Goal: Information Seeking & Learning: Check status

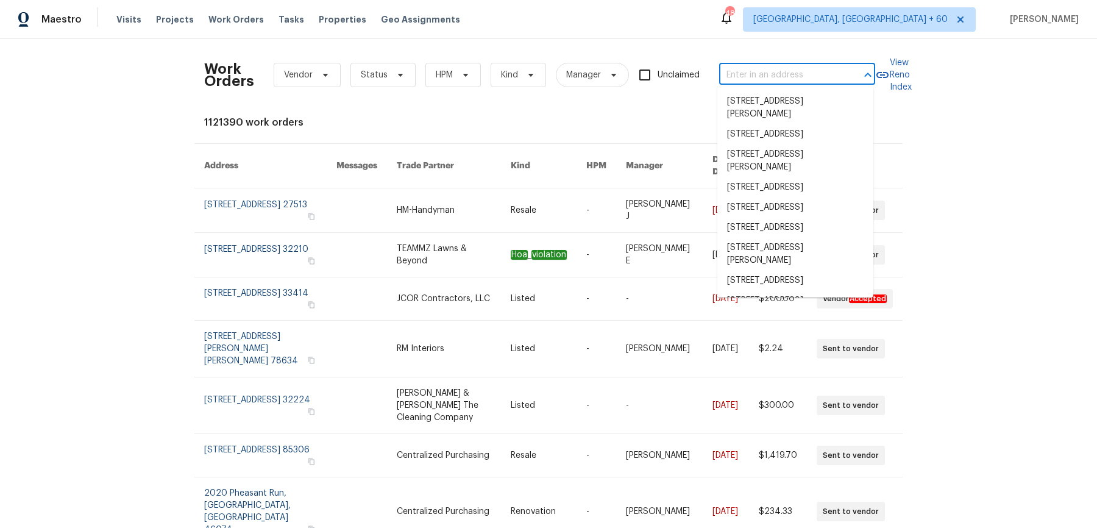
type input "9177 Budd Run Dr Indianapolis, IN 46250"
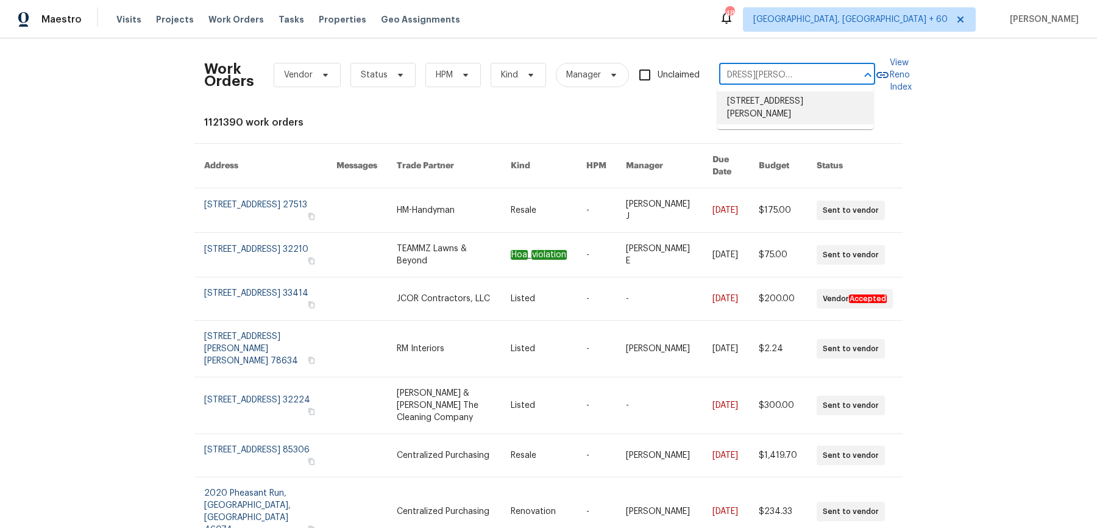
click at [803, 105] on li "9177 Budd Run Dr, Indianapolis, IN 46250" at bounding box center [795, 107] width 156 height 33
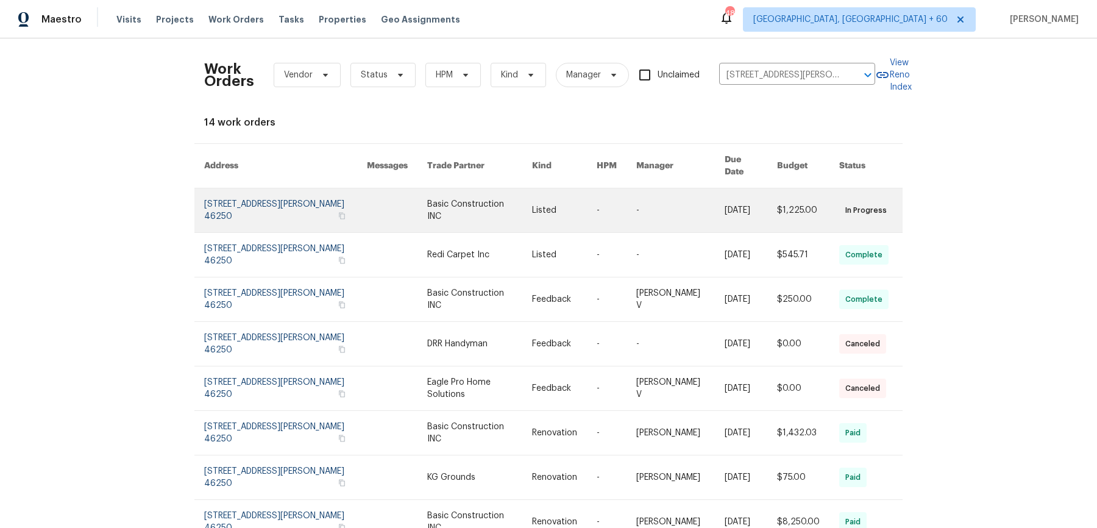
click at [552, 190] on link at bounding box center [564, 210] width 65 height 44
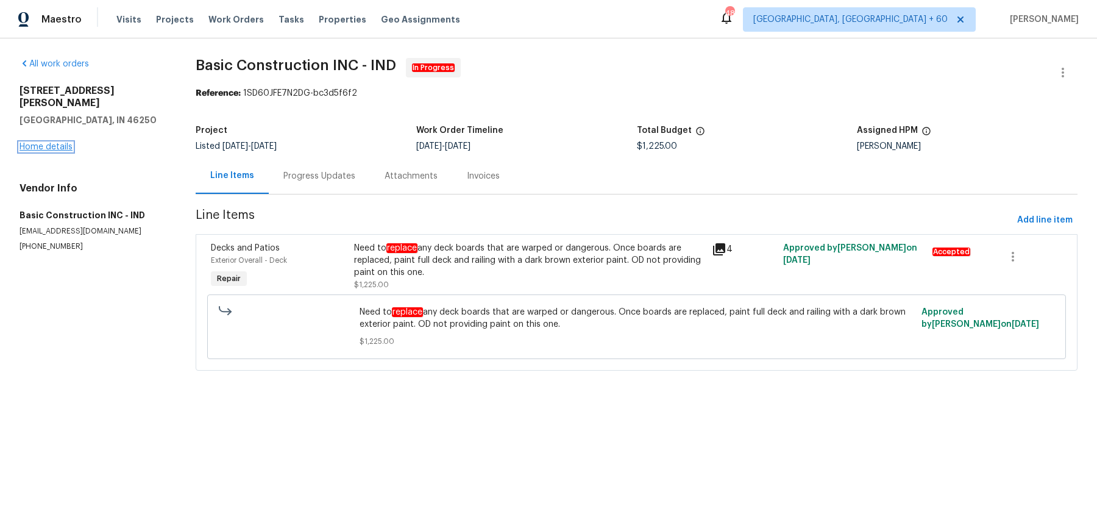
click at [54, 143] on link "Home details" at bounding box center [46, 147] width 53 height 9
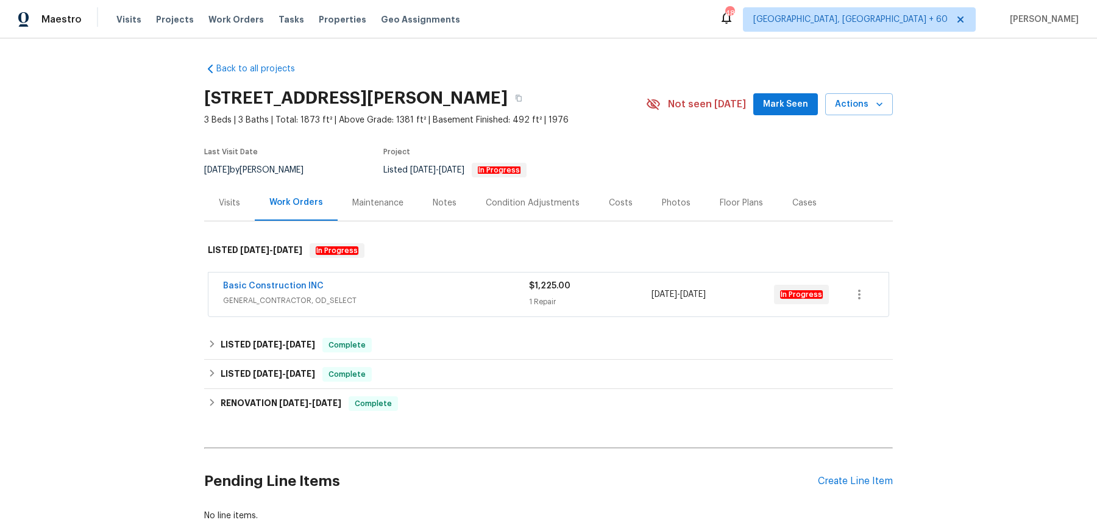
click at [474, 303] on span "GENERAL_CONTRACTOR, OD_SELECT" at bounding box center [376, 300] width 306 height 12
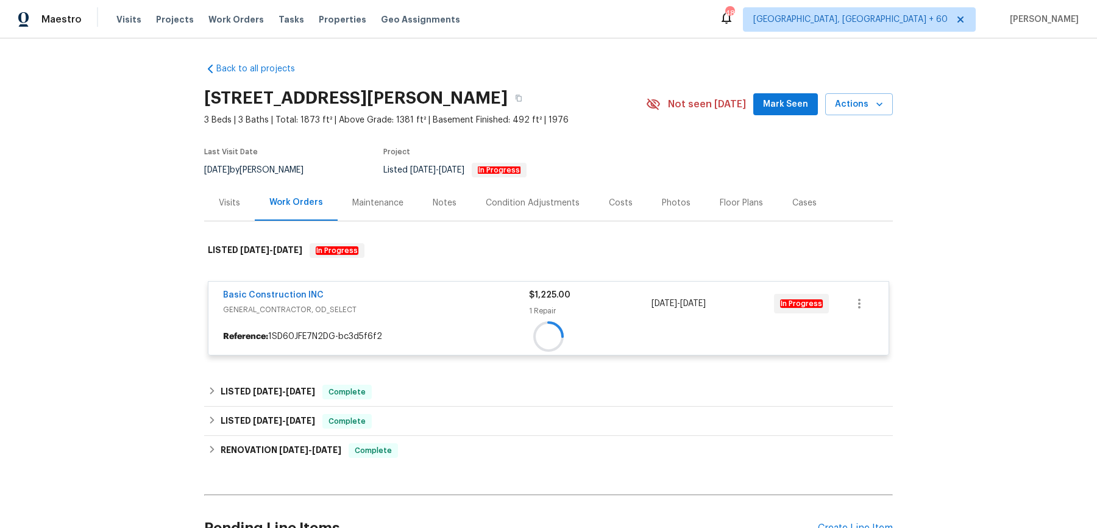
scroll to position [99, 0]
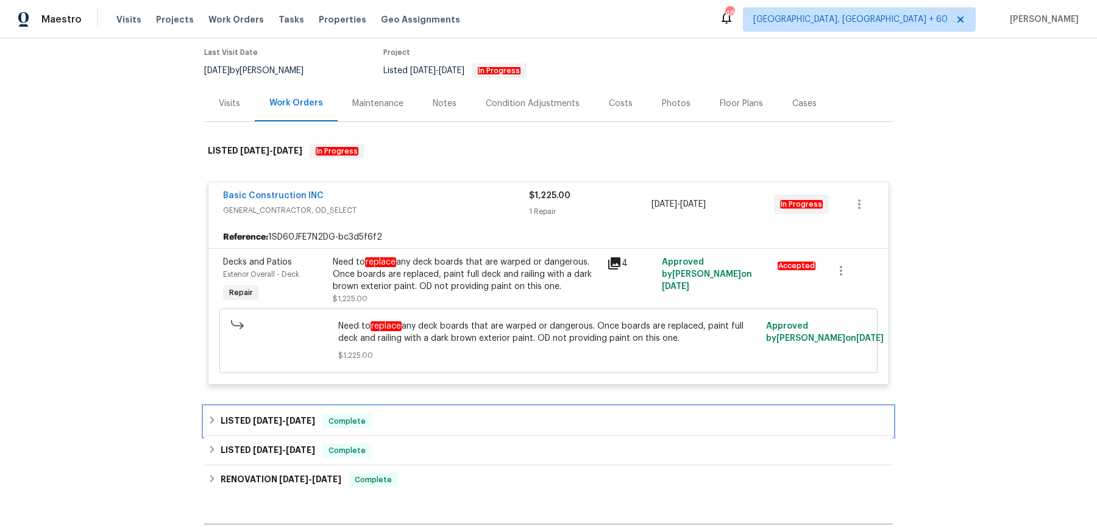
click at [482, 425] on div "LISTED 9/18/25 - 9/22/25 Complete" at bounding box center [548, 421] width 681 height 15
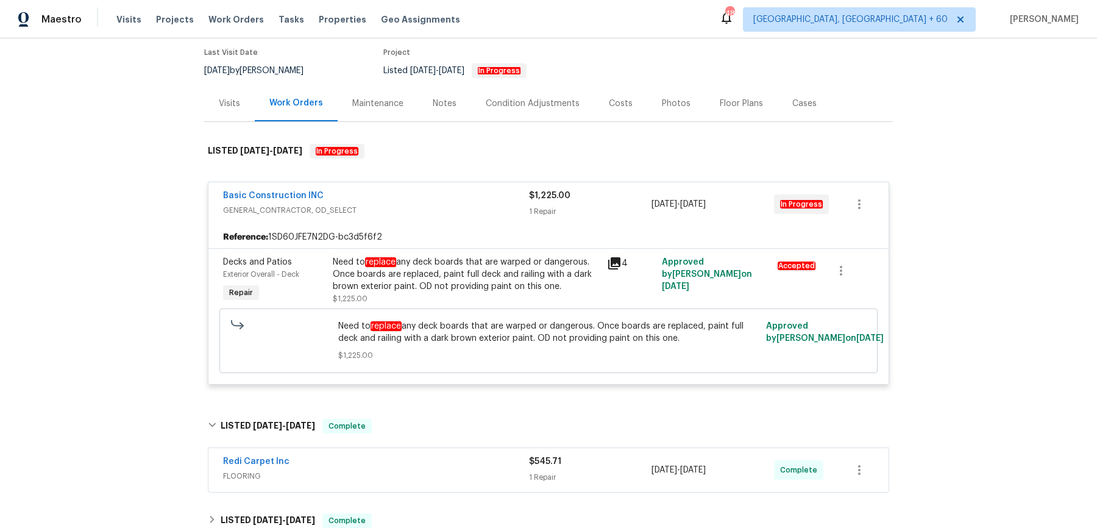
click at [468, 455] on div "Redi Carpet Inc" at bounding box center [376, 462] width 306 height 15
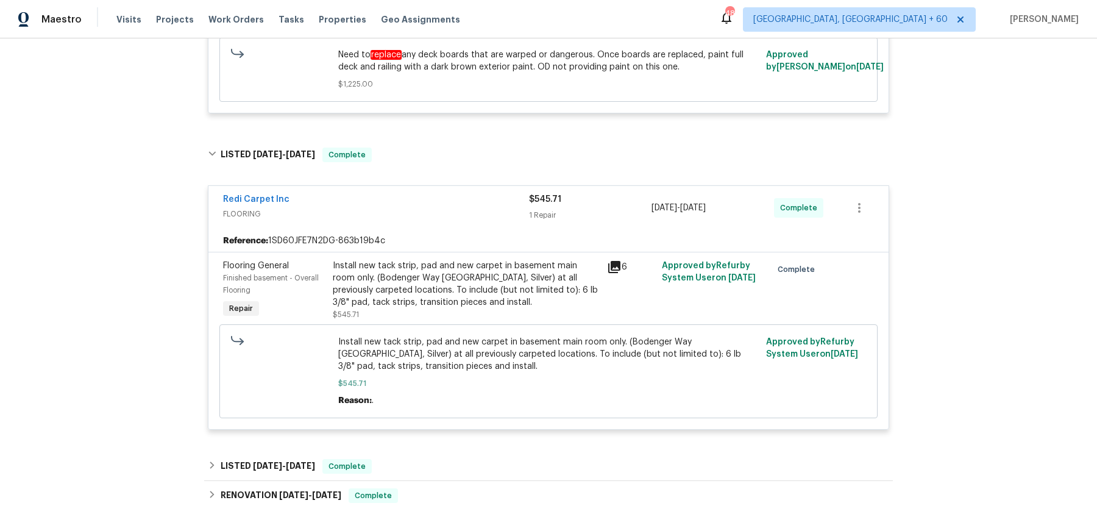
scroll to position [389, 0]
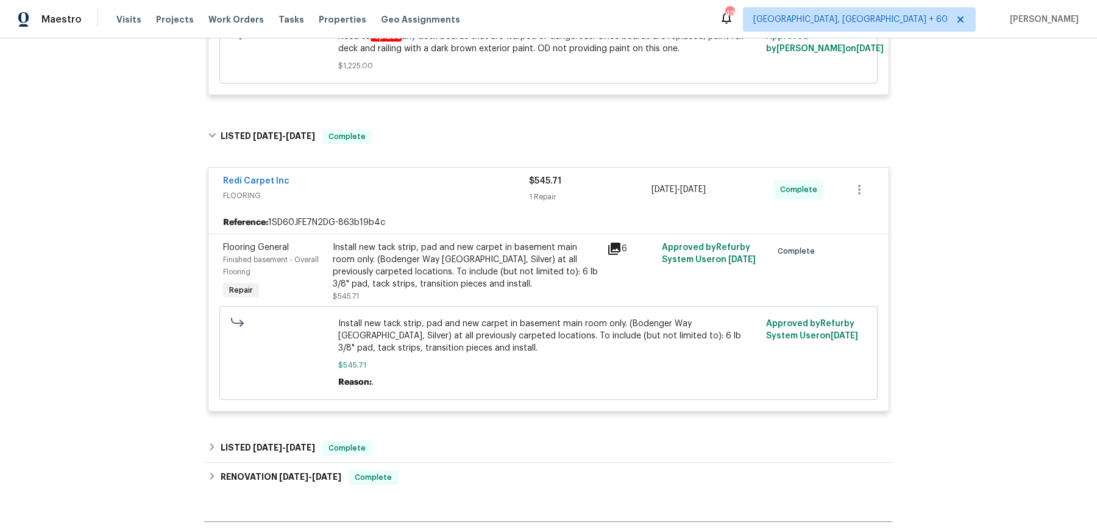
click at [469, 427] on div "Back to all projects 9177 Budd Run Dr, Indianapolis, IN 46250 3 Beds | 3 Baths …" at bounding box center [548, 134] width 689 height 941
click at [468, 436] on div "LISTED 9/3/25 - 9/11/25 Complete" at bounding box center [548, 447] width 689 height 29
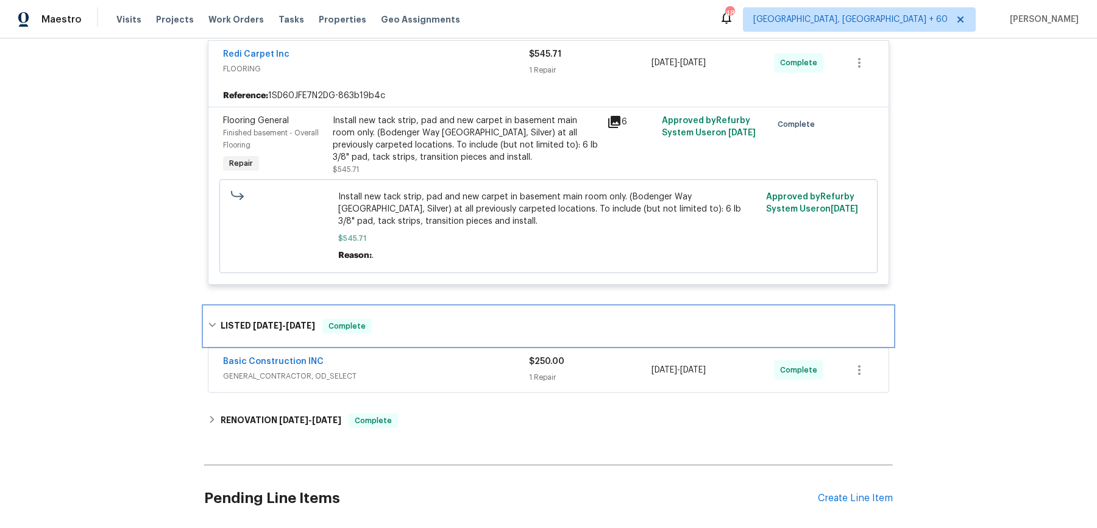
scroll to position [524, 0]
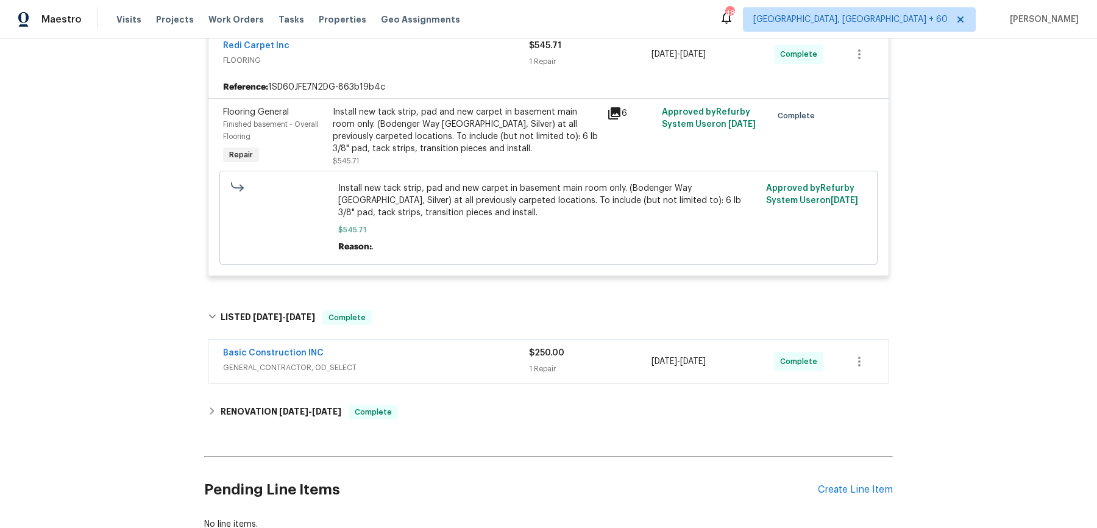
click at [422, 385] on div "Basic Construction INC GENERAL_CONTRACTOR, OD_SELECT $250.00 1 Repair 9/10/2025…" at bounding box center [548, 362] width 689 height 51
click at [436, 361] on span "GENERAL_CONTRACTOR, OD_SELECT" at bounding box center [376, 367] width 306 height 12
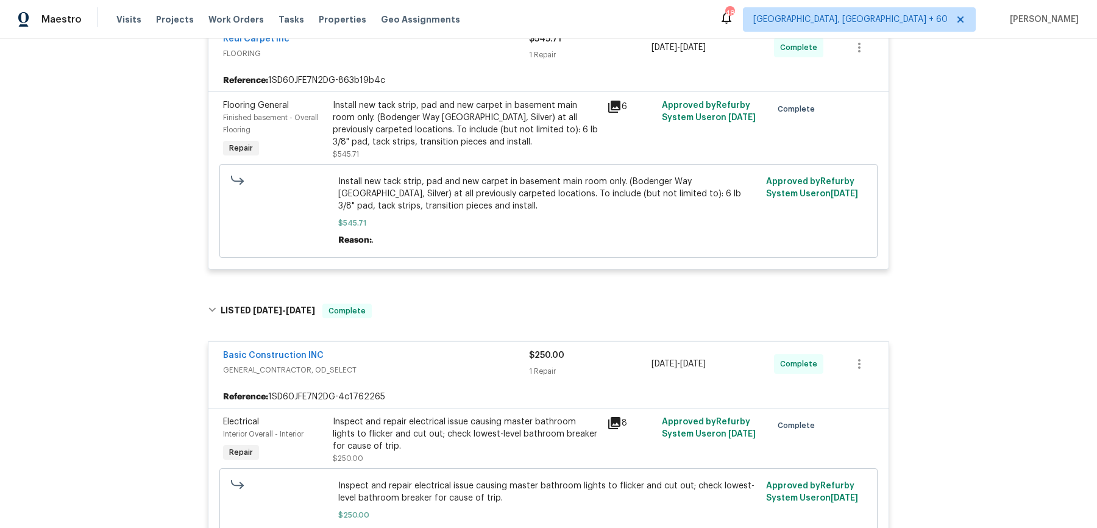
scroll to position [799, 0]
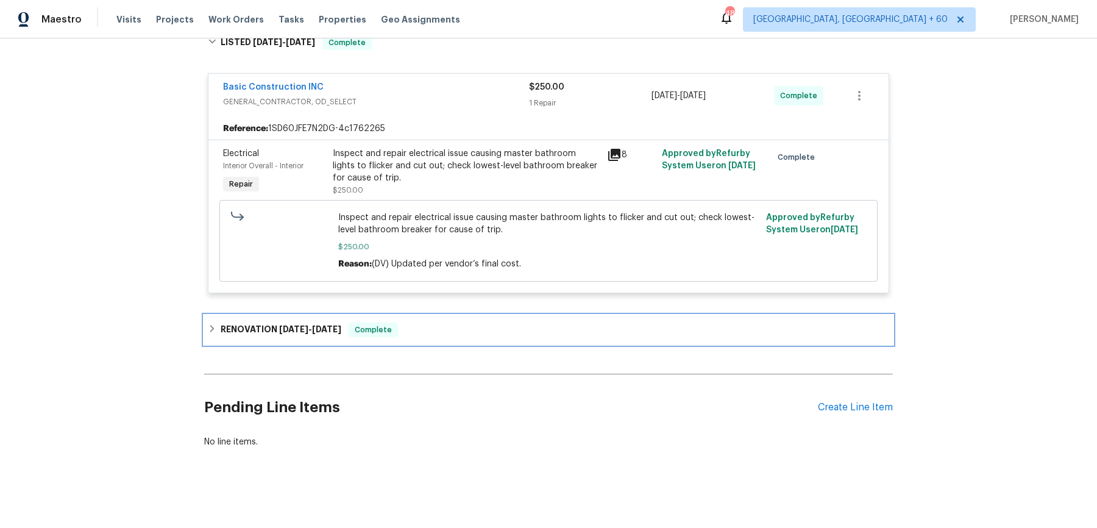
click at [455, 324] on div "RENOVATION 7/2/25 - 8/20/25 Complete" at bounding box center [548, 329] width 681 height 15
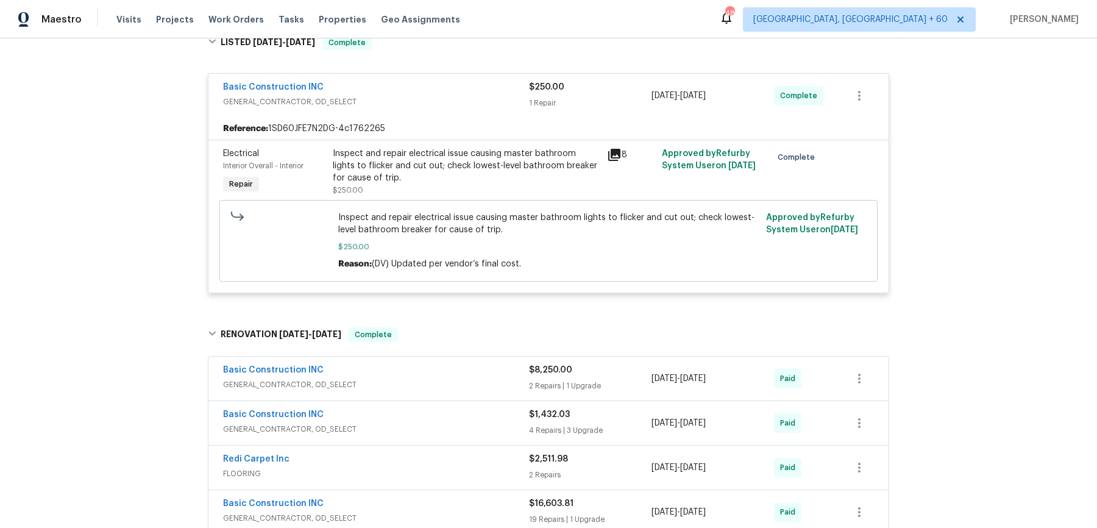
click at [458, 383] on span "GENERAL_CONTRACTOR, OD_SELECT" at bounding box center [376, 384] width 306 height 12
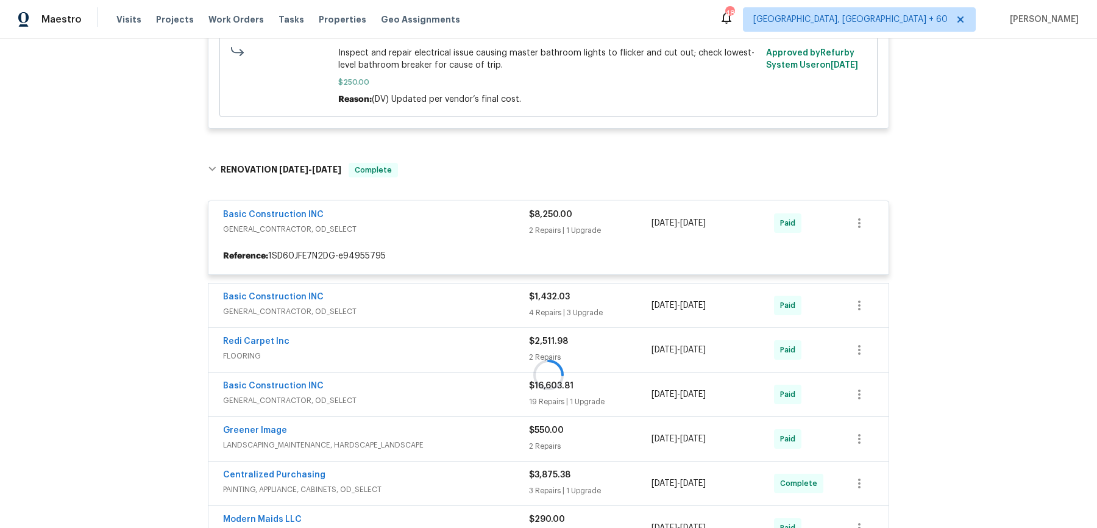
scroll to position [0, 0]
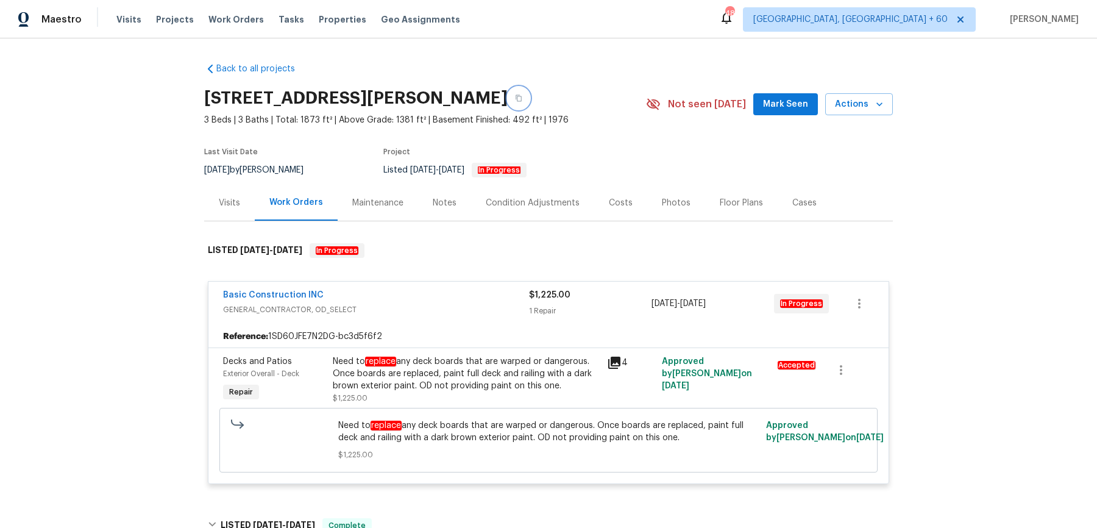
click at [530, 101] on button "button" at bounding box center [519, 98] width 22 height 22
click at [241, 17] on span "Work Orders" at bounding box center [235, 19] width 55 height 12
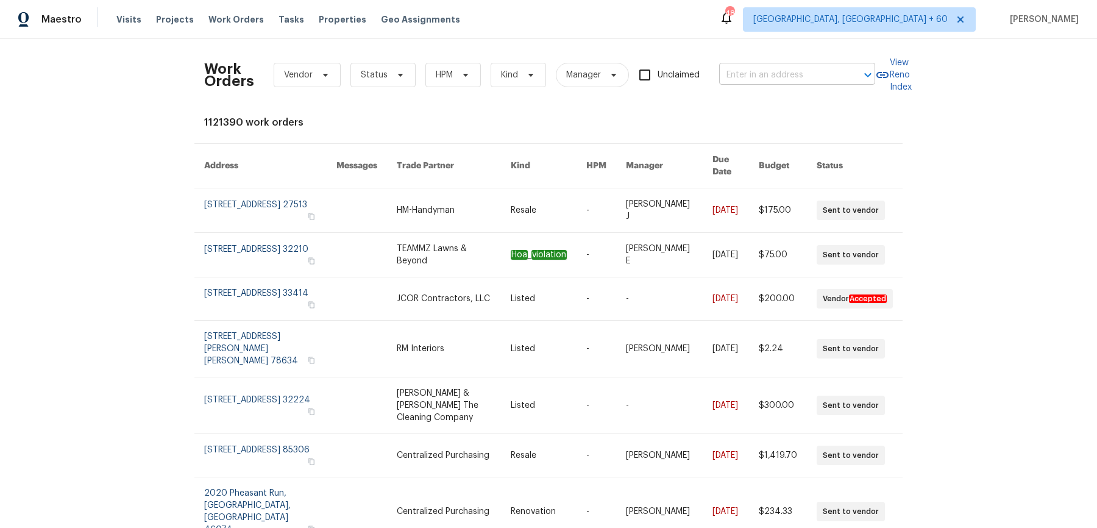
click at [749, 77] on input "text" at bounding box center [780, 75] width 122 height 19
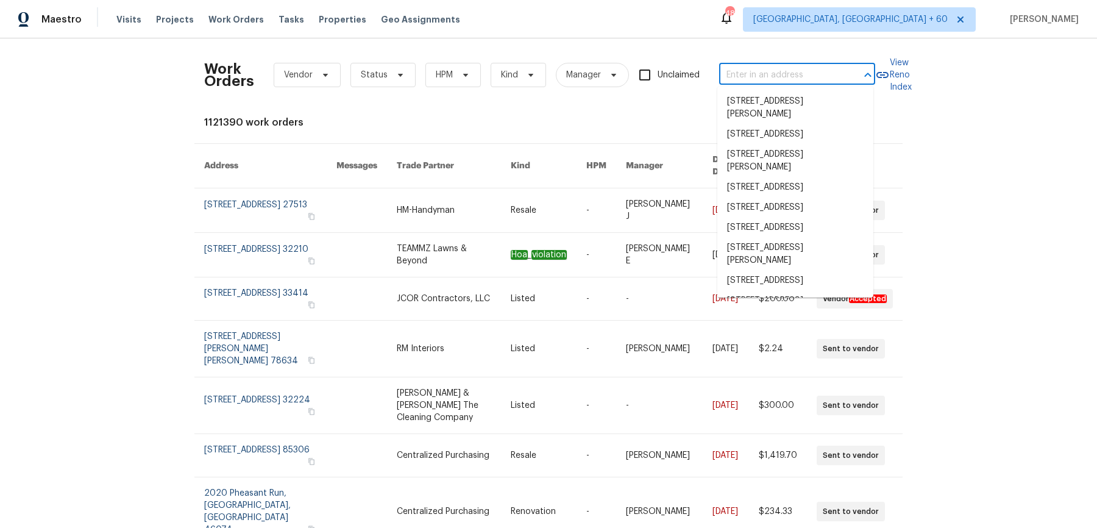
paste input "1819 Rosewood Rd Decatur, GA 30032"
type input "1819 Rosewood Rd Decatur, GA 30032"
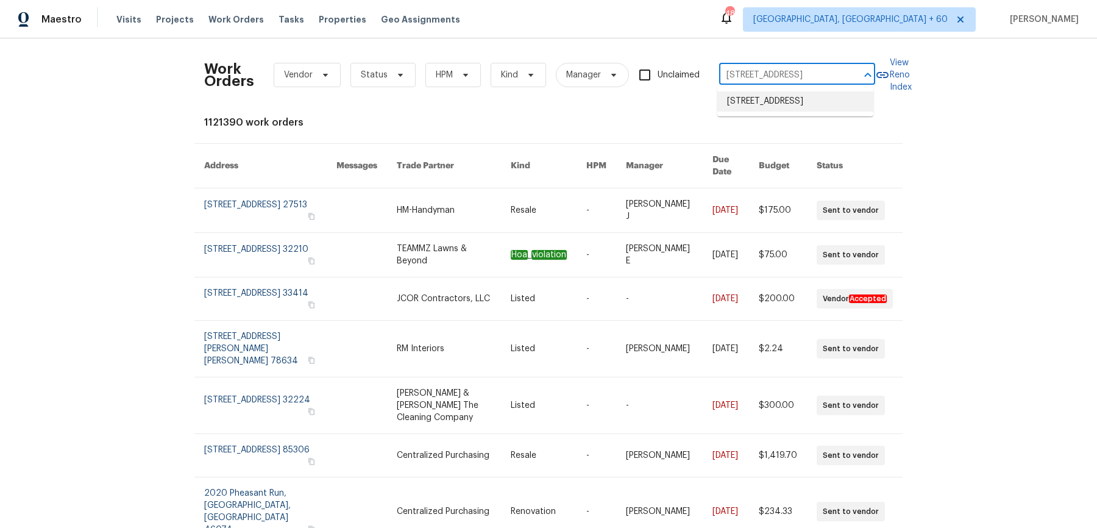
click at [768, 108] on li "1819 Rosewood Rd, Decatur, GA 30032" at bounding box center [795, 101] width 156 height 20
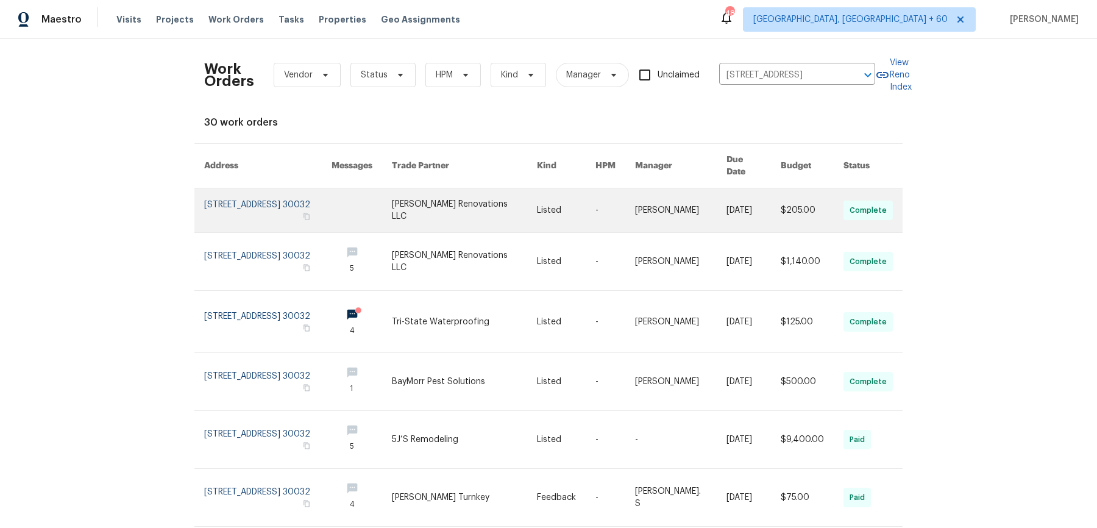
click at [616, 196] on link at bounding box center [615, 210] width 40 height 44
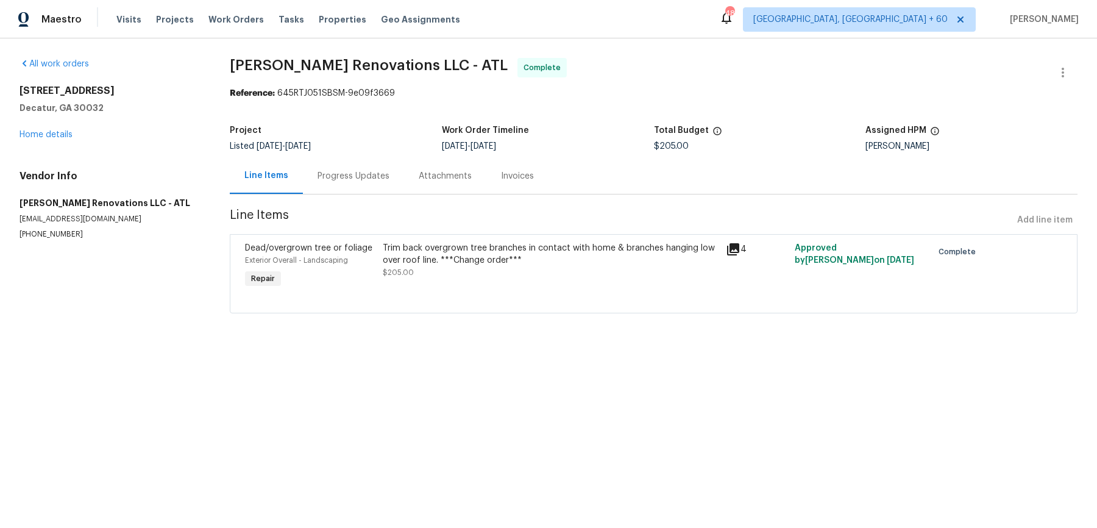
click at [56, 139] on div "1819 Rosewood Rd Decatur, GA 30032 Home details" at bounding box center [110, 113] width 181 height 56
click at [55, 130] on link "Home details" at bounding box center [46, 134] width 53 height 9
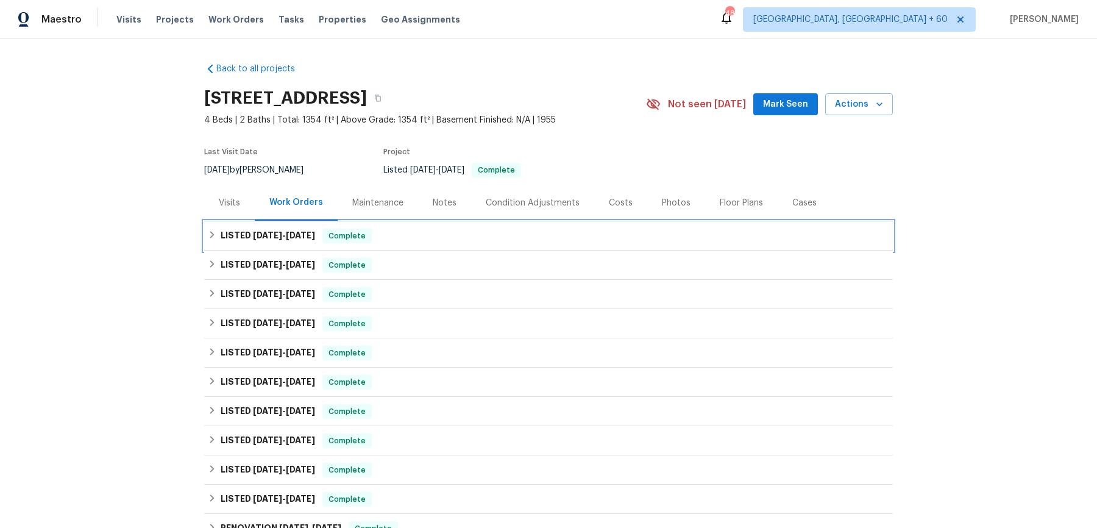
click at [486, 247] on div "LISTED 9/6/25 - 9/18/25 Complete" at bounding box center [548, 235] width 689 height 29
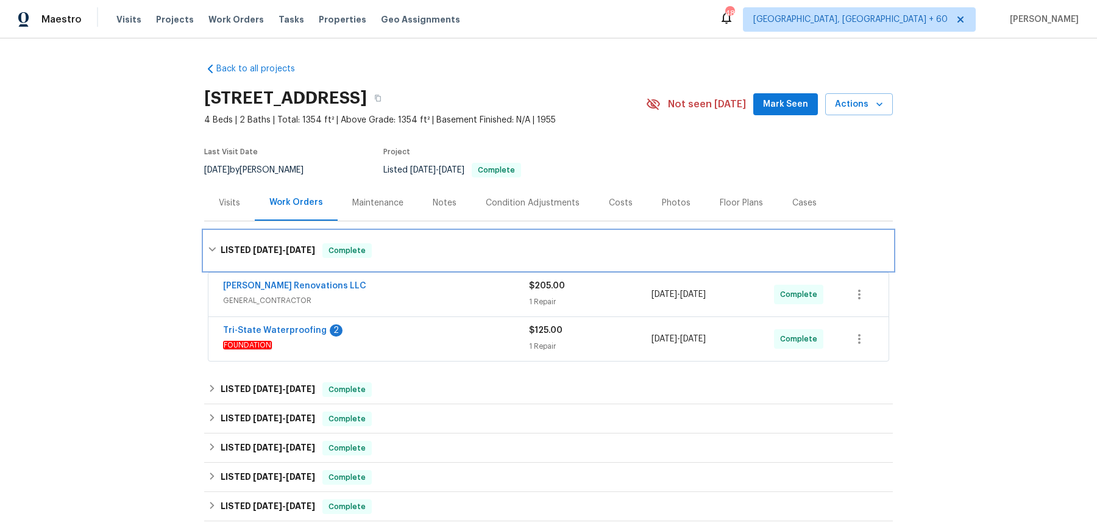
click at [481, 247] on div "LISTED 9/6/25 - 9/18/25 Complete" at bounding box center [548, 250] width 681 height 15
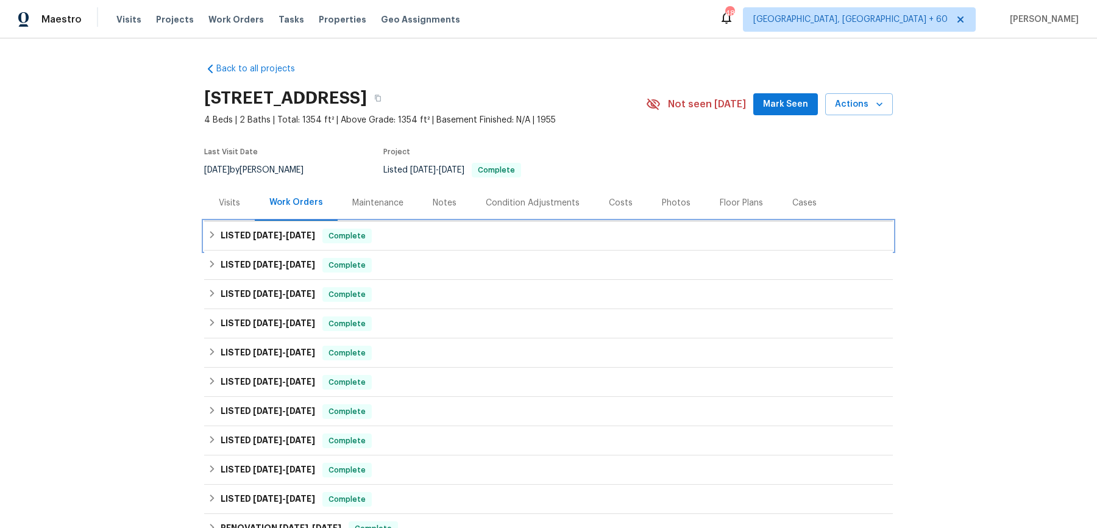
click at [485, 233] on div "LISTED 9/6/25 - 9/18/25 Complete" at bounding box center [548, 236] width 681 height 15
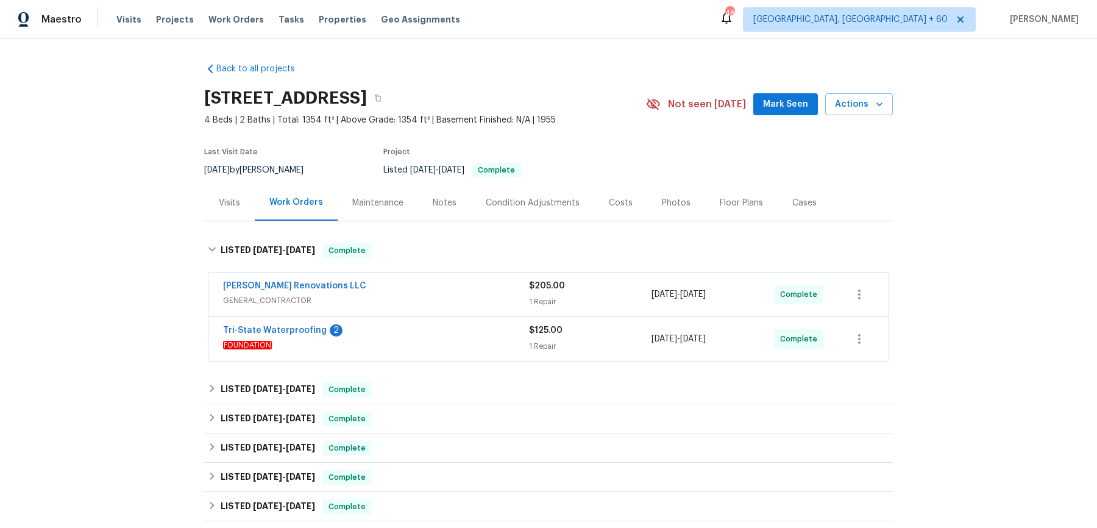
click at [460, 286] on div "Aseem Renovations LLC" at bounding box center [376, 287] width 306 height 15
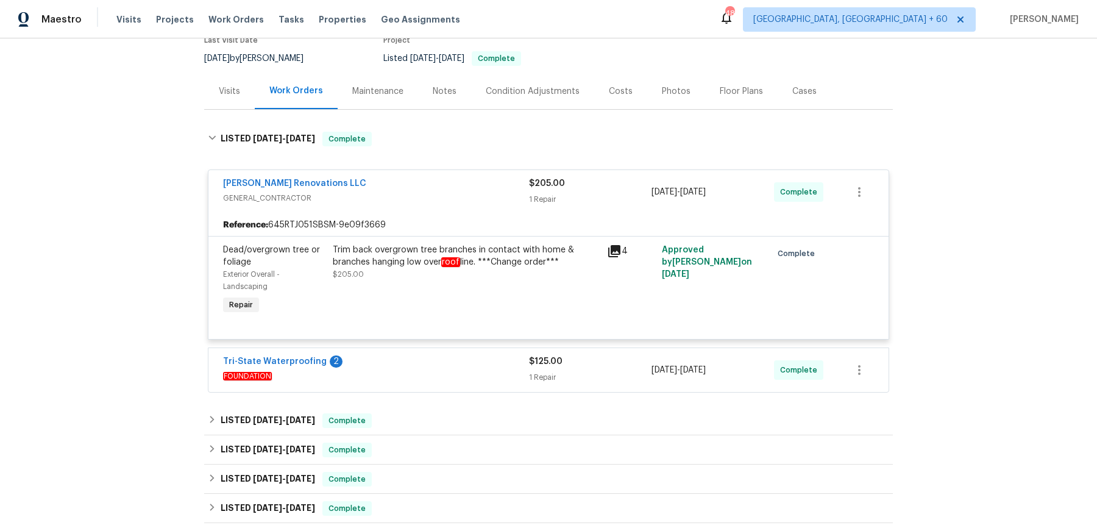
scroll to position [108, 0]
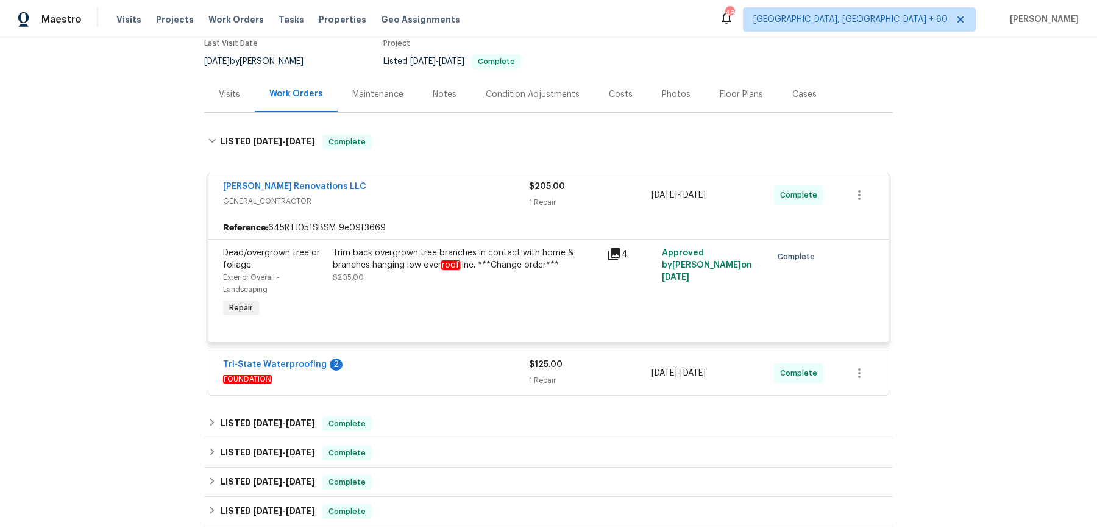
click at [439, 352] on div "Tri-State Waterproofing 2 FOUNDATION $125.00 1 Repair 9/6/2025 - 9/10/2025 Comp…" at bounding box center [548, 373] width 680 height 44
click at [438, 365] on div "Tri-State Waterproofing 2" at bounding box center [376, 365] width 306 height 15
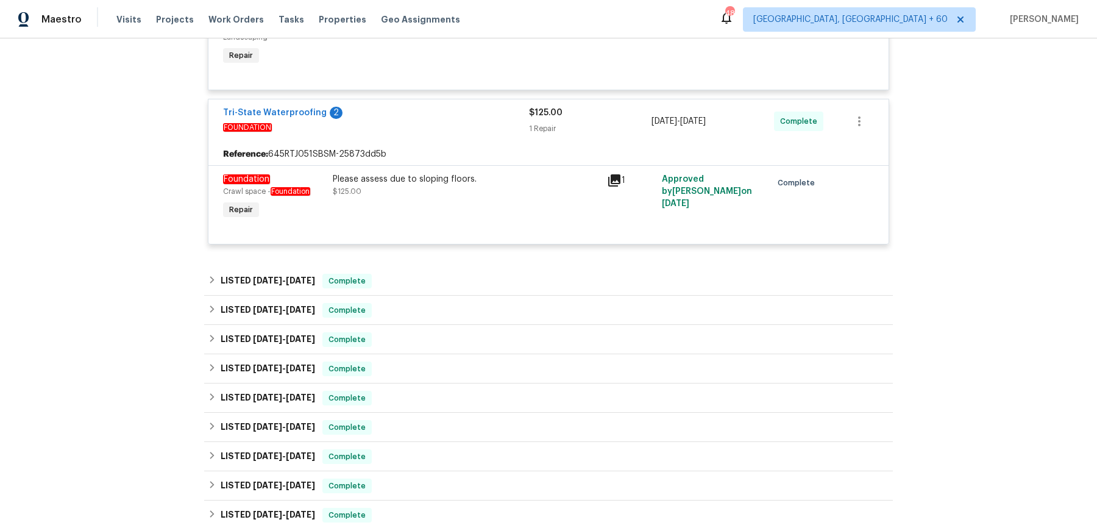
scroll to position [375, 0]
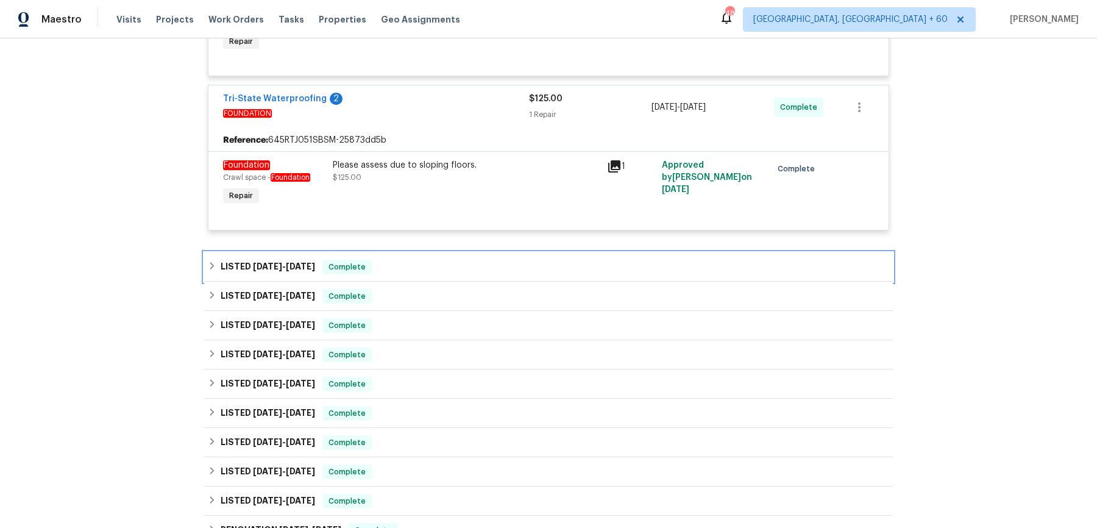
click at [458, 271] on div "LISTED 9/6/25 - 9/12/25 Complete" at bounding box center [548, 267] width 681 height 15
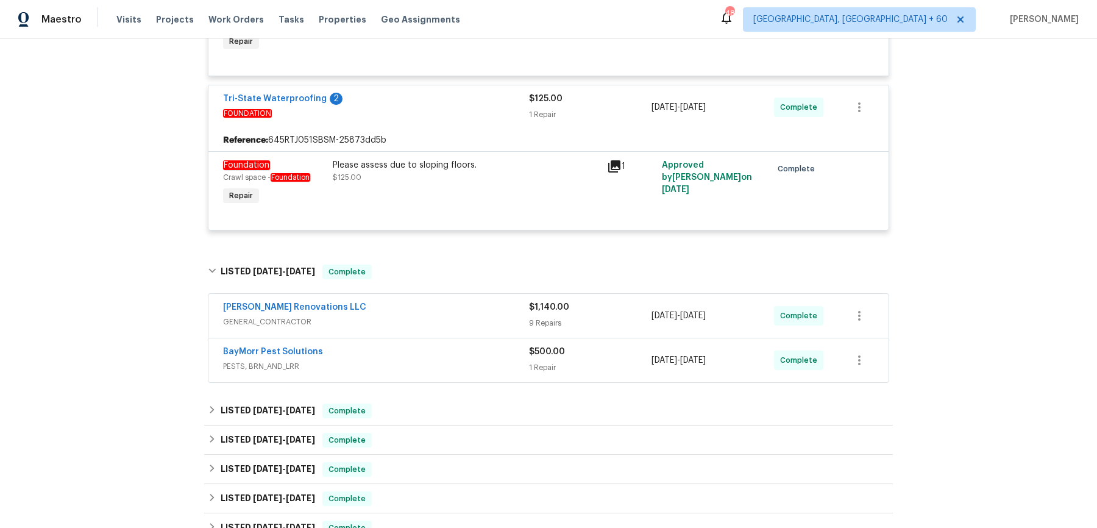
click at [443, 312] on div "Aseem Renovations LLC" at bounding box center [376, 308] width 306 height 15
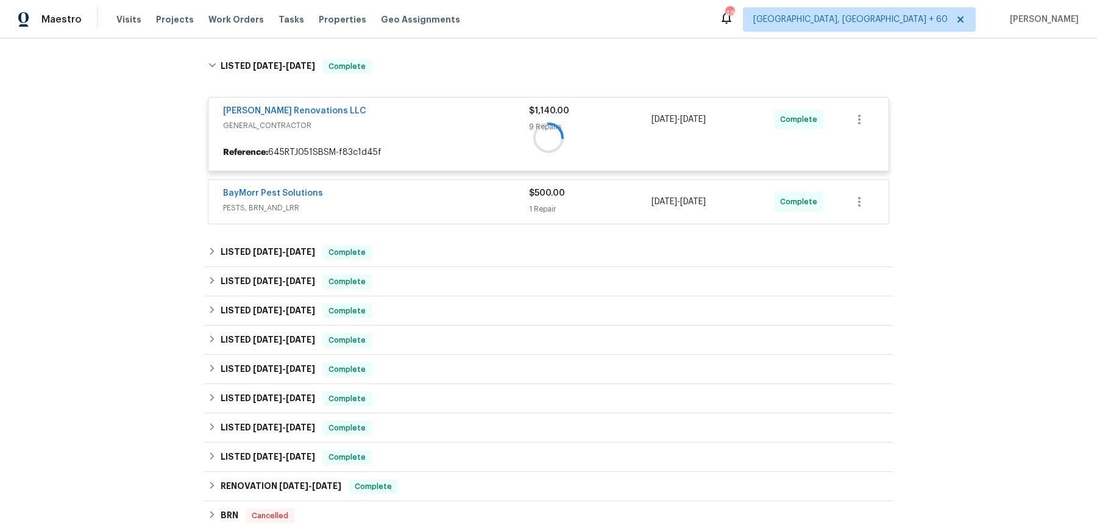
scroll to position [581, 0]
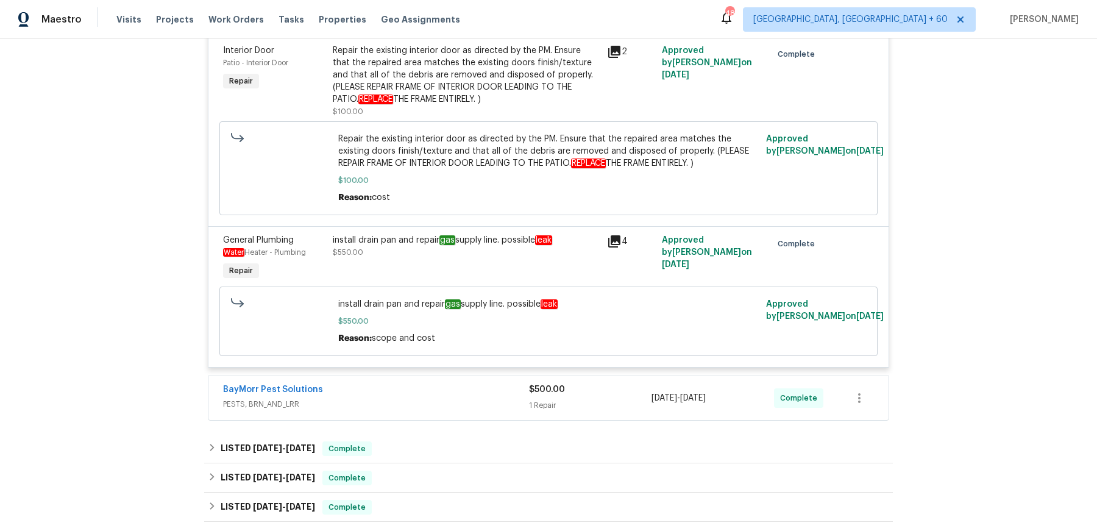
click at [429, 410] on span "PESTS, BRN_AND_LRR" at bounding box center [376, 404] width 306 height 12
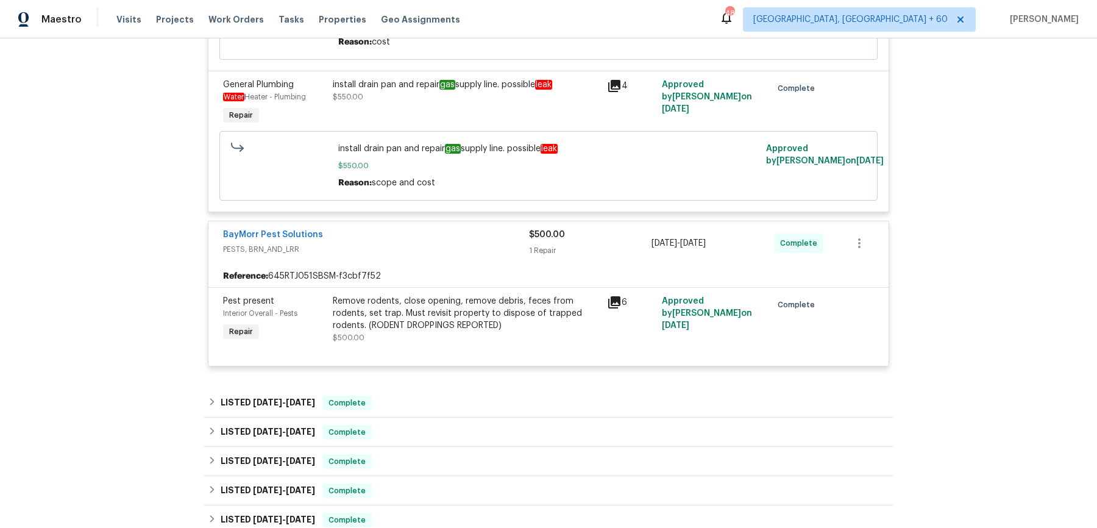
scroll to position [1627, 0]
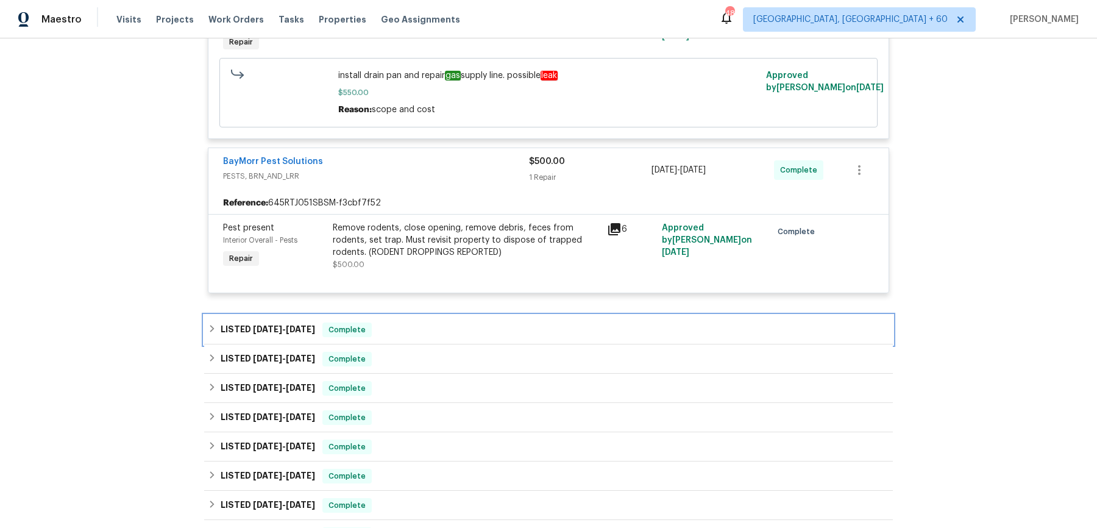
click at [444, 337] on div "LISTED 3/19/25 - 3/21/25 Complete" at bounding box center [548, 329] width 681 height 15
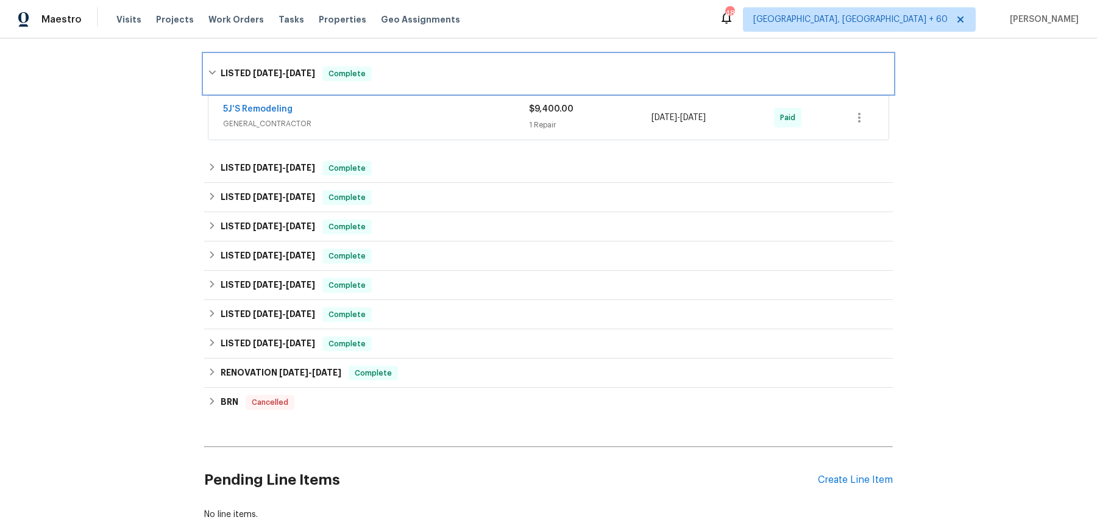
scroll to position [0, 0]
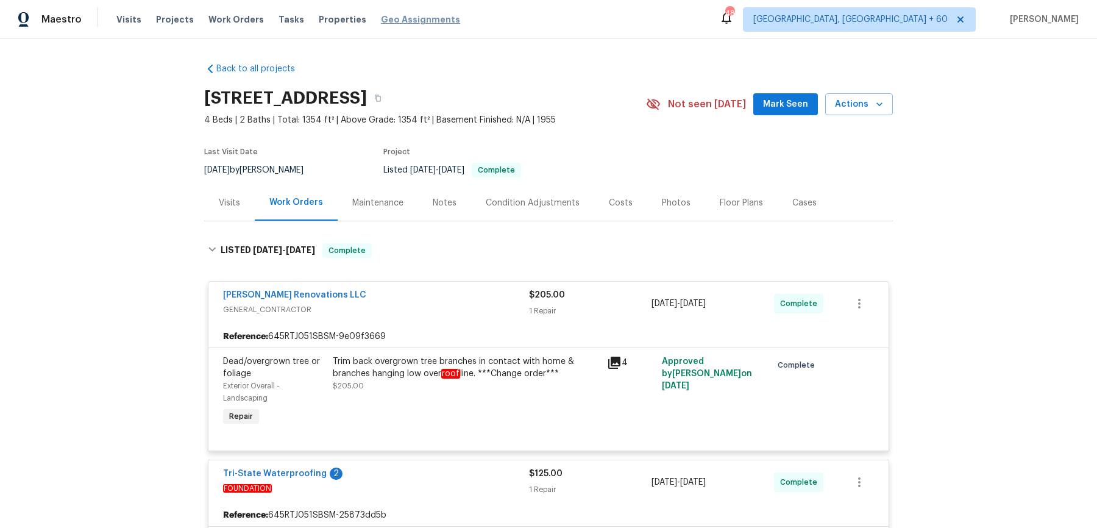
drag, startPoint x: 246, startPoint y: 21, endPoint x: 385, endPoint y: 25, distance: 139.6
click at [246, 21] on span "Work Orders" at bounding box center [235, 19] width 55 height 12
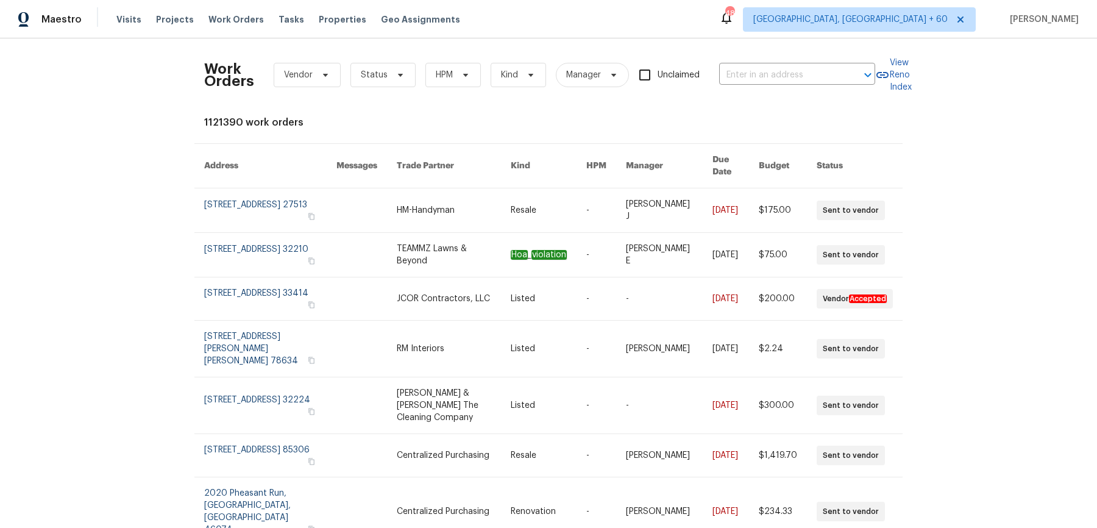
click at [776, 57] on div "Work Orders Vendor Status HPM Kind Manager Unclaimed ​" at bounding box center [539, 75] width 671 height 54
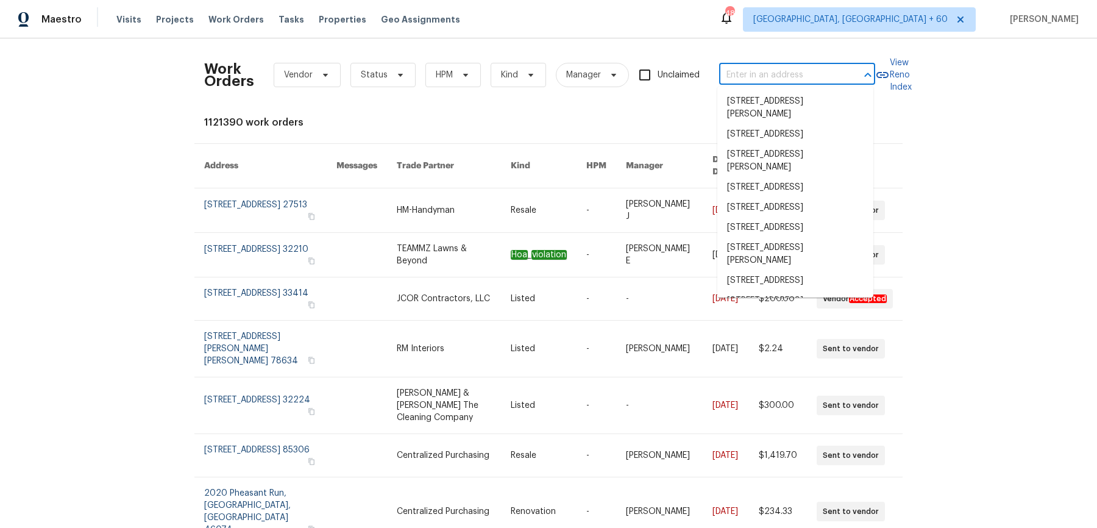
click at [767, 68] on input "text" at bounding box center [780, 75] width 122 height 19
paste input "1722 Searcy Dr San Antonio, TX 78232"
type input "1722 Searcy Dr San Antonio, TX 78232"
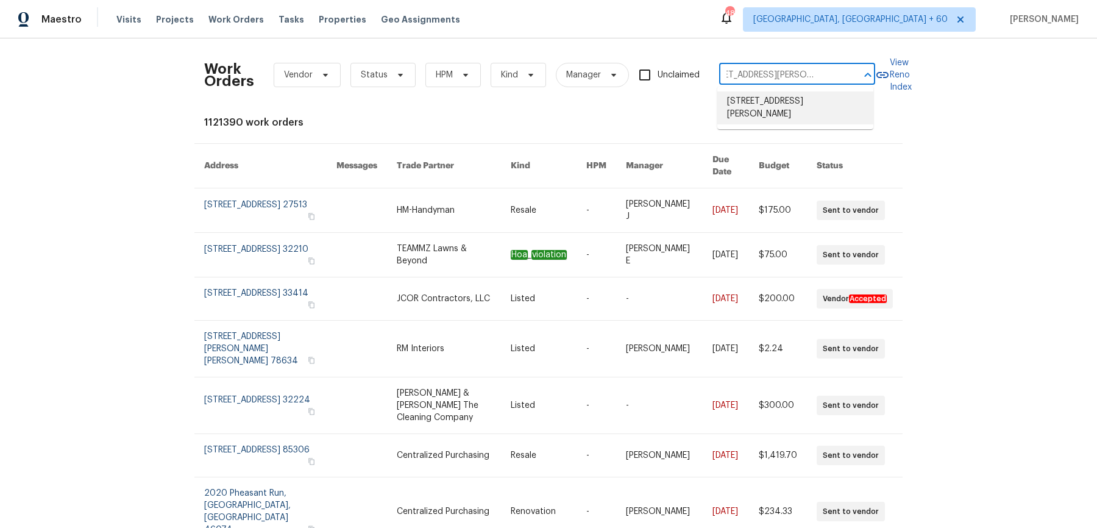
click at [765, 105] on li "1722 Searcy Dr, San Antonio, TX 78232" at bounding box center [795, 107] width 156 height 33
click at [765, 105] on div "Work Orders Vendor Status HPM Kind Manager Unclaimed 1722 Searcy Dr, San Antoni…" at bounding box center [548, 385] width 689 height 675
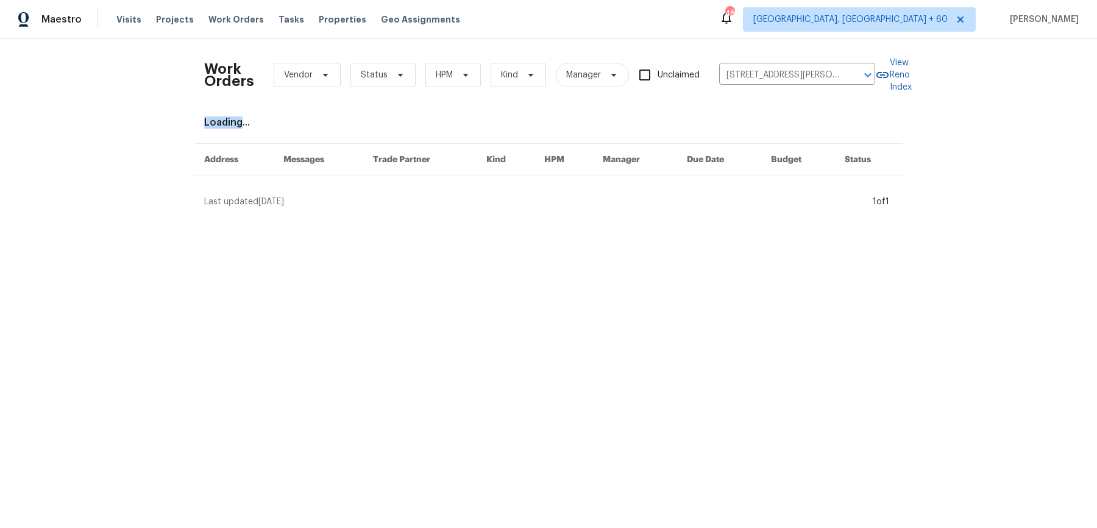
click at [765, 105] on div "Work Orders Vendor Status HPM Kind Manager Unclaimed 1722 Searcy Dr, San Antoni…" at bounding box center [548, 128] width 689 height 160
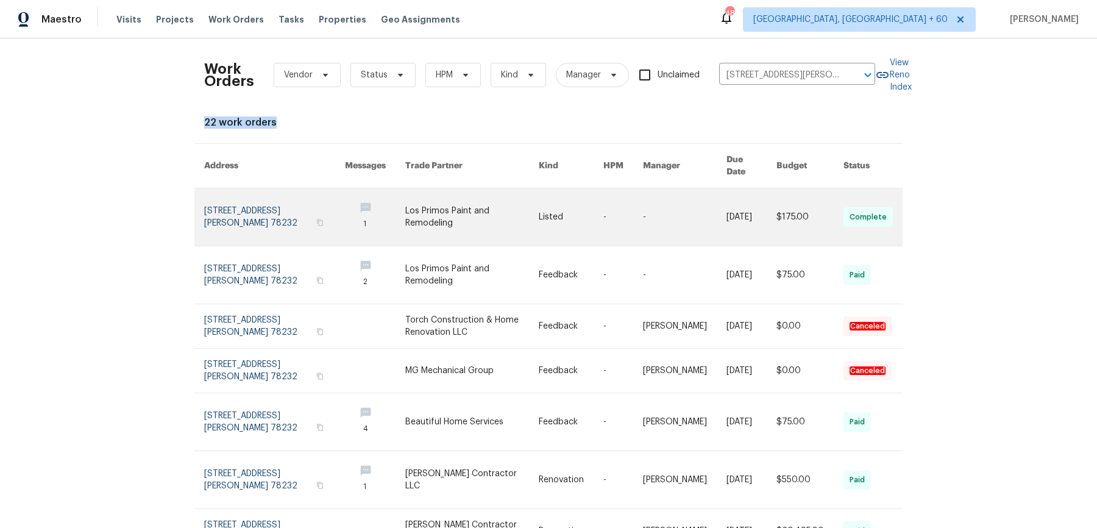
click at [704, 196] on link at bounding box center [684, 216] width 83 height 57
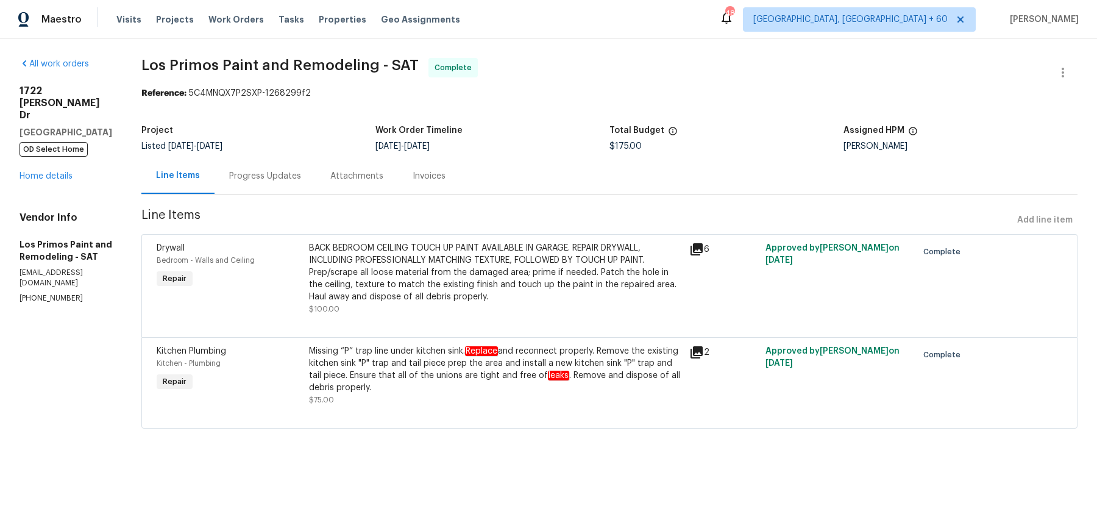
click at [58, 157] on div "1722 Searcy Dr San Antonio, TX 78232 OD Select Home Home details" at bounding box center [66, 134] width 93 height 98
click at [52, 163] on div "All work orders 1722 Searcy Dr San Antonio, TX 78232 OD Select Home Home detail…" at bounding box center [66, 181] width 93 height 246
click at [54, 172] on link "Home details" at bounding box center [46, 176] width 53 height 9
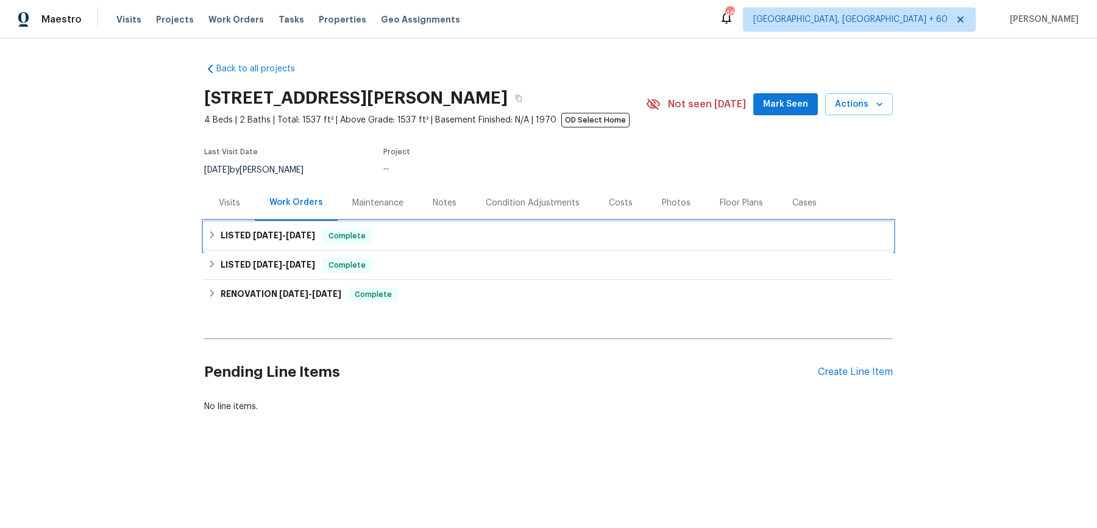
click at [367, 246] on div "LISTED 9/9/25 - 9/22/25 Complete" at bounding box center [548, 235] width 689 height 29
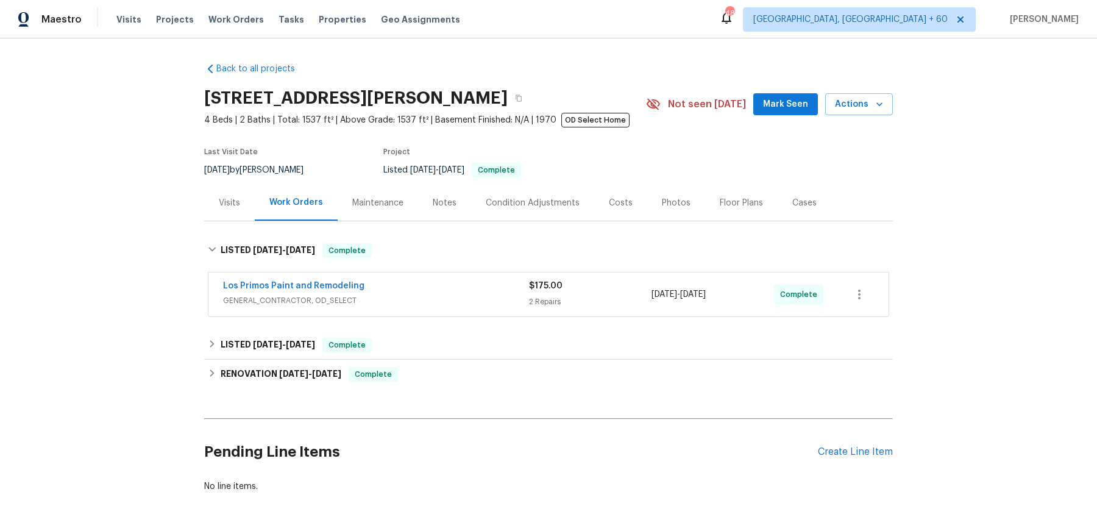
click at [417, 296] on span "GENERAL_CONTRACTOR, OD_SELECT" at bounding box center [376, 300] width 306 height 12
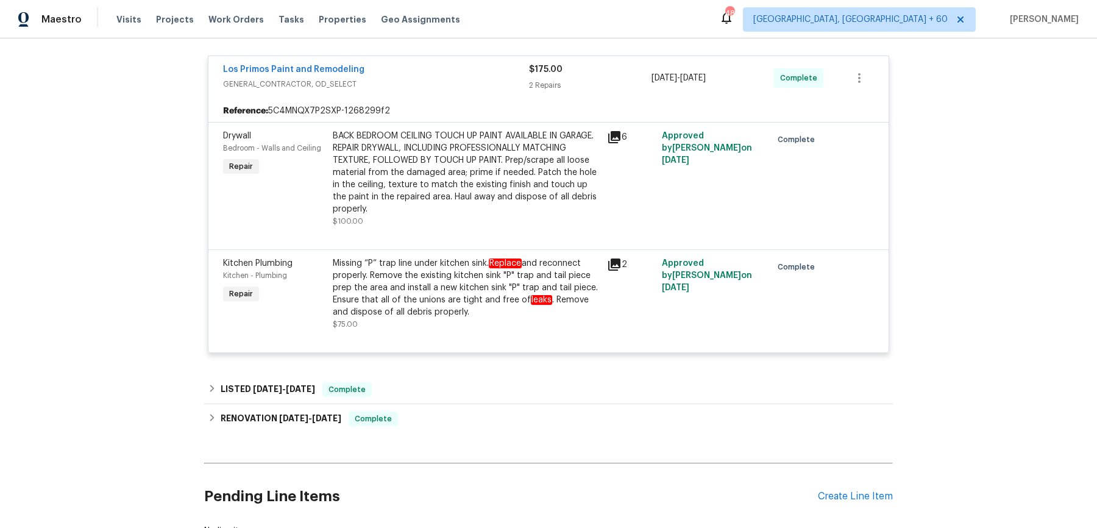
scroll to position [246, 0]
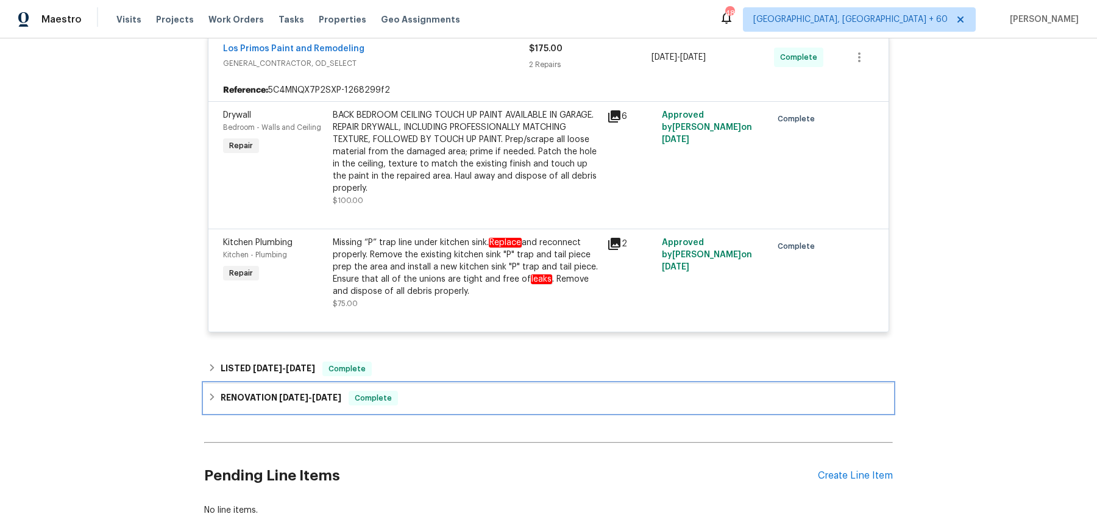
click at [390, 389] on div "RENOVATION 3/10/25 - 5/1/25 Complete" at bounding box center [548, 397] width 689 height 29
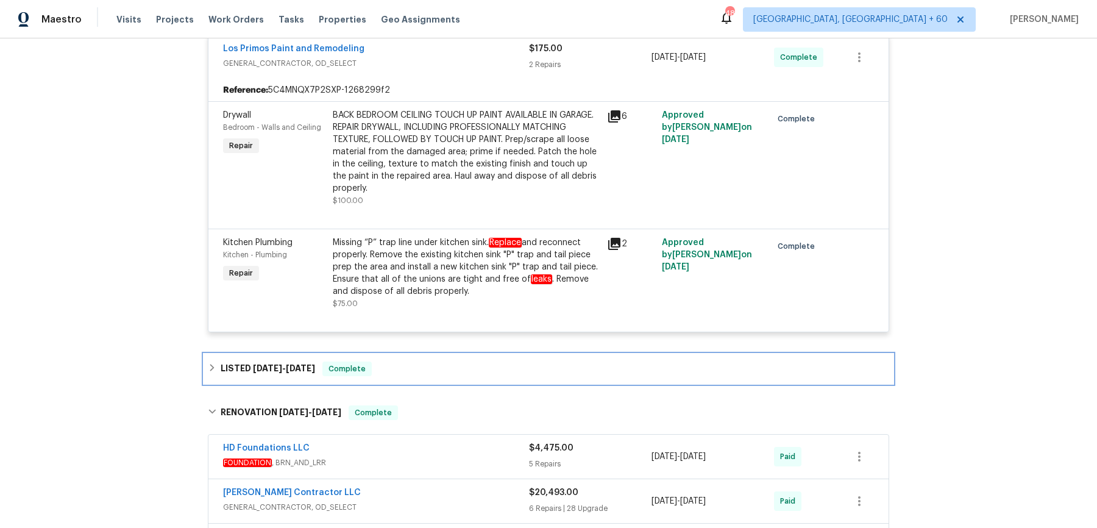
click at [393, 375] on div "LISTED 7/18/25 - 8/8/25 Complete" at bounding box center [548, 368] width 681 height 15
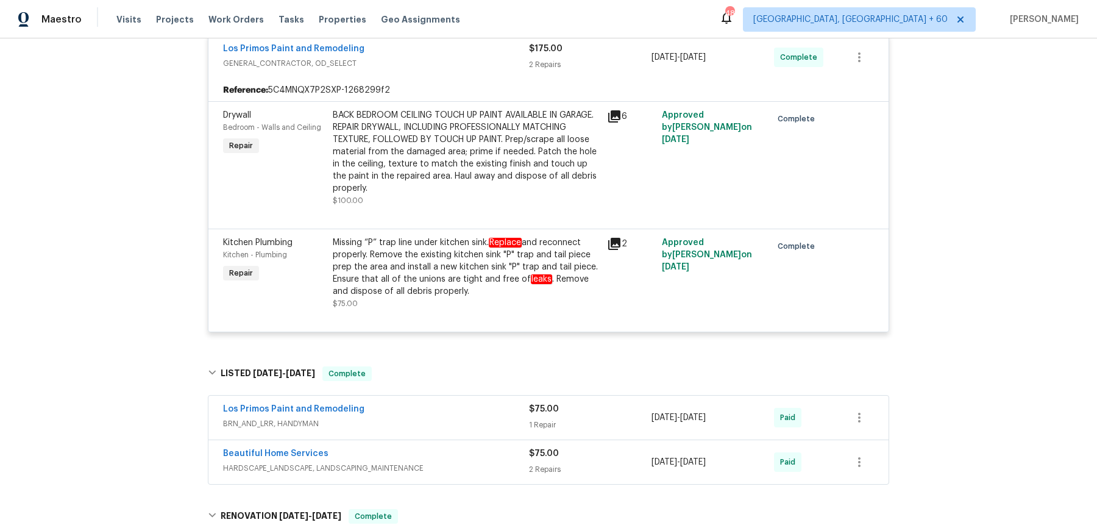
click at [399, 415] on div "Los Primos Paint and Remodeling" at bounding box center [376, 410] width 306 height 15
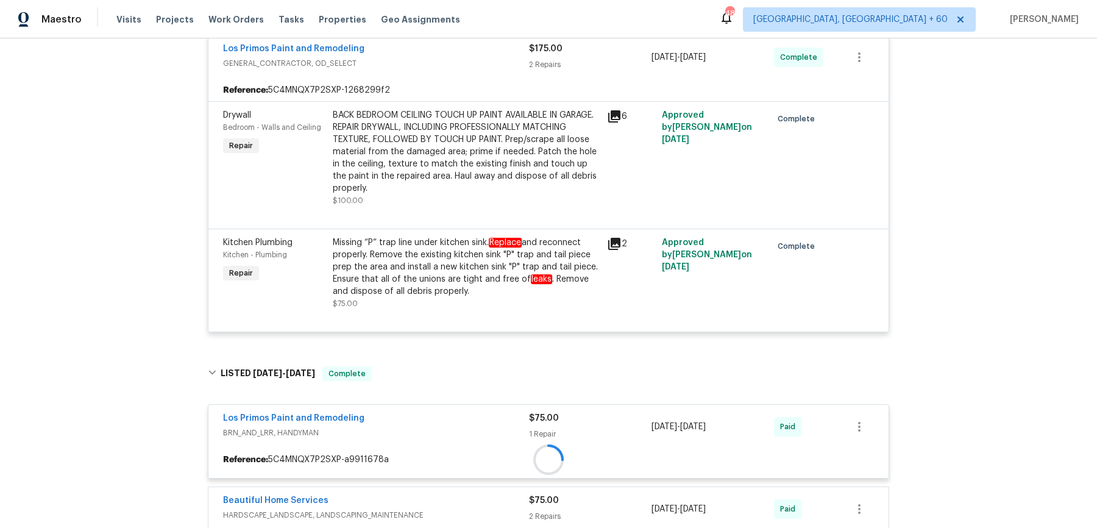
scroll to position [395, 0]
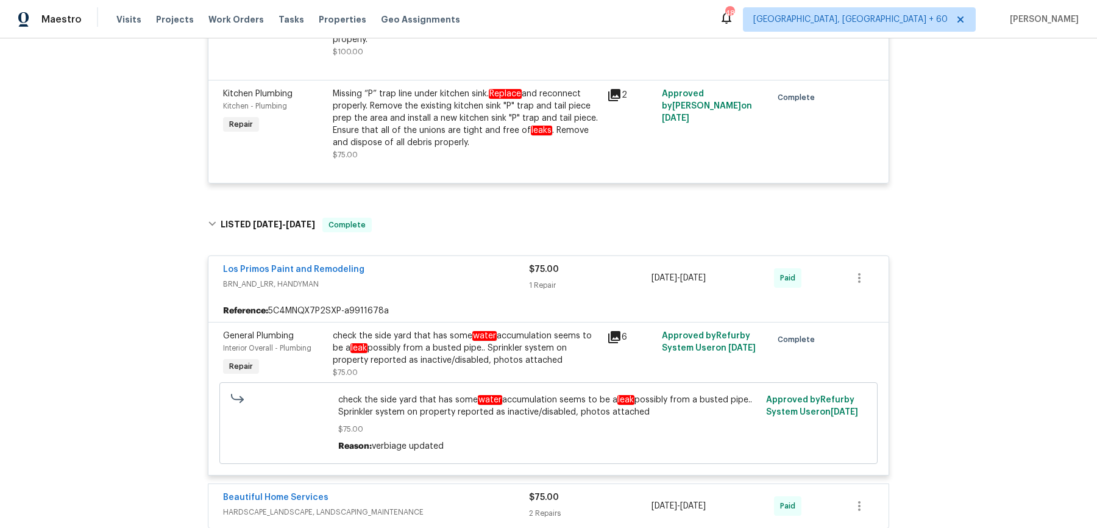
click at [474, 489] on div "Beautiful Home Services HARDSCAPE_LANDSCAPE, LANDSCAPING_MAINTENANCE $75.00 2 R…" at bounding box center [548, 506] width 680 height 44
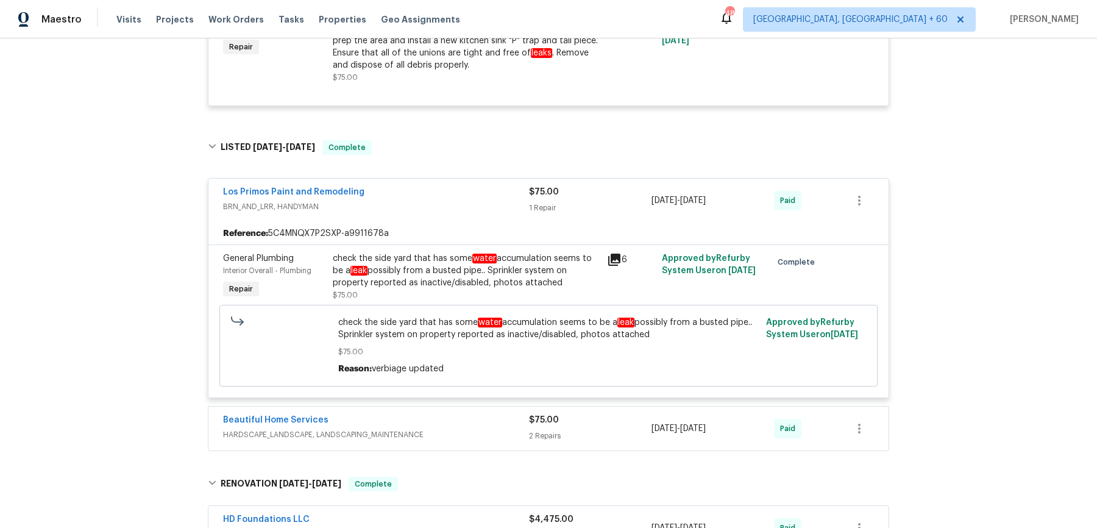
scroll to position [492, 0]
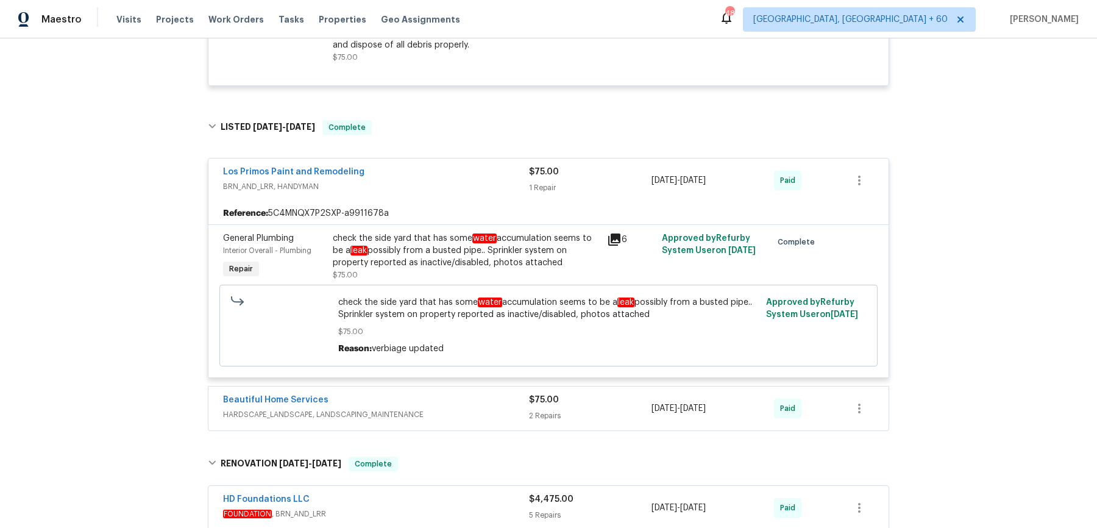
click at [495, 402] on div "Beautiful Home Services" at bounding box center [376, 401] width 306 height 15
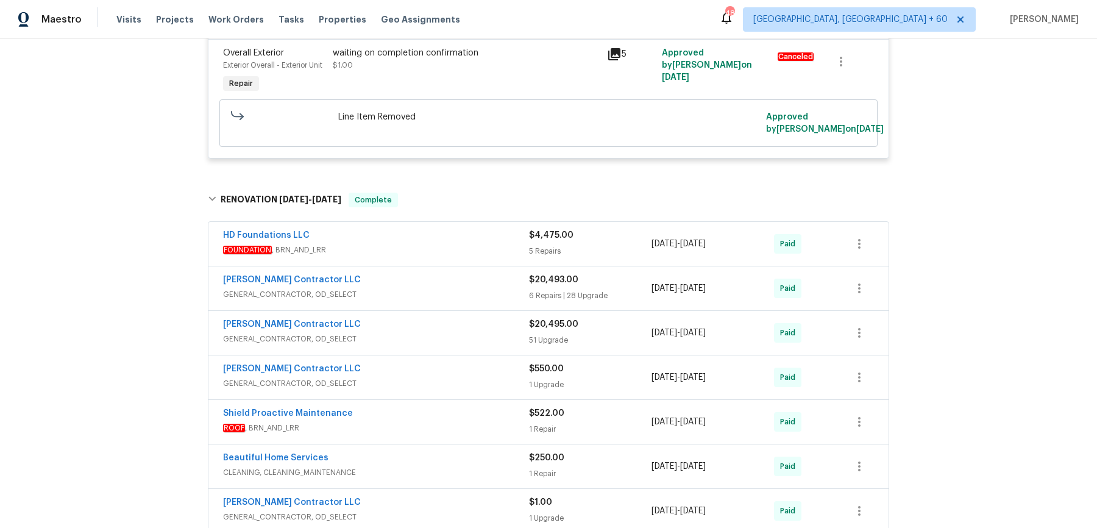
scroll to position [0, 0]
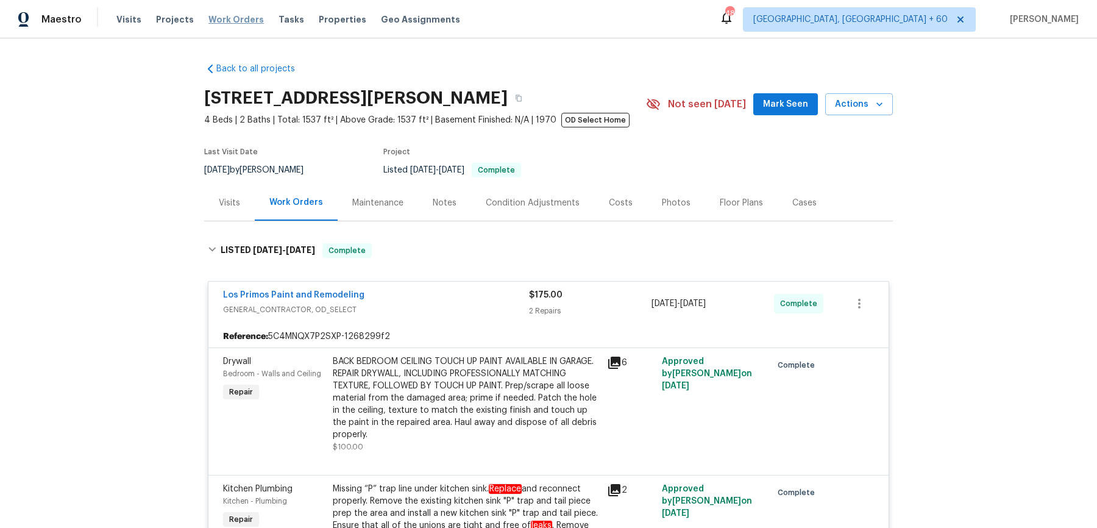
click at [251, 16] on div "Visits Projects Work Orders Tasks Properties Geo Assignments" at bounding box center [295, 19] width 358 height 24
click at [246, 21] on span "Work Orders" at bounding box center [235, 19] width 55 height 12
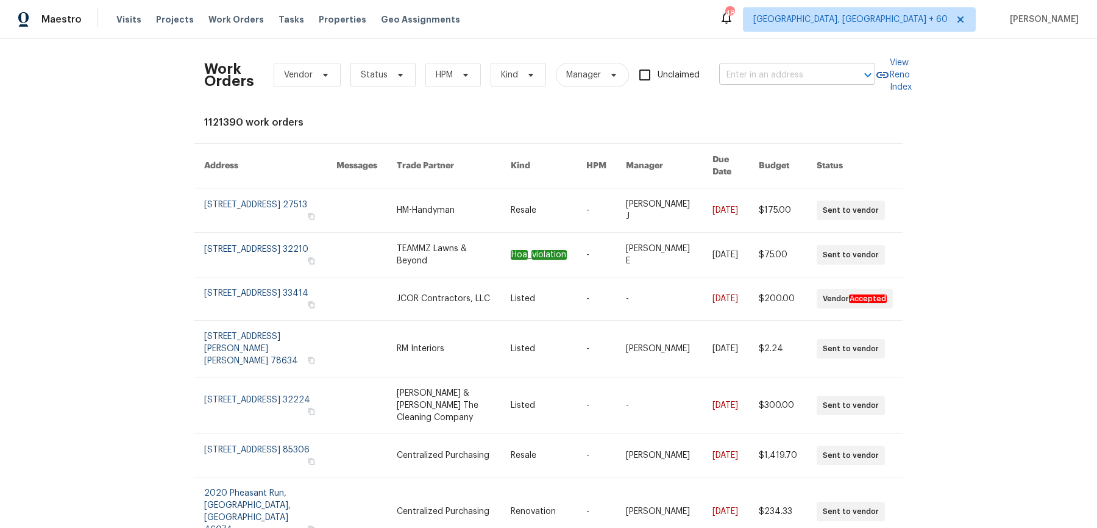
click at [747, 66] on input "text" at bounding box center [780, 75] width 122 height 19
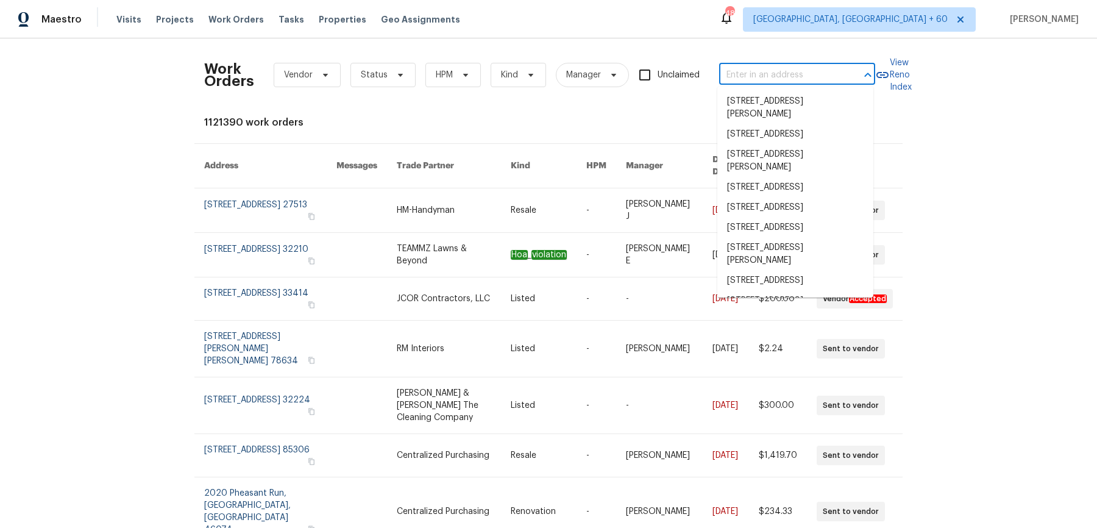
paste input "3833 Spring Mill Way Maineville, OH 45039"
type input "3833 Spring Mill Way Maineville, OH 45039"
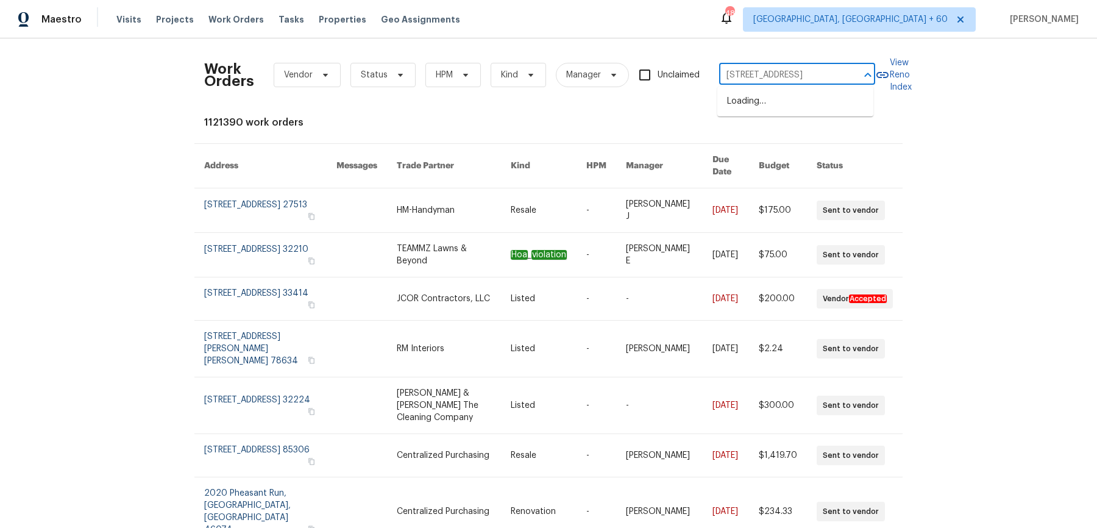
scroll to position [0, 58]
click at [767, 99] on li "3833 Spring Mill Way, Maineville, OH 45039" at bounding box center [795, 101] width 156 height 20
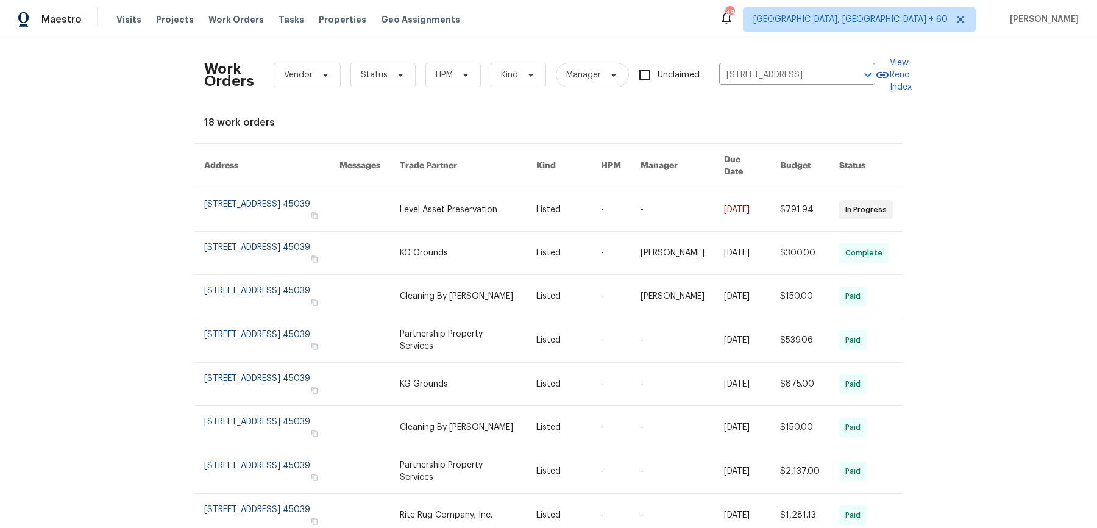
click at [581, 196] on link at bounding box center [568, 209] width 65 height 43
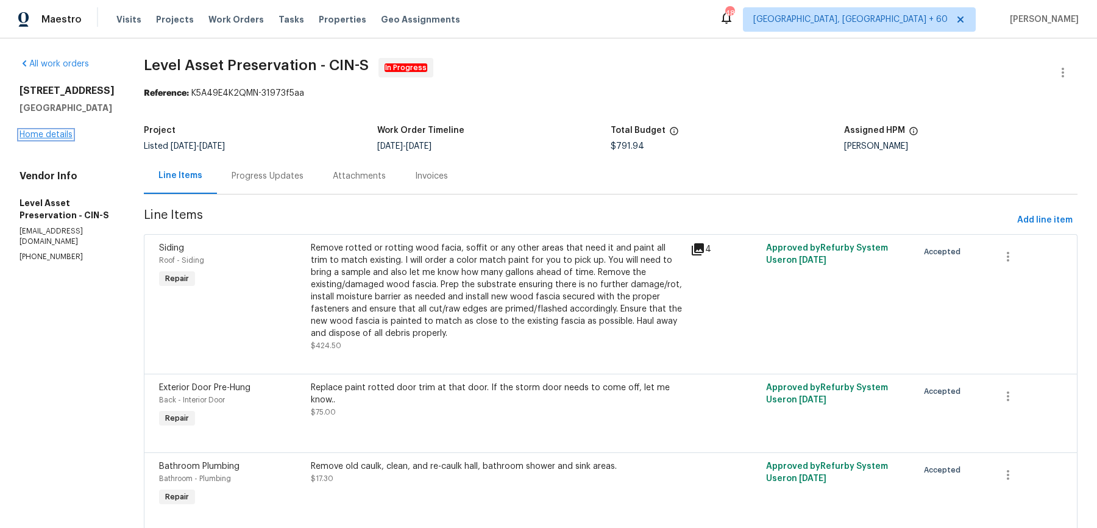
click at [37, 130] on link "Home details" at bounding box center [46, 134] width 53 height 9
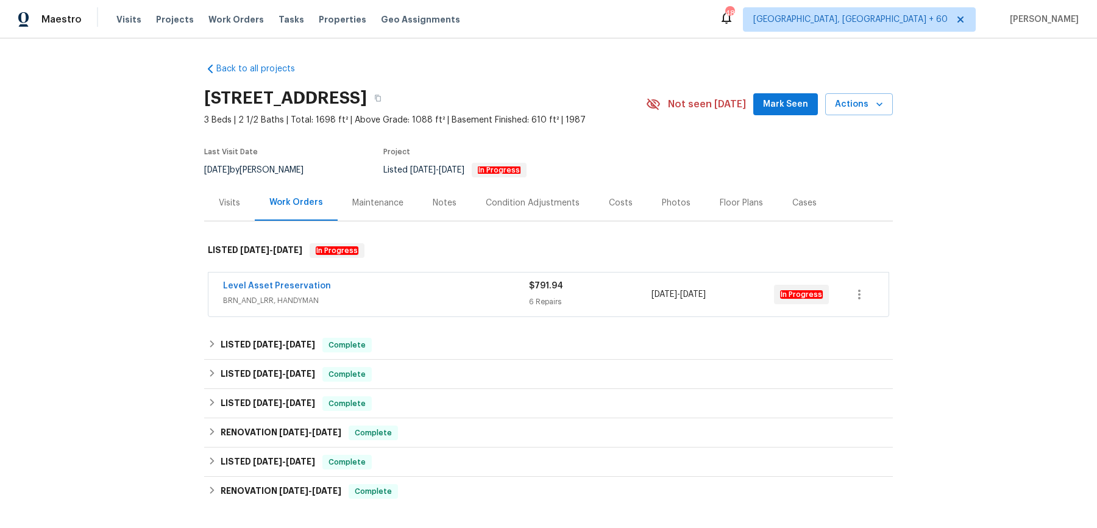
click at [406, 285] on div "Level Asset Preservation" at bounding box center [376, 287] width 306 height 15
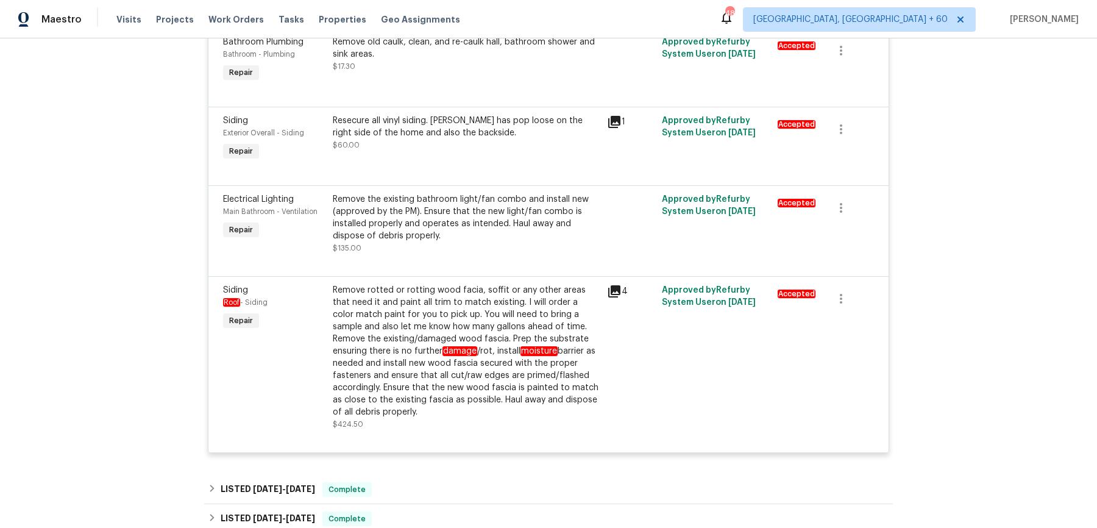
scroll to position [672, 0]
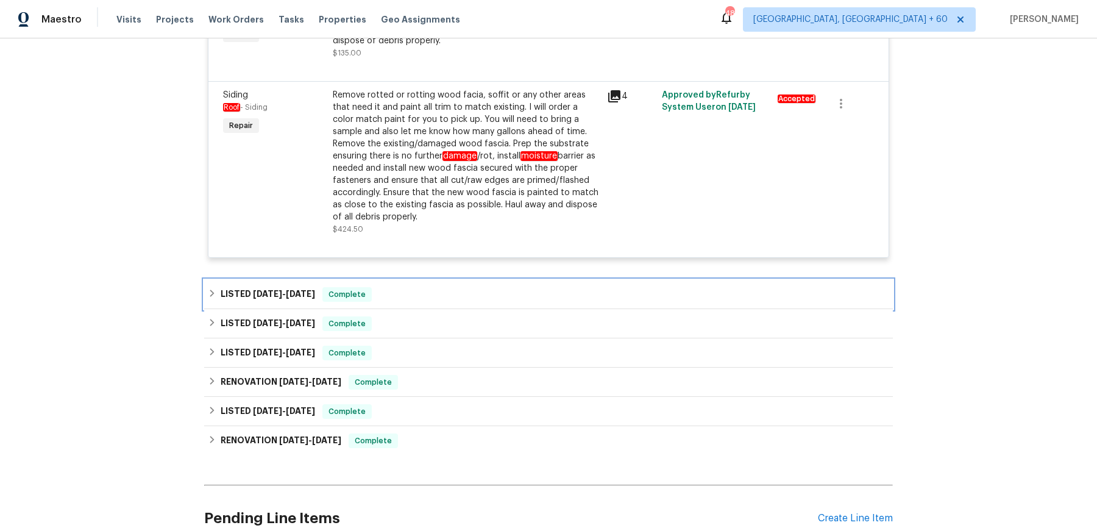
click at [402, 297] on div "LISTED 9/18/25 - 9/23/25 Complete" at bounding box center [548, 294] width 681 height 15
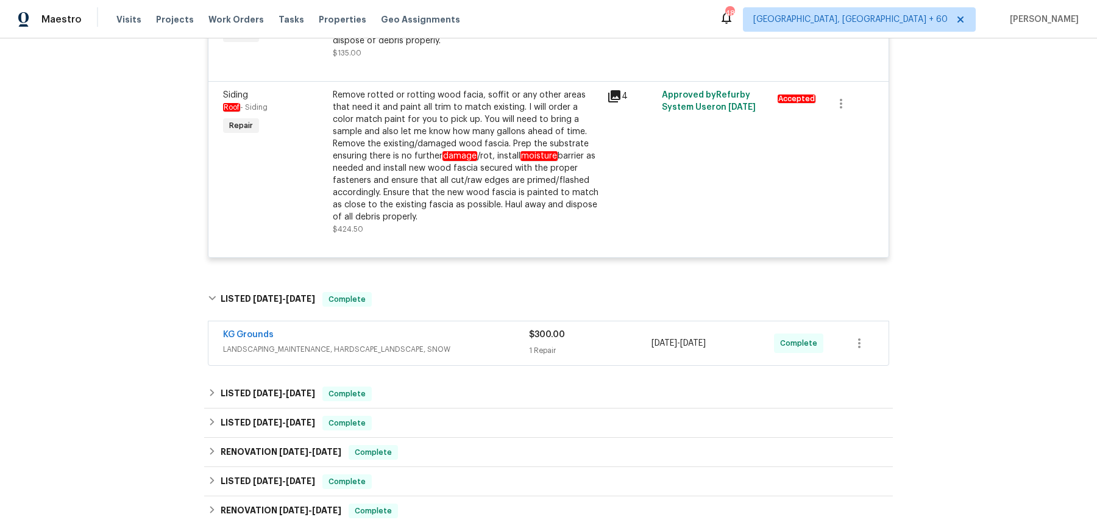
click at [405, 355] on div "KG Grounds LANDSCAPING_MAINTENANCE, HARDSCAPE_LANDSCAPE, SNOW" at bounding box center [376, 342] width 306 height 29
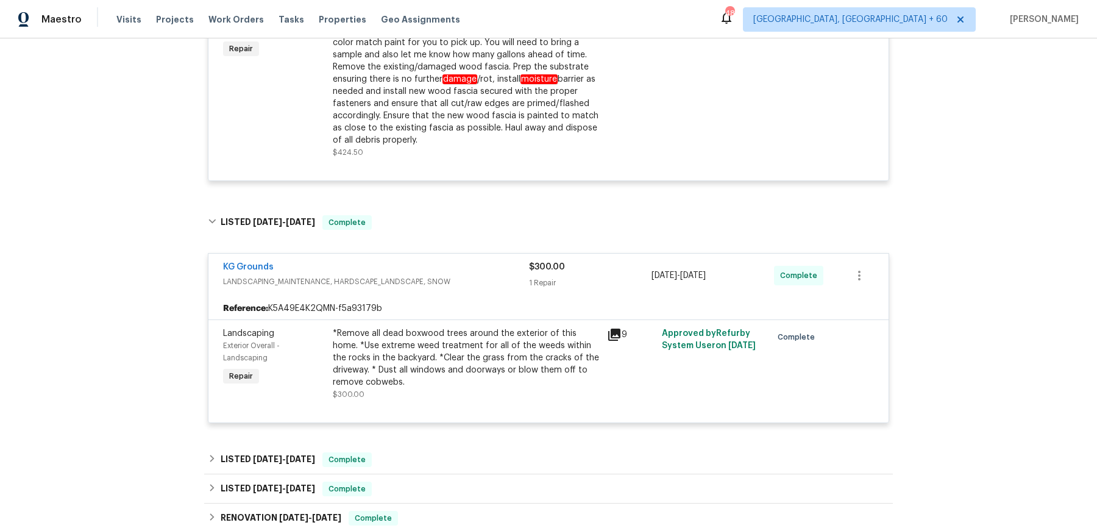
scroll to position [837, 0]
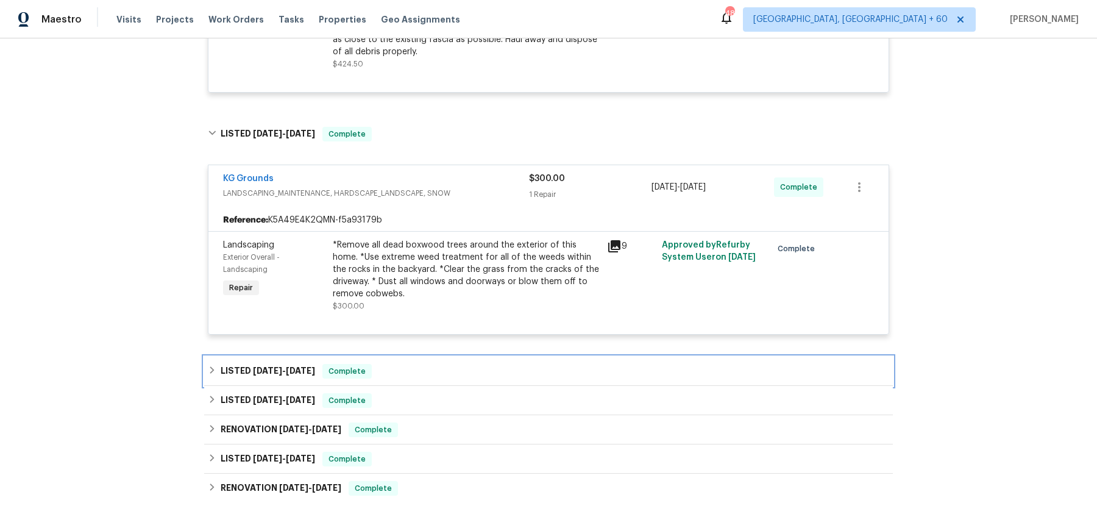
click at [506, 357] on div "LISTED 7/9/25 - 7/19/25 Complete" at bounding box center [548, 371] width 689 height 29
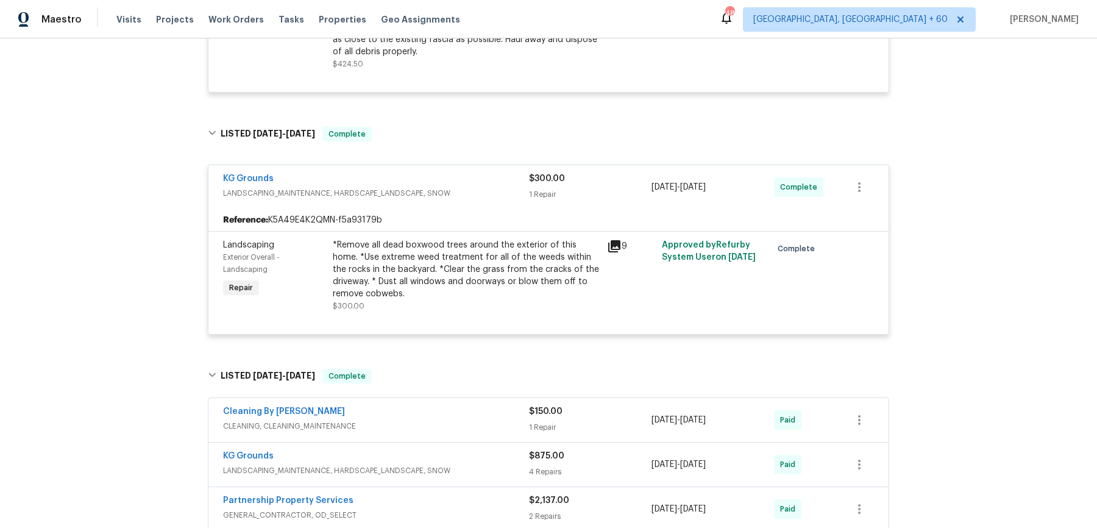
click at [475, 420] on span "CLEANING, CLEANING_MAINTENANCE" at bounding box center [376, 426] width 306 height 12
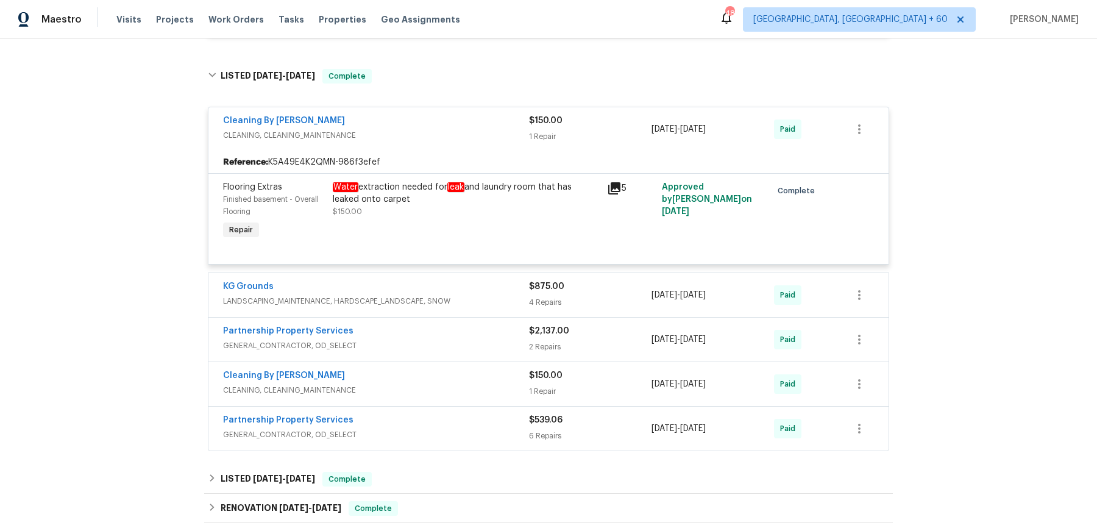
scroll to position [1234, 0]
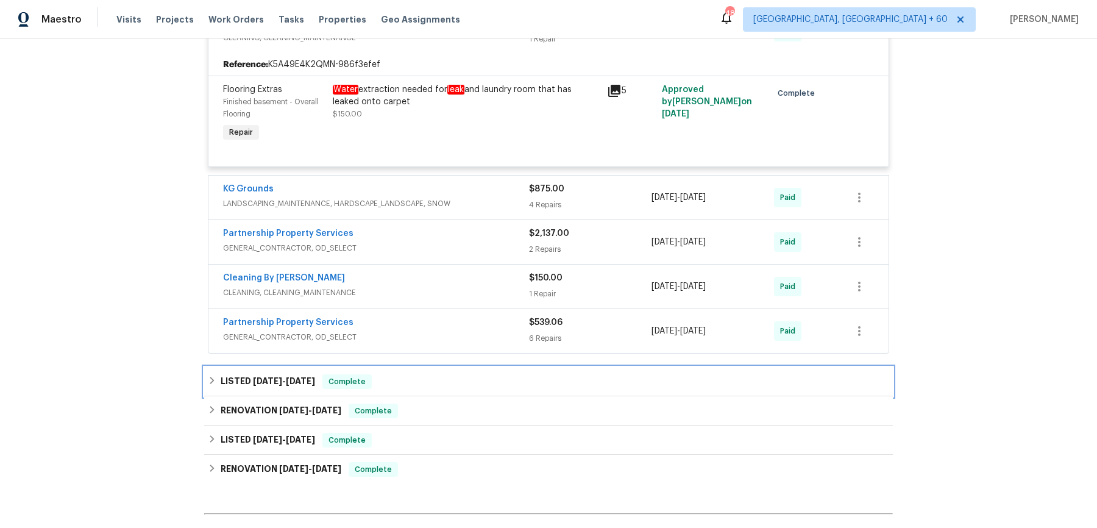
click at [466, 384] on div "LISTED 6/25/25 - 6/30/25 Complete" at bounding box center [548, 381] width 681 height 15
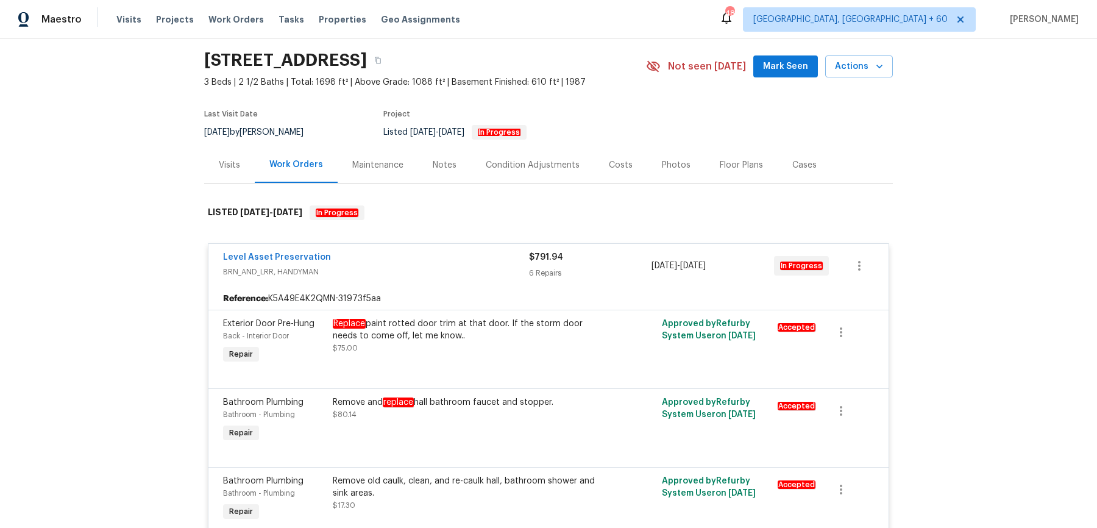
scroll to position [0, 0]
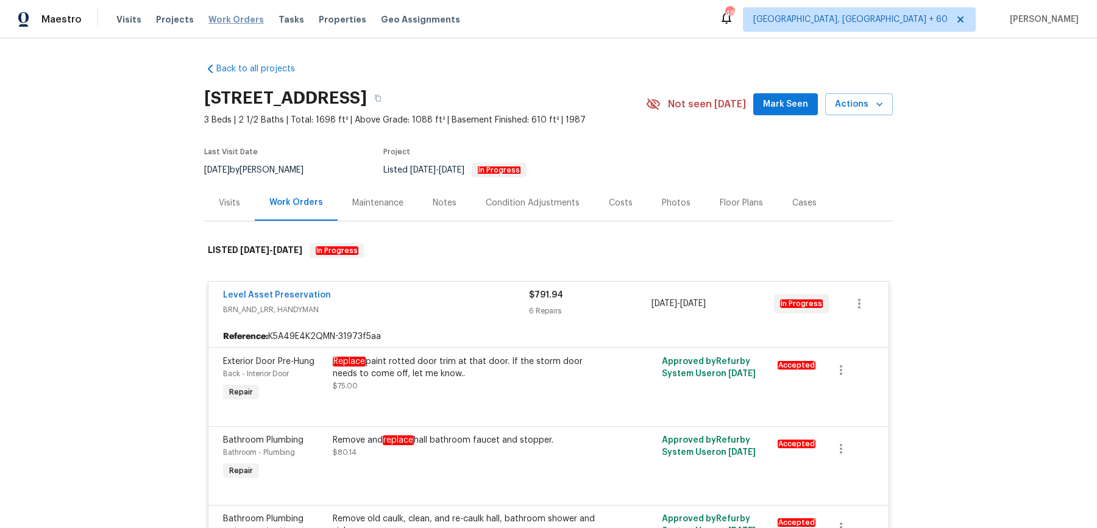
click at [236, 20] on span "Work Orders" at bounding box center [235, 19] width 55 height 12
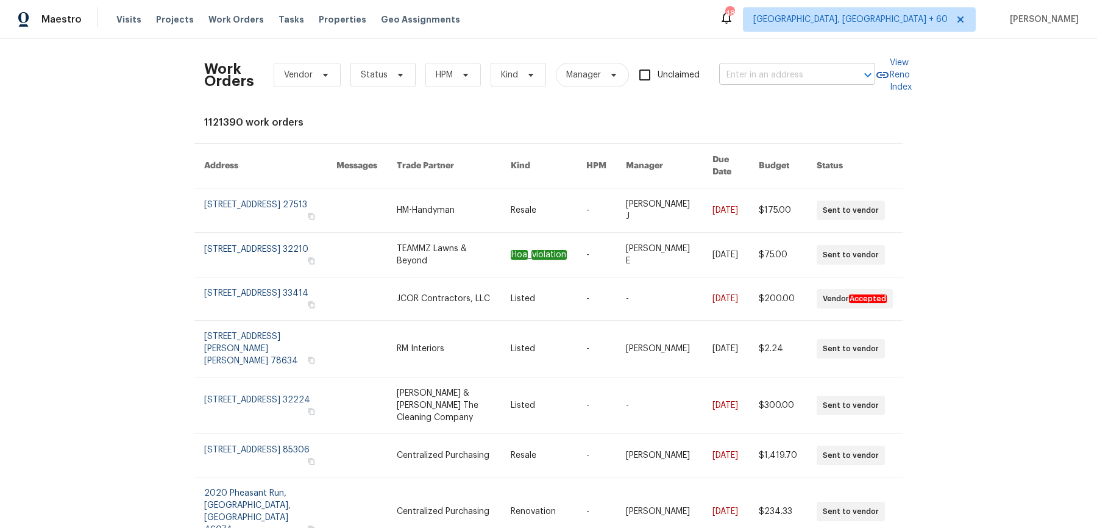
click at [750, 67] on input "text" at bounding box center [780, 75] width 122 height 19
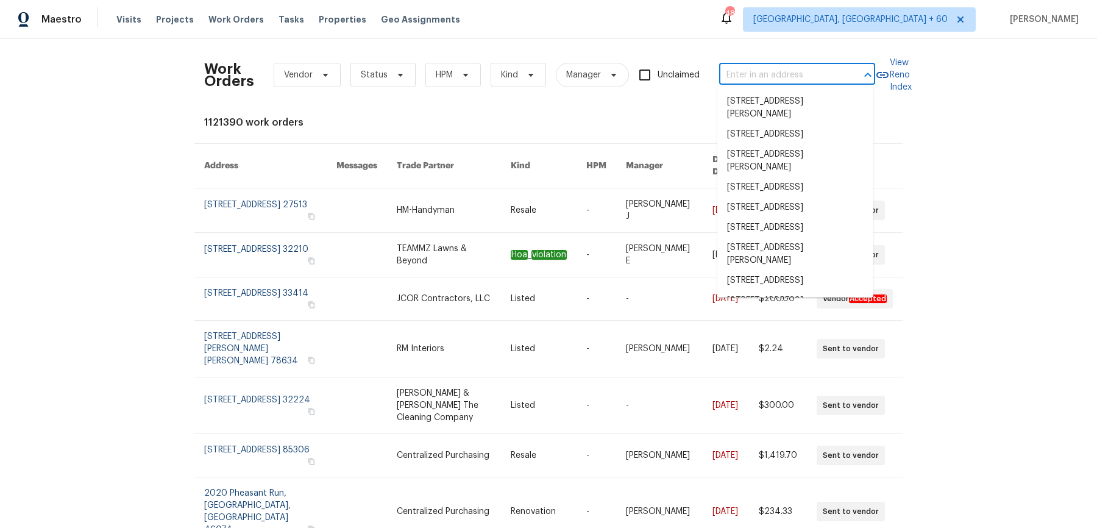
paste input "132 Highland Dr Rockmart, GA 30153"
type input "132 Highland Dr Rockmart, GA 30153"
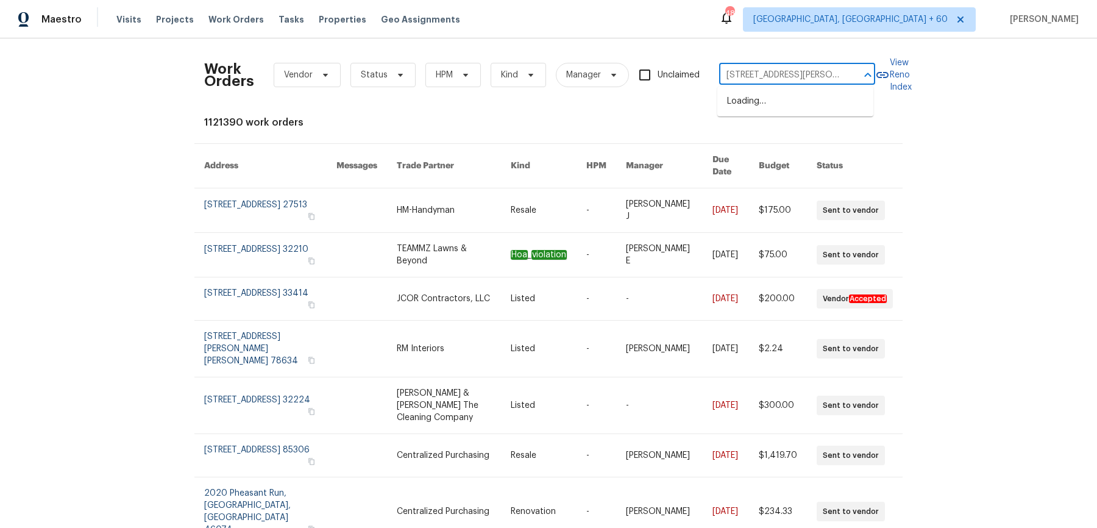
scroll to position [0, 32]
click at [750, 103] on li "132 Highland Dr, Rockmart, GA 30153" at bounding box center [795, 101] width 156 height 20
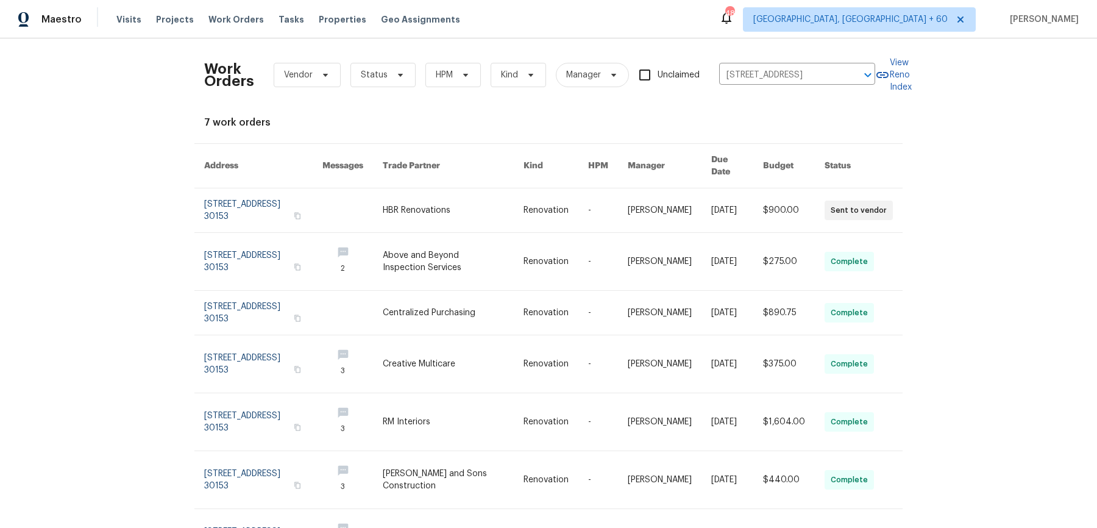
click at [512, 194] on link at bounding box center [453, 210] width 141 height 44
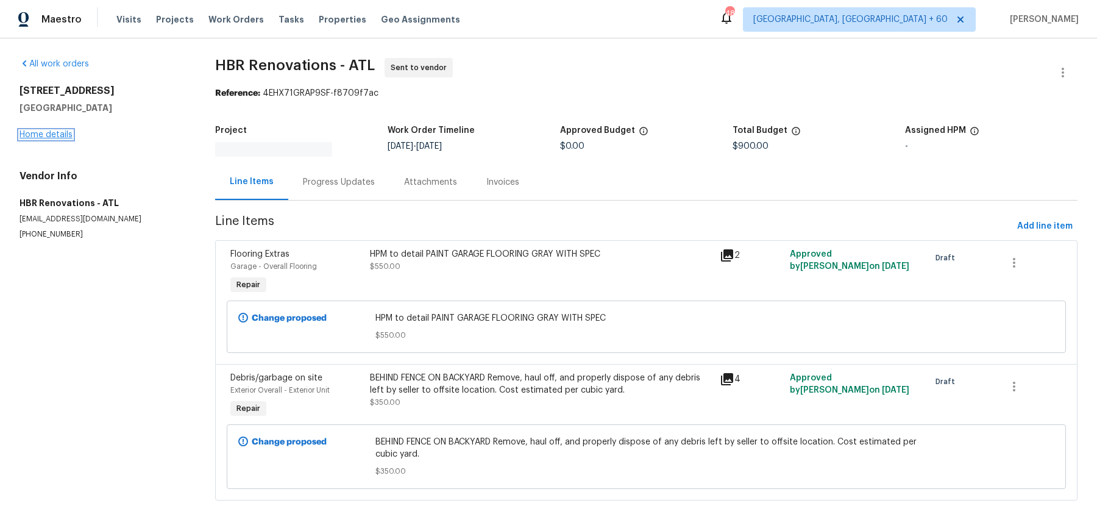
click at [36, 137] on link "Home details" at bounding box center [46, 134] width 53 height 9
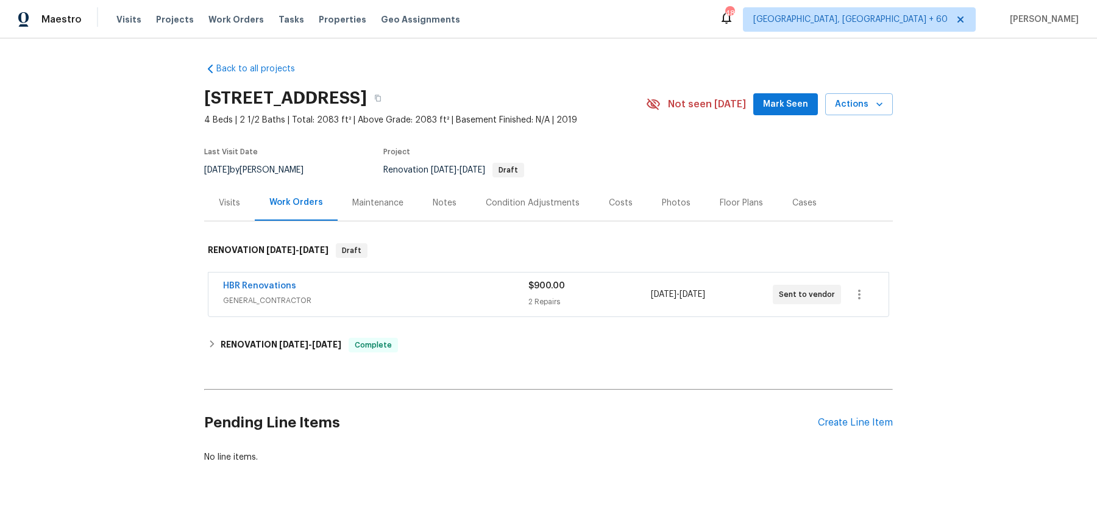
click at [360, 302] on span "GENERAL_CONTRACTOR" at bounding box center [375, 300] width 305 height 12
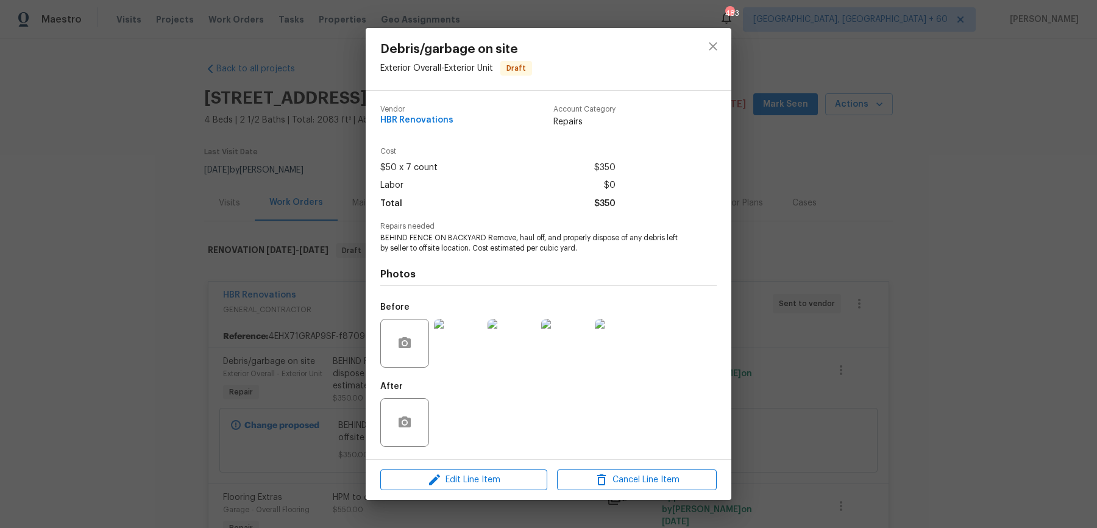
click at [289, 366] on div "Debris/garbage on site Exterior Overall - Exterior Unit Draft Vendor HBR Renova…" at bounding box center [548, 264] width 1097 height 528
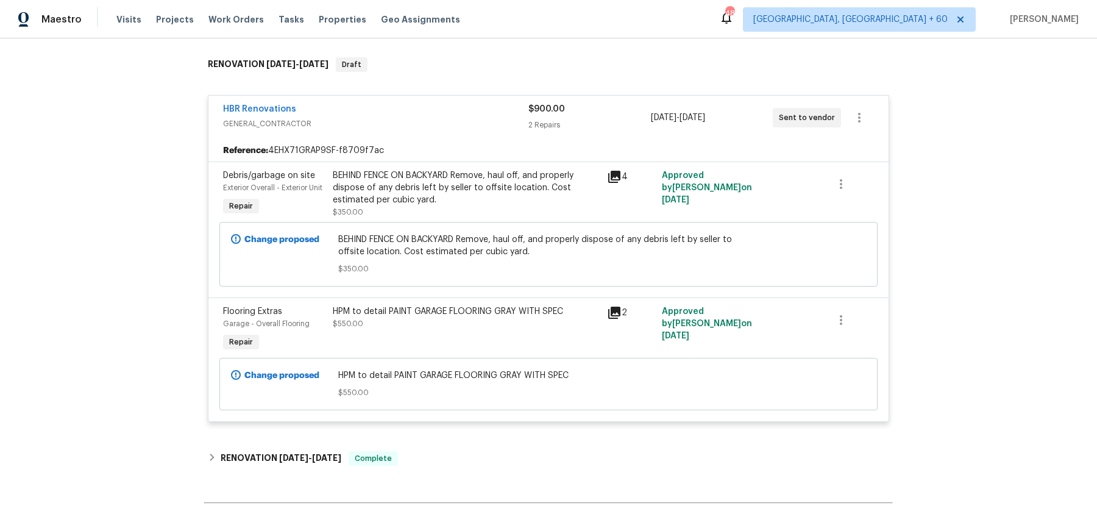
scroll to position [315, 0]
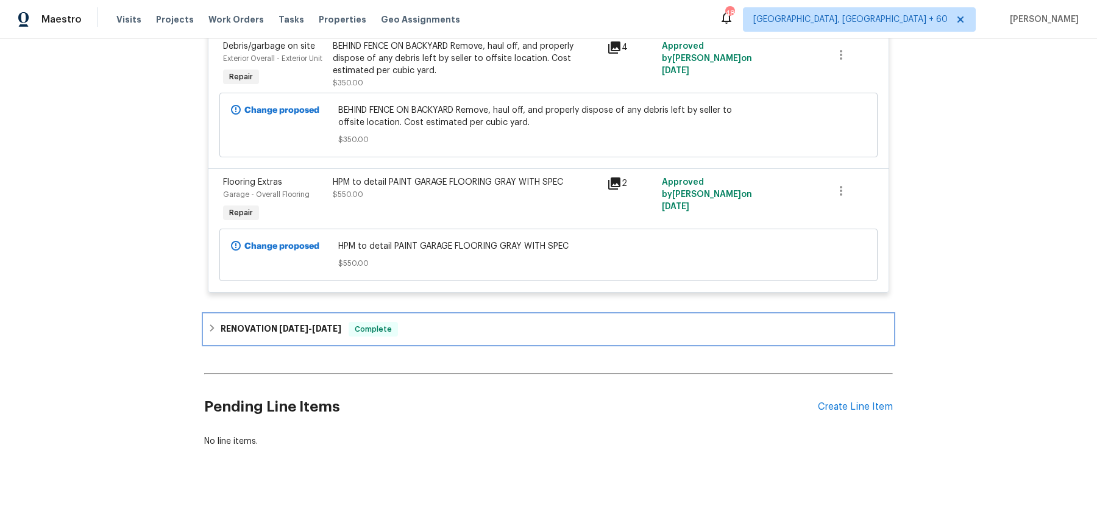
click at [324, 316] on div "RENOVATION 9/15/25 - 9/23/25 Complete" at bounding box center [548, 328] width 689 height 29
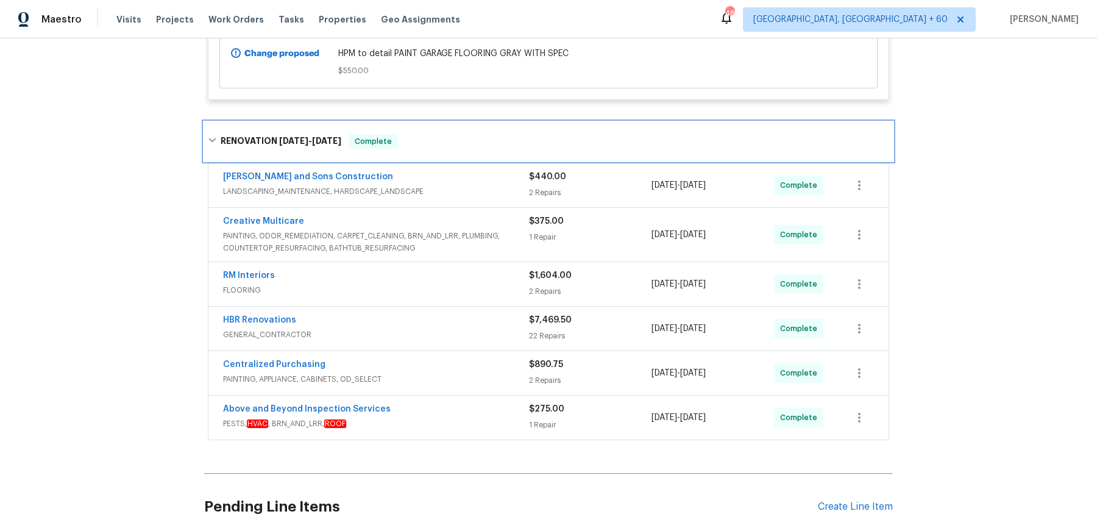
scroll to position [0, 0]
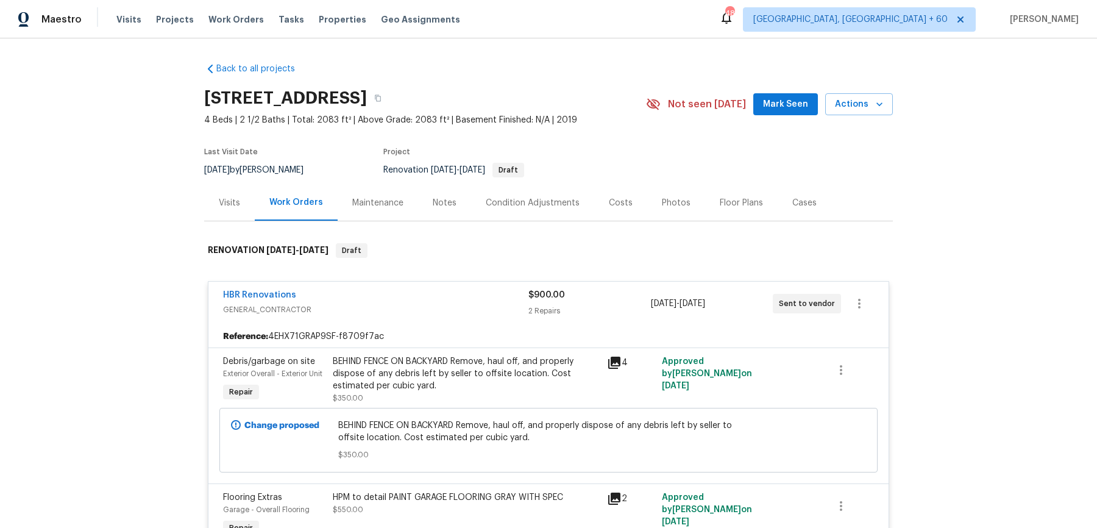
click at [249, 12] on div "Visits Projects Work Orders Tasks Properties Geo Assignments" at bounding box center [295, 19] width 358 height 24
click at [240, 18] on span "Work Orders" at bounding box center [235, 19] width 55 height 12
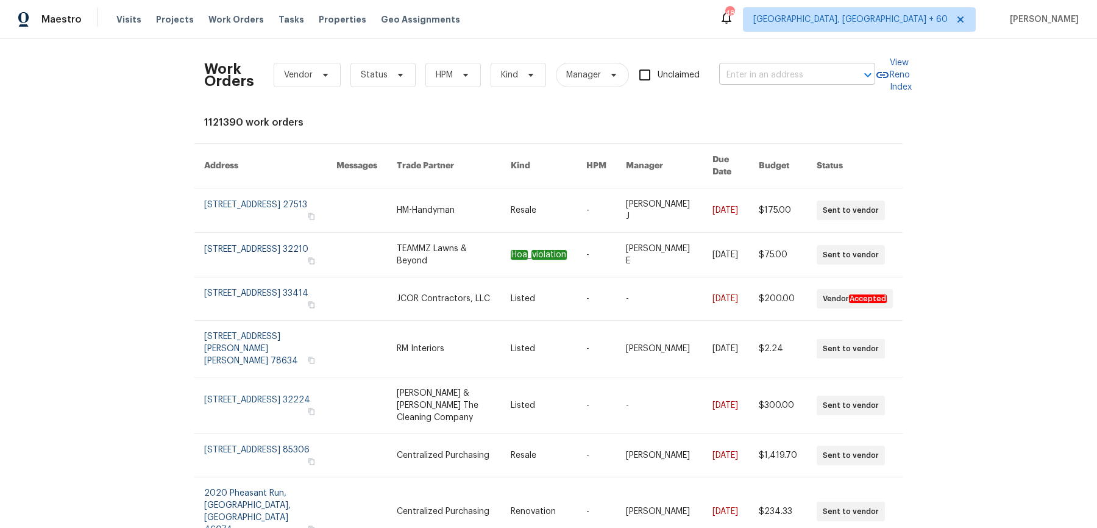
click at [831, 74] on input "text" at bounding box center [780, 75] width 122 height 19
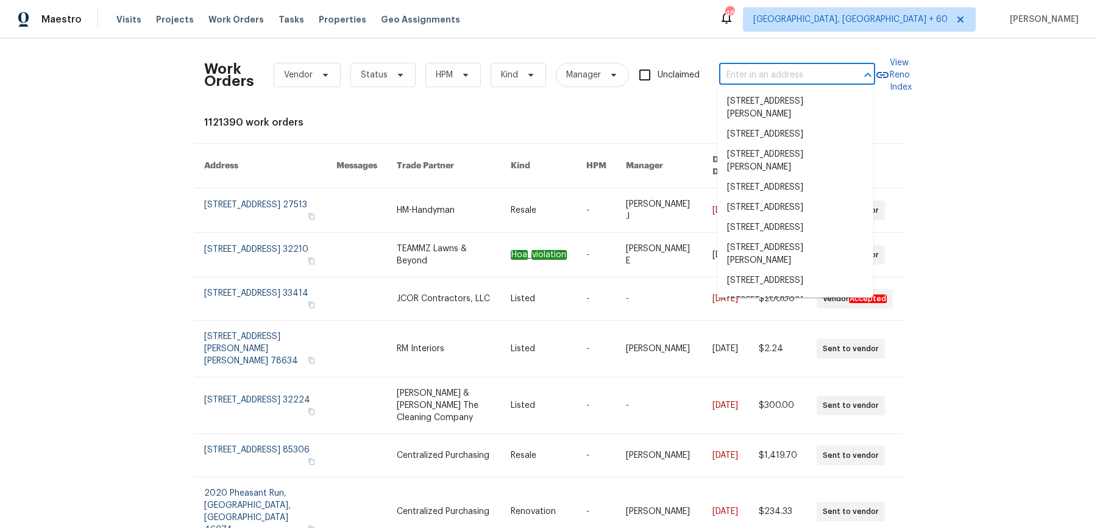
paste input "1005 Winter Side Ln Atlanta, GA 30349"
type input "1005 Winter Side Ln Atlanta, GA 30349"
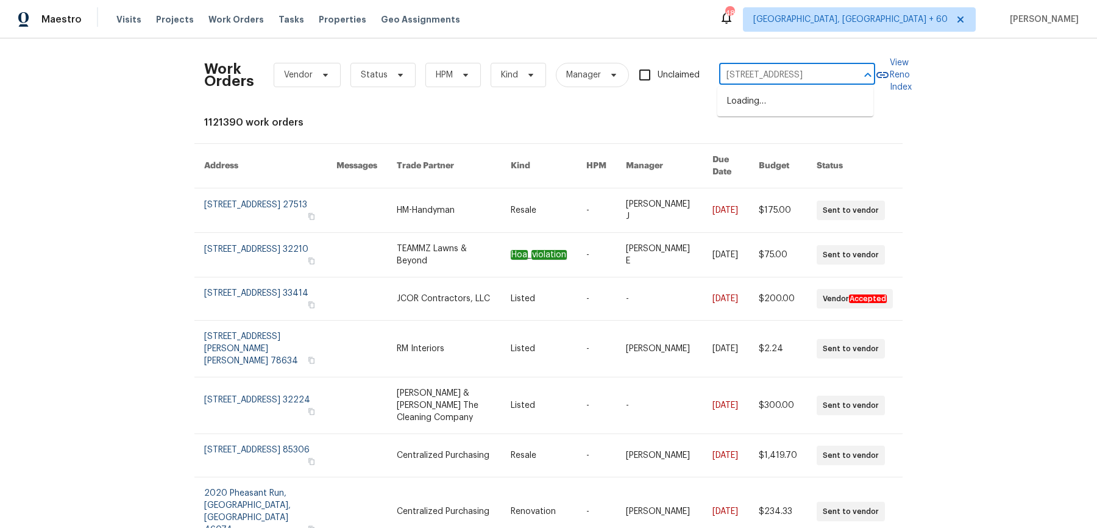
scroll to position [0, 41]
click at [801, 110] on li "1005 Winter Side Ln, Atlanta, GA 30349" at bounding box center [795, 101] width 156 height 20
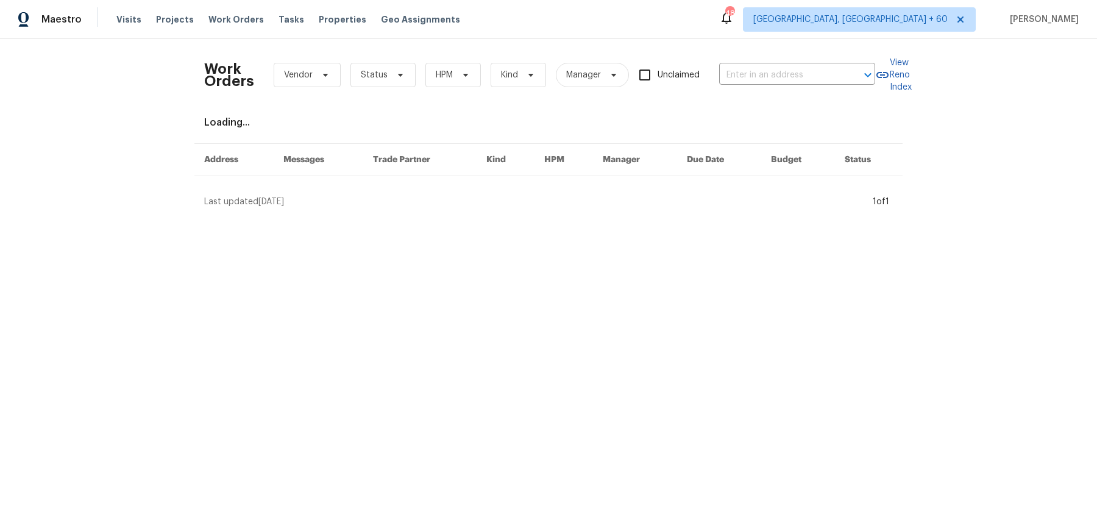
type input "1005 Winter Side Ln, Atlanta, GA 30349"
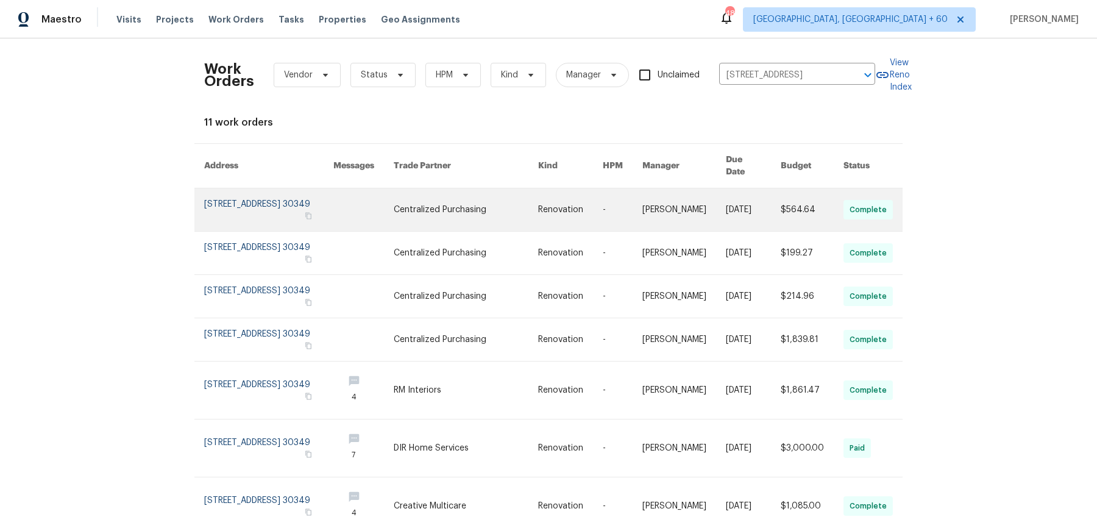
click at [587, 201] on link at bounding box center [570, 209] width 65 height 43
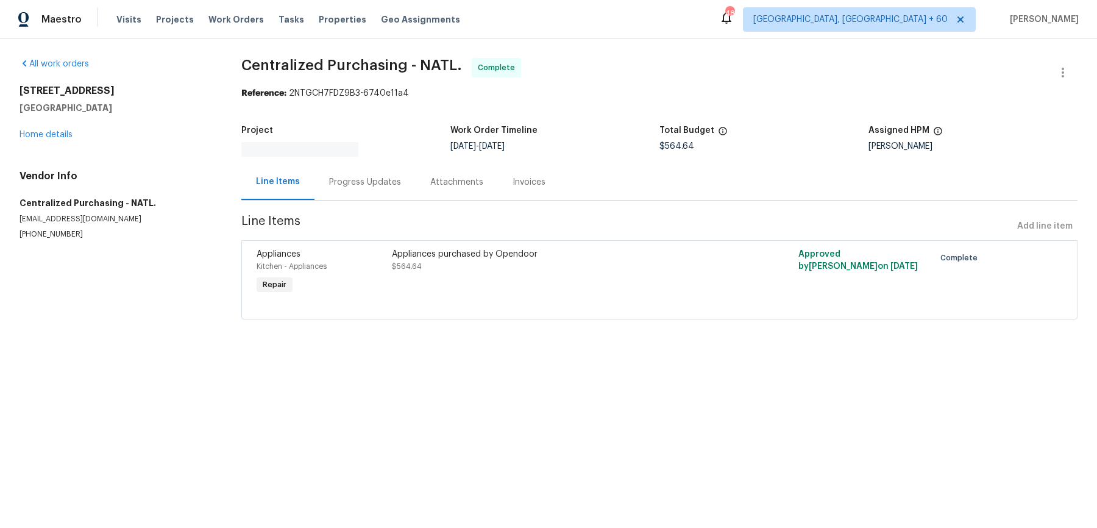
click at [57, 119] on div "1005 Winter Side Ln Atlanta, GA 30349 Home details" at bounding box center [116, 113] width 193 height 56
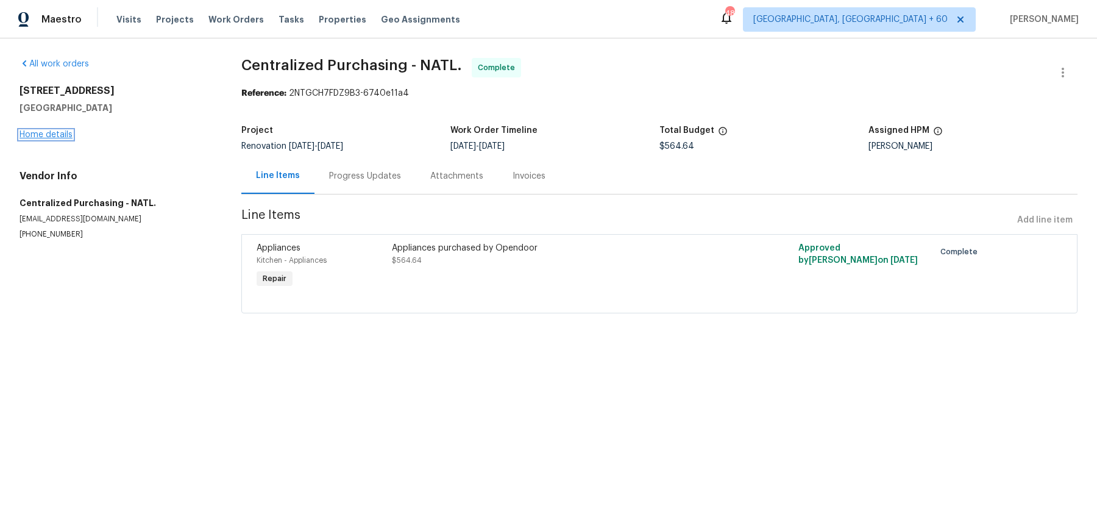
click at [52, 133] on link "Home details" at bounding box center [46, 134] width 53 height 9
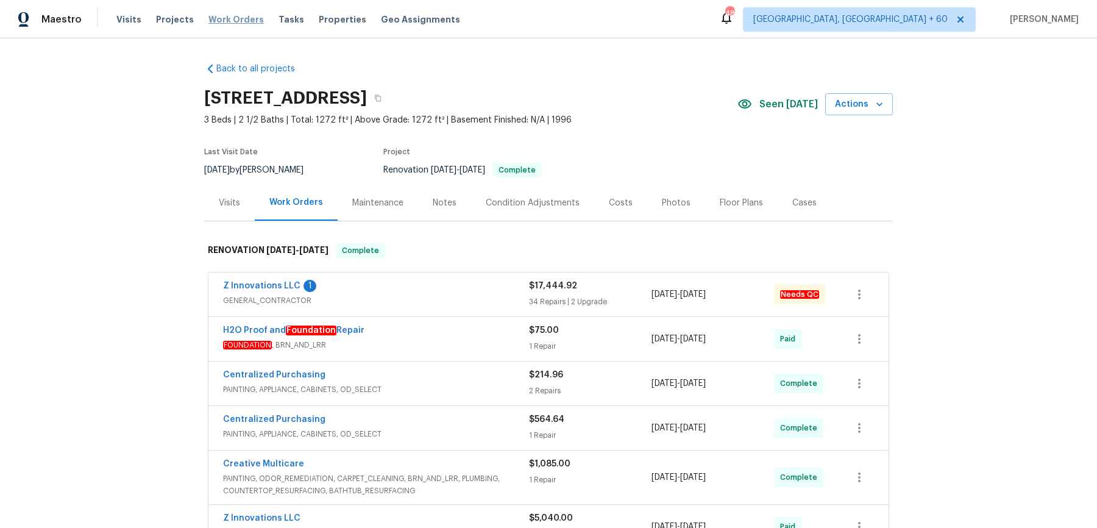
click at [224, 20] on span "Work Orders" at bounding box center [235, 19] width 55 height 12
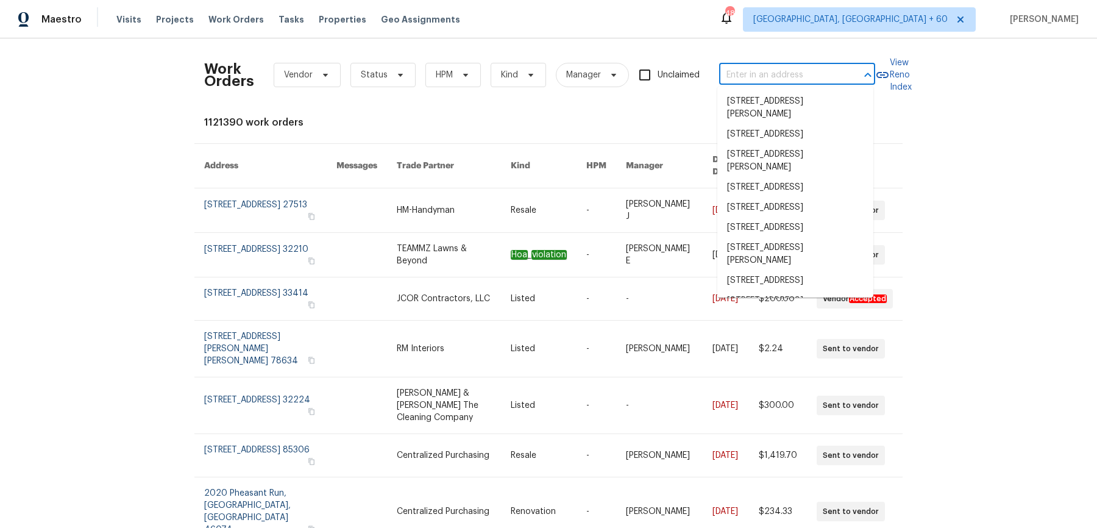
click at [758, 76] on input "text" at bounding box center [780, 75] width 122 height 19
paste input "132 Highland Dr Rockmart, GA 30153"
type input "132 Highland Dr Rockmart, GA 30153"
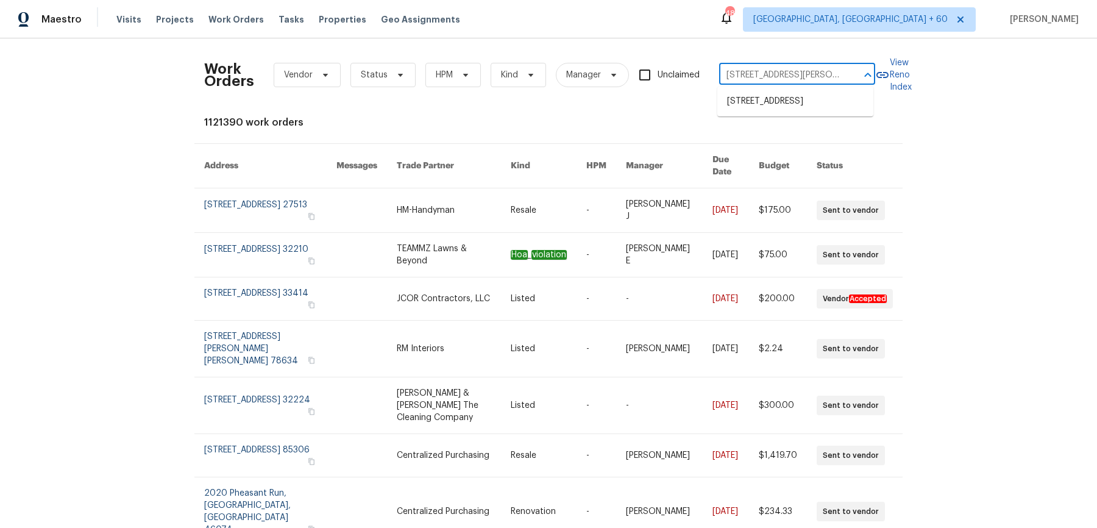
scroll to position [0, 32]
click at [759, 107] on li "132 Highland Dr, Rockmart, GA 30153" at bounding box center [795, 101] width 156 height 20
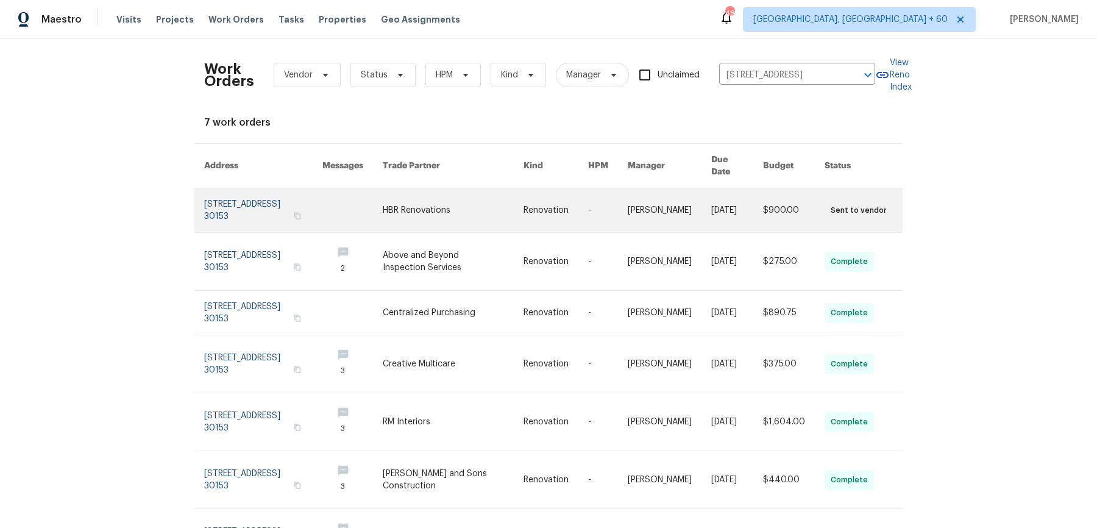
click at [331, 211] on td at bounding box center [343, 210] width 60 height 44
click at [347, 203] on link at bounding box center [352, 210] width 60 height 44
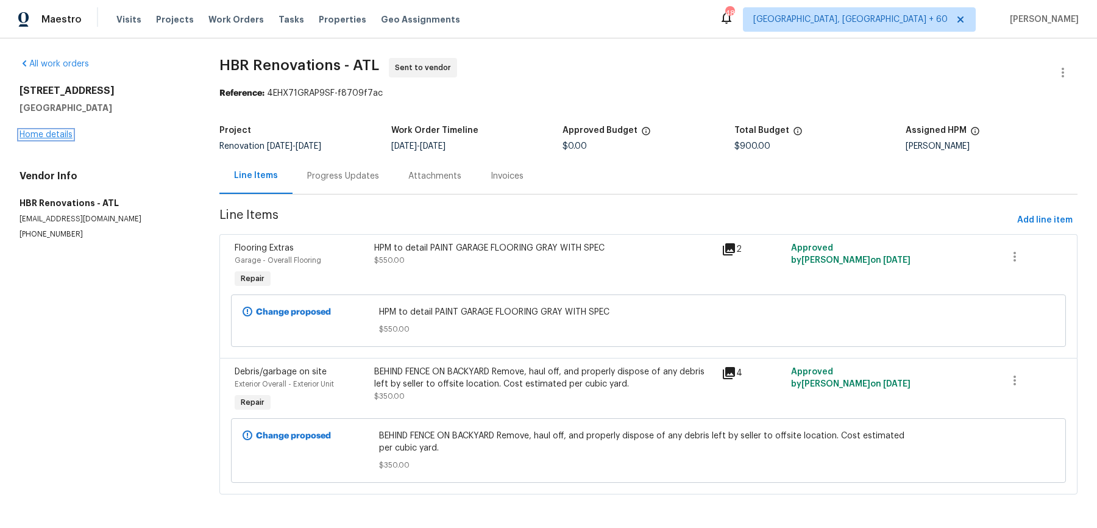
click at [63, 131] on link "Home details" at bounding box center [46, 134] width 53 height 9
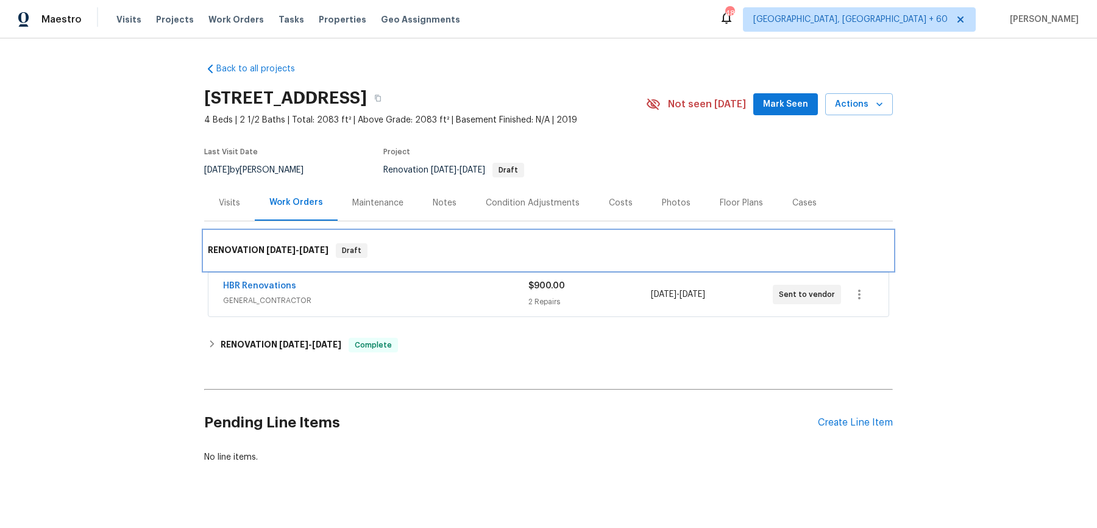
click at [427, 255] on div "RENOVATION 9/24/25 - 9/27/25 Draft" at bounding box center [548, 250] width 681 height 15
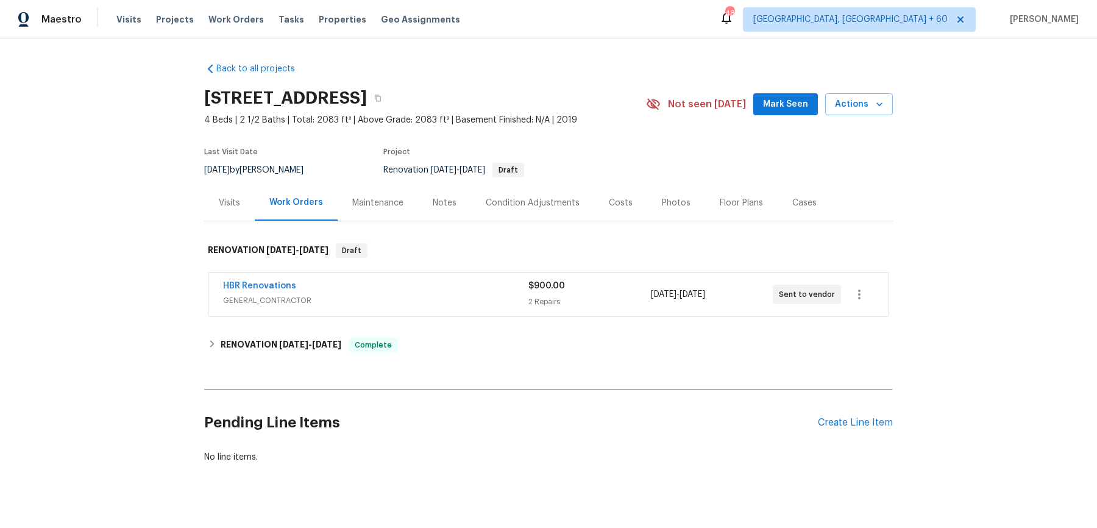
click at [410, 294] on span "GENERAL_CONTRACTOR" at bounding box center [375, 300] width 305 height 12
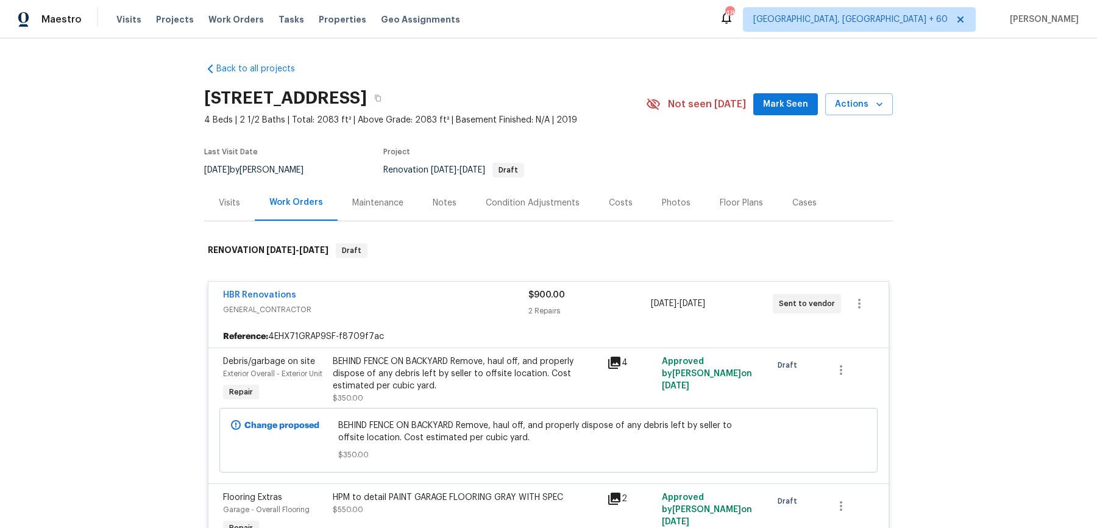
scroll to position [315, 0]
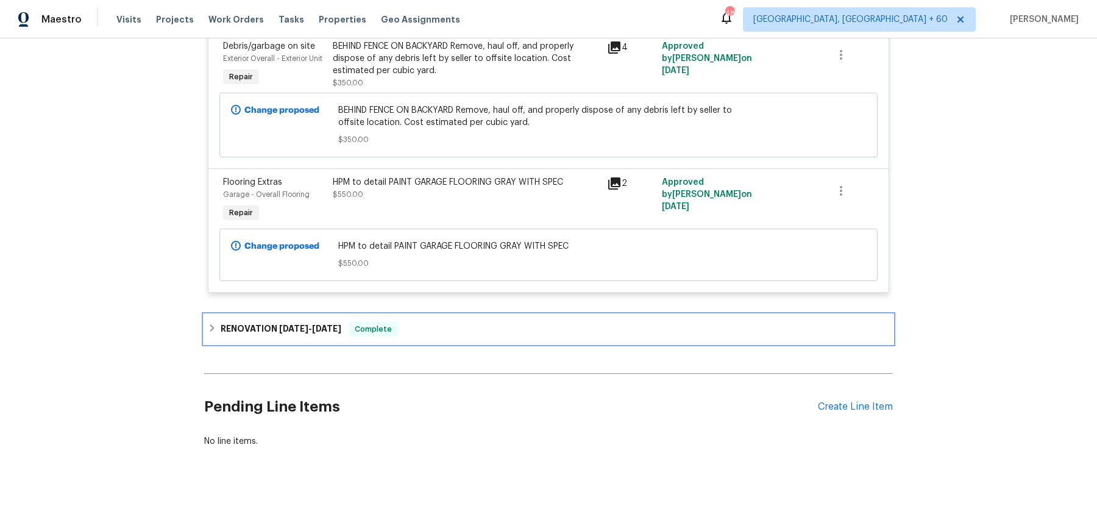
click at [408, 317] on div "RENOVATION 9/15/25 - 9/23/25 Complete" at bounding box center [548, 328] width 689 height 29
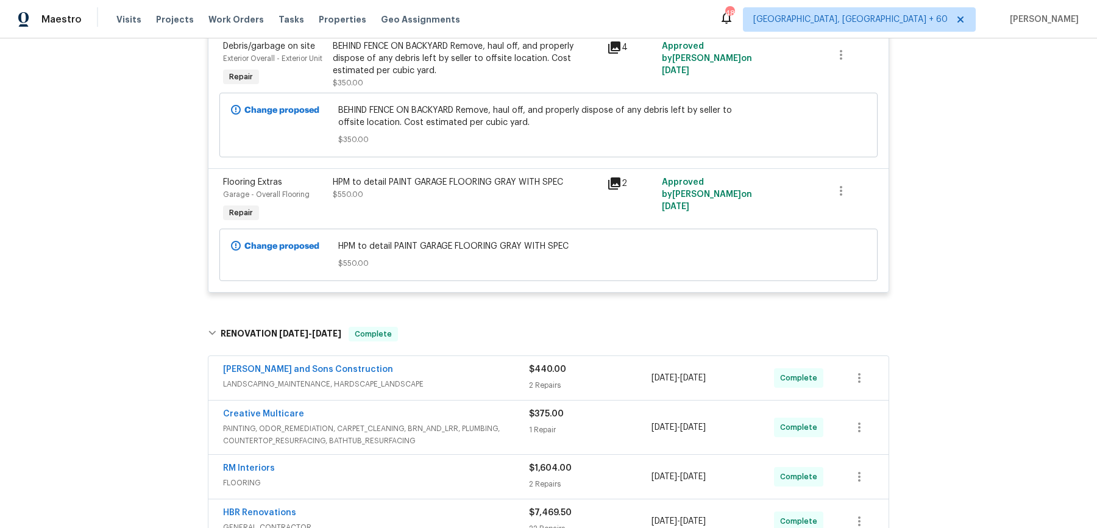
click at [427, 371] on div "Reyes and Sons Construction" at bounding box center [376, 370] width 306 height 15
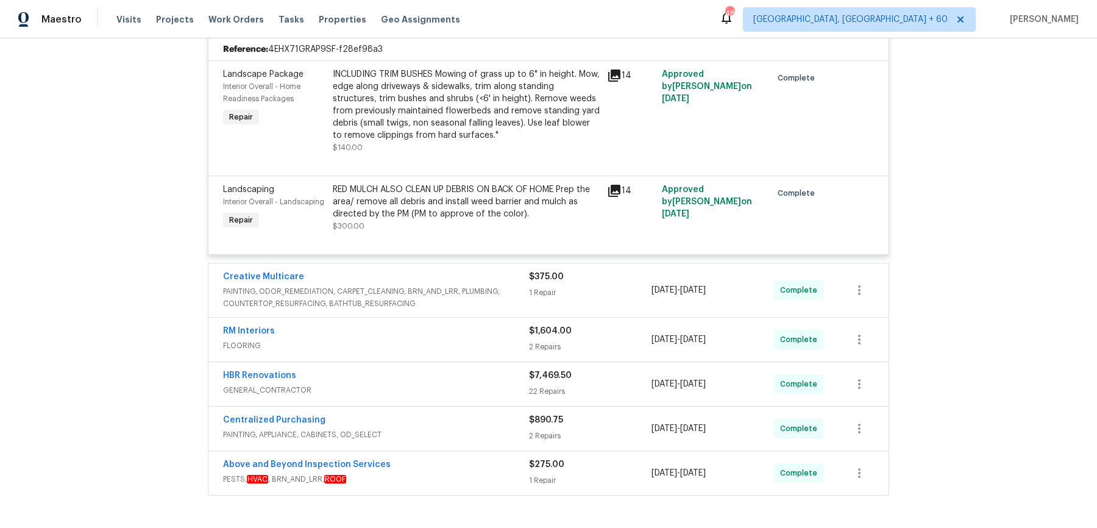
click at [503, 295] on span "PAINTING, ODOR_REMEDIATION, CARPET_CLEANING, BRN_AND_LRR, PLUMBING, COUNTERTOP_…" at bounding box center [376, 297] width 306 height 24
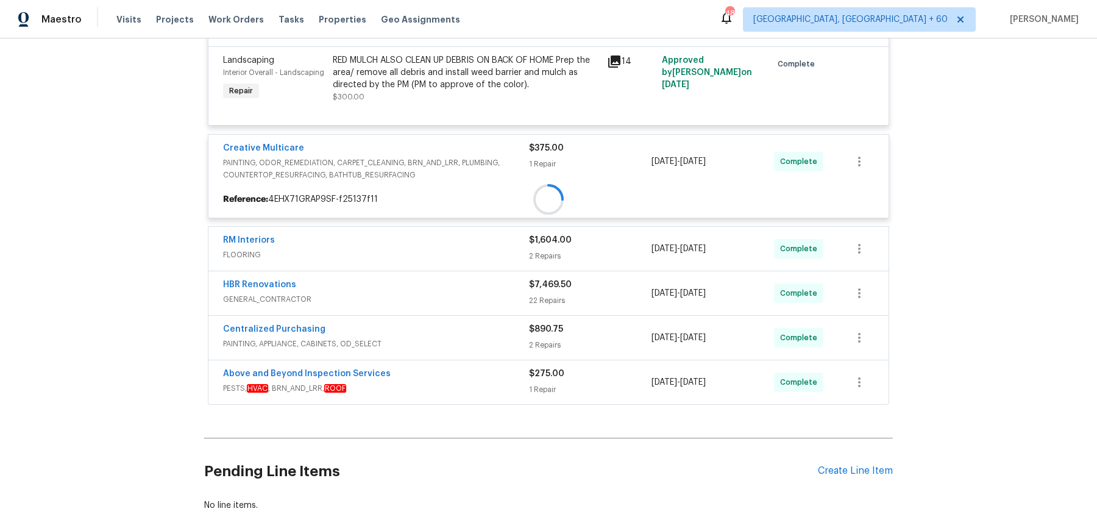
scroll to position [814, 0]
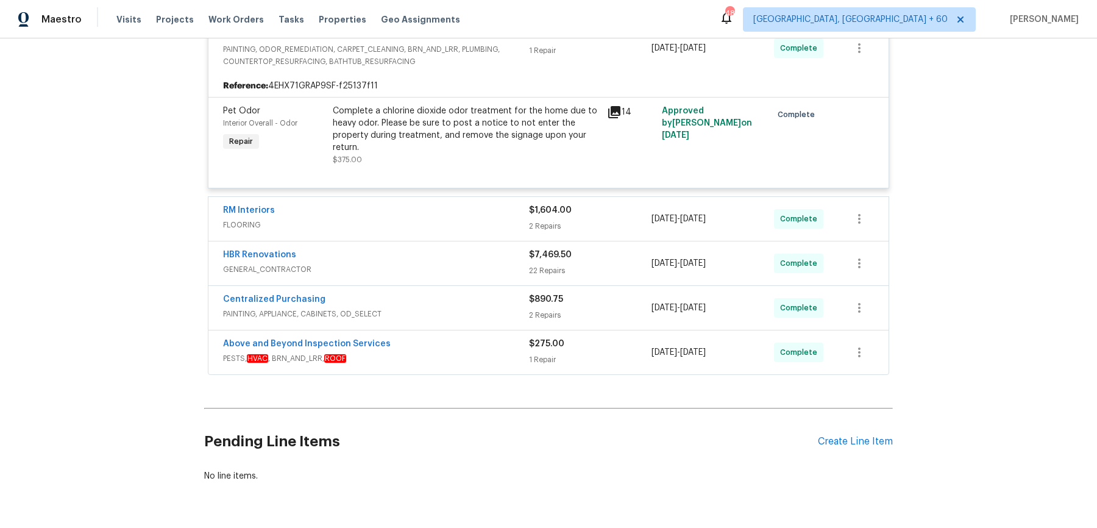
click at [511, 215] on div "RM Interiors" at bounding box center [376, 211] width 306 height 15
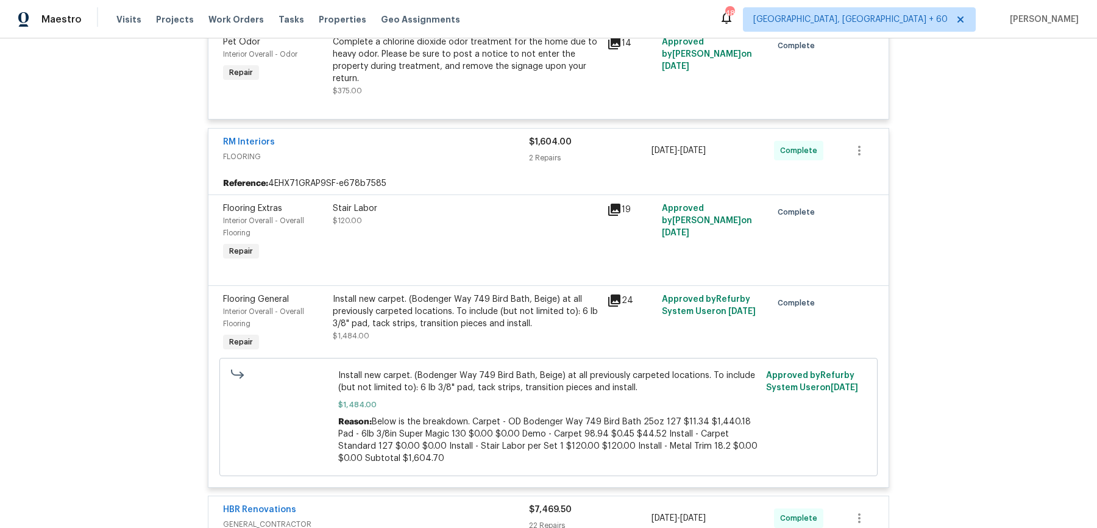
scroll to position [996, 0]
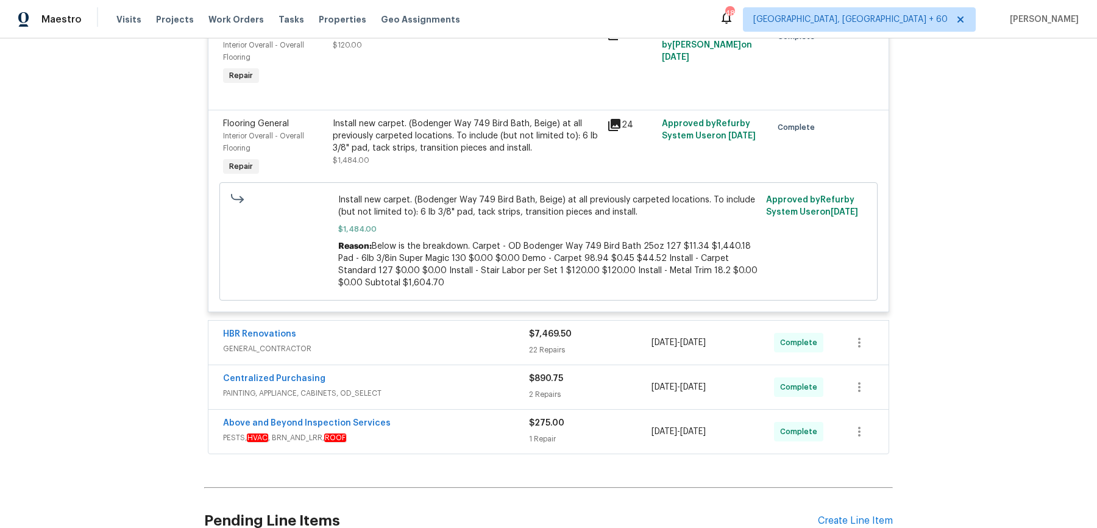
click at [449, 336] on div "HBR Renovations" at bounding box center [376, 335] width 306 height 15
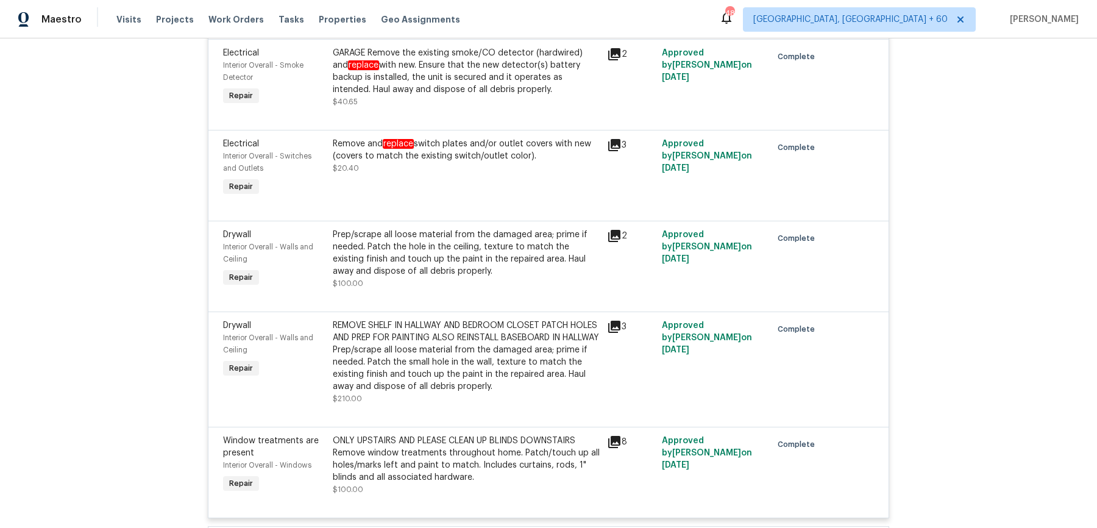
scroll to position [3903, 0]
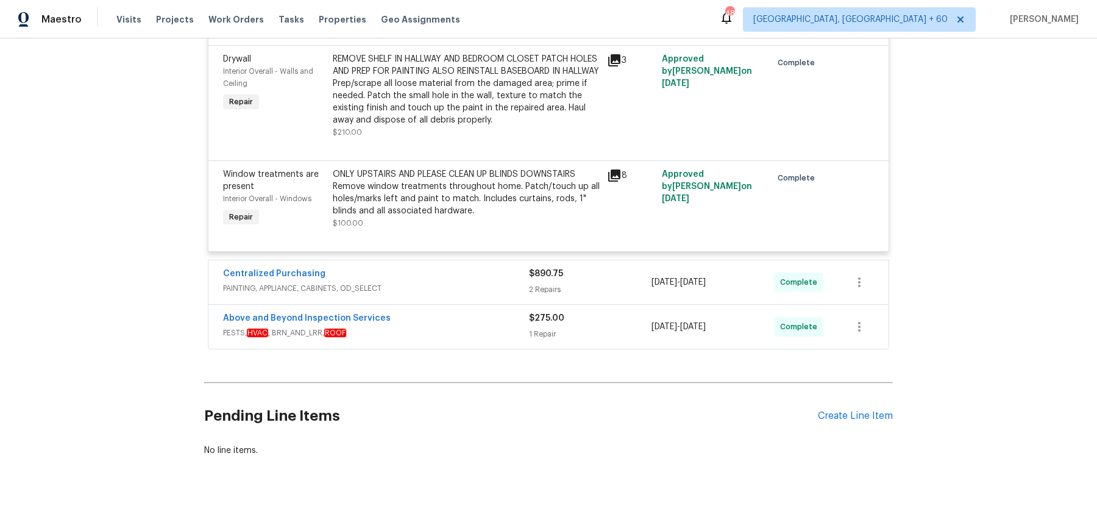
click at [488, 282] on span "PAINTING, APPLIANCE, CABINETS, OD_SELECT" at bounding box center [376, 288] width 306 height 12
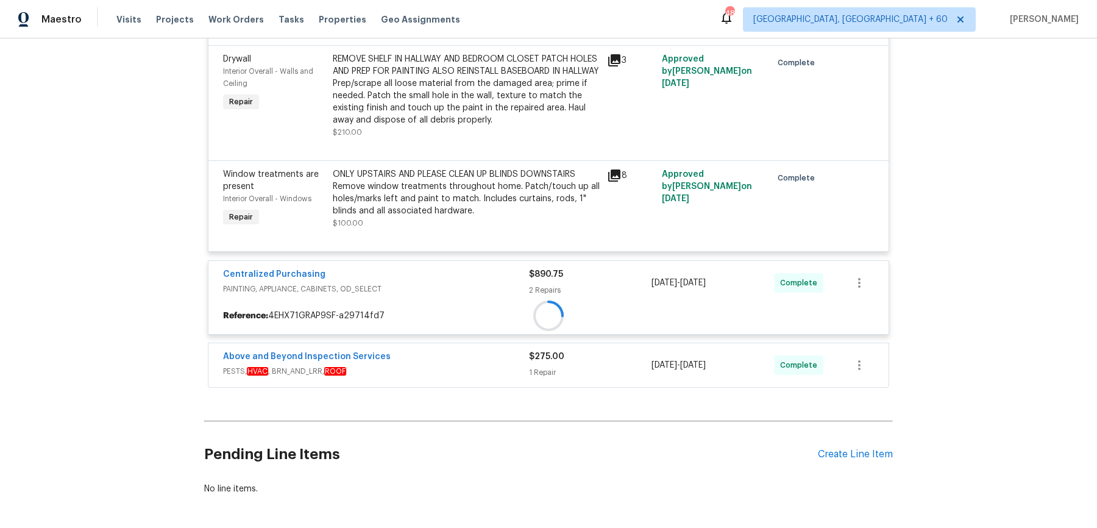
scroll to position [3942, 0]
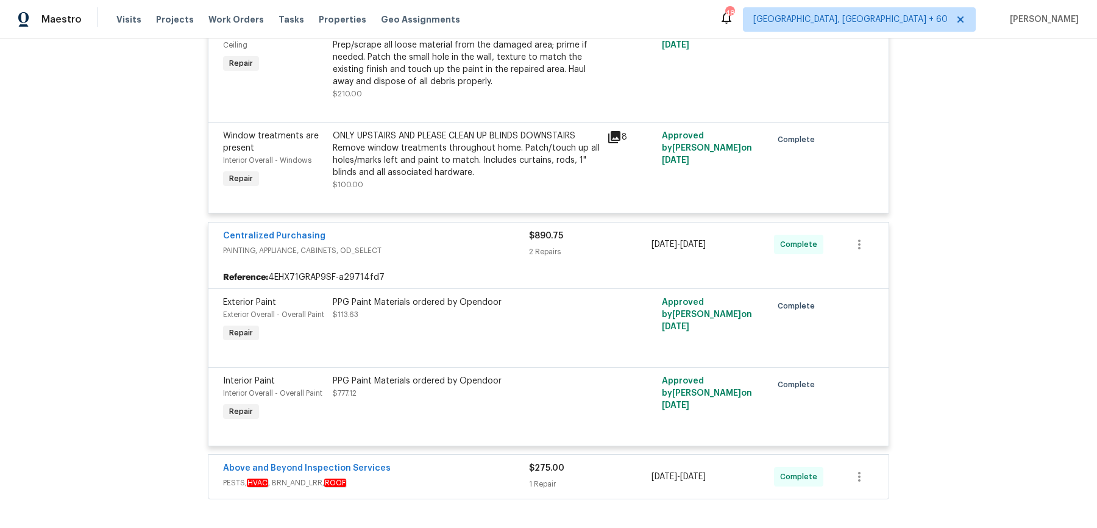
click at [466, 477] on span "PESTS, HVAC , BRN_AND_LRR, ROOF" at bounding box center [376, 483] width 306 height 12
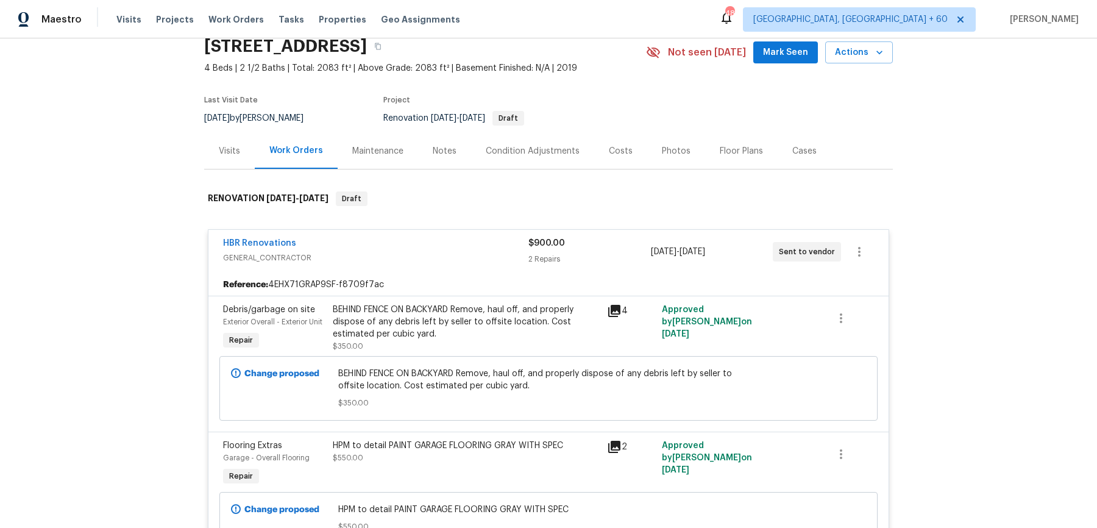
scroll to position [0, 0]
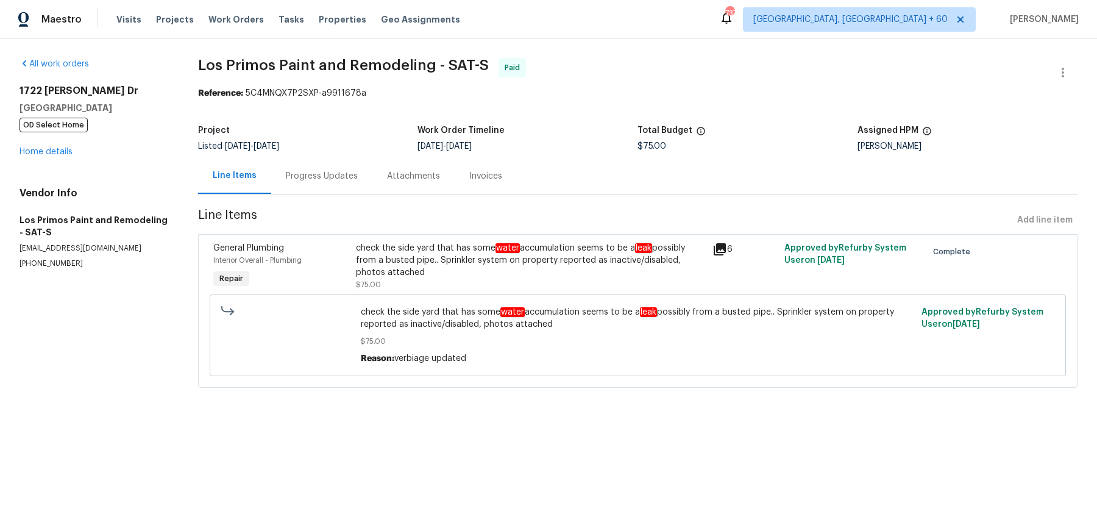
click at [302, 181] on div "Progress Updates" at bounding box center [322, 176] width 72 height 12
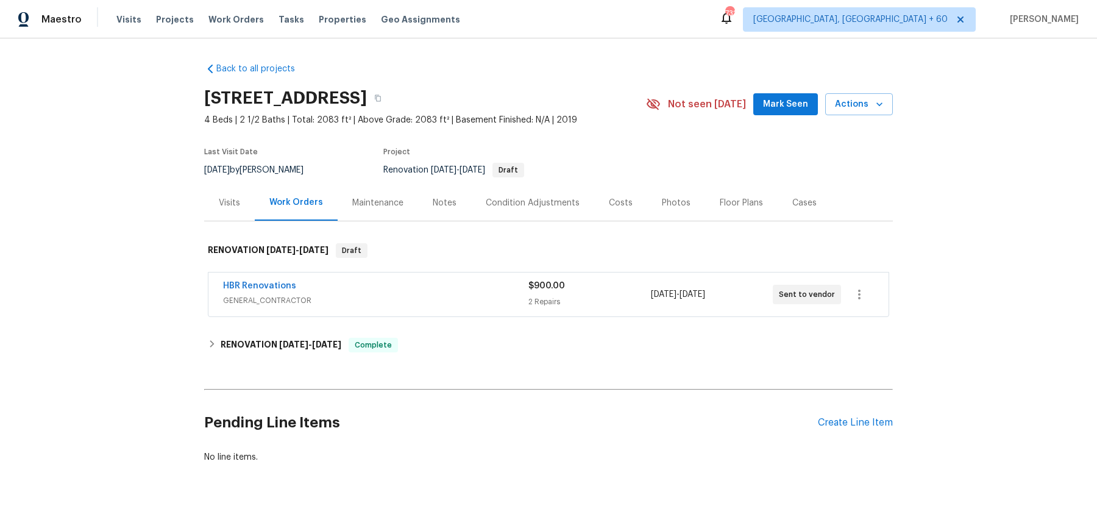
click at [448, 302] on span "GENERAL_CONTRACTOR" at bounding box center [375, 300] width 305 height 12
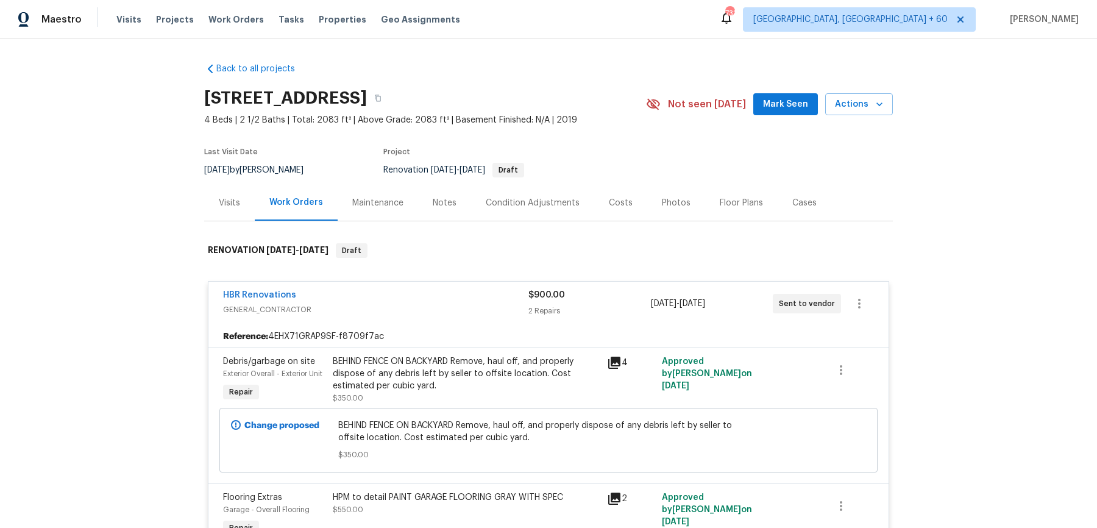
scroll to position [315, 0]
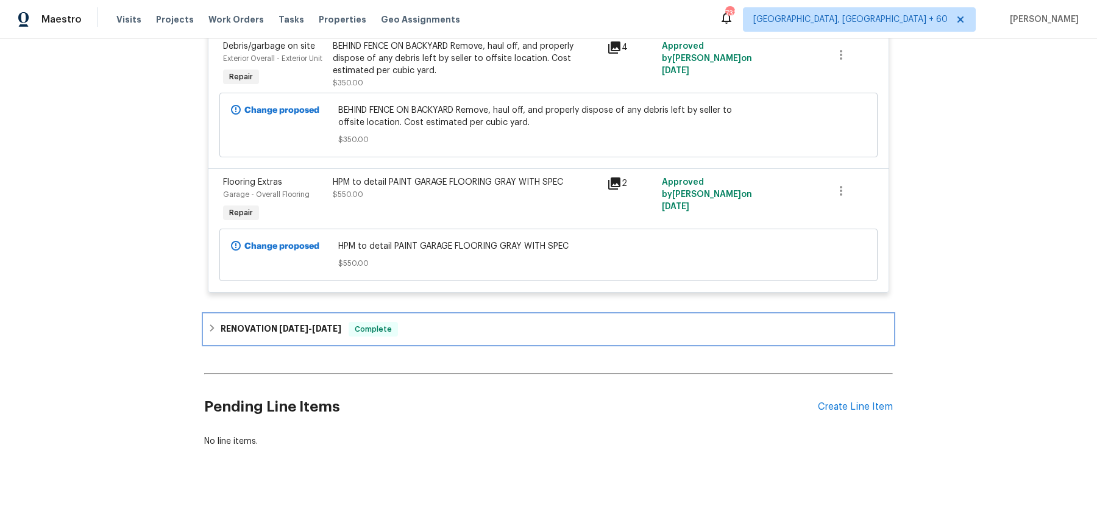
click at [460, 330] on div "RENOVATION 9/15/25 - 9/23/25 Complete" at bounding box center [548, 329] width 681 height 15
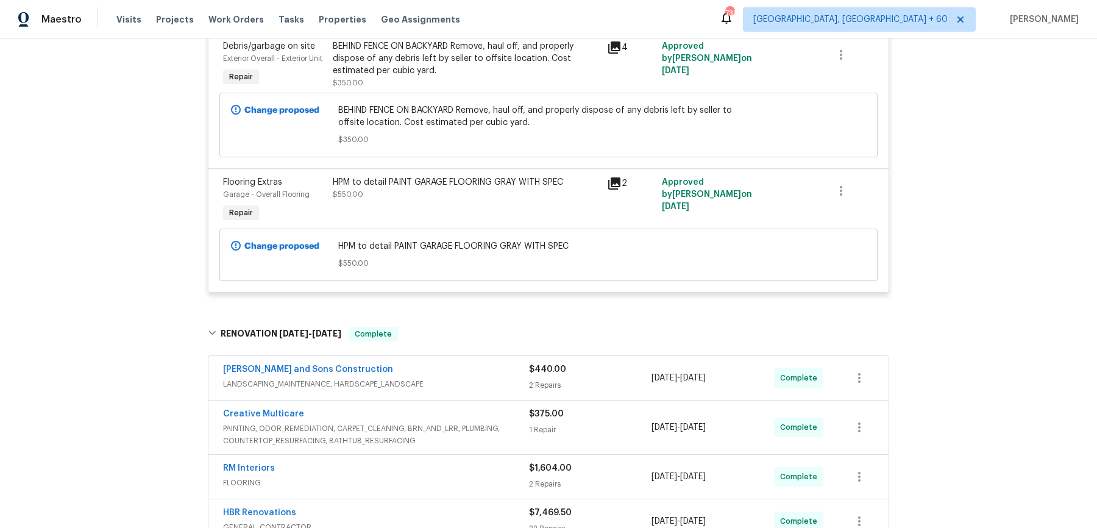
click at [458, 378] on span "LANDSCAPING_MAINTENANCE, HARDSCAPE_LANDSCAPE" at bounding box center [376, 384] width 306 height 12
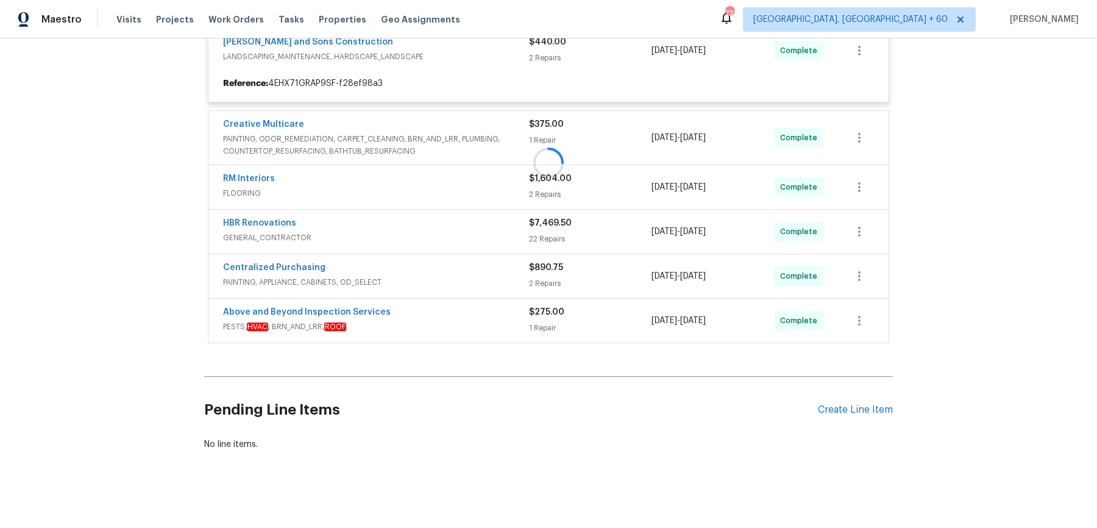
scroll to position [654, 0]
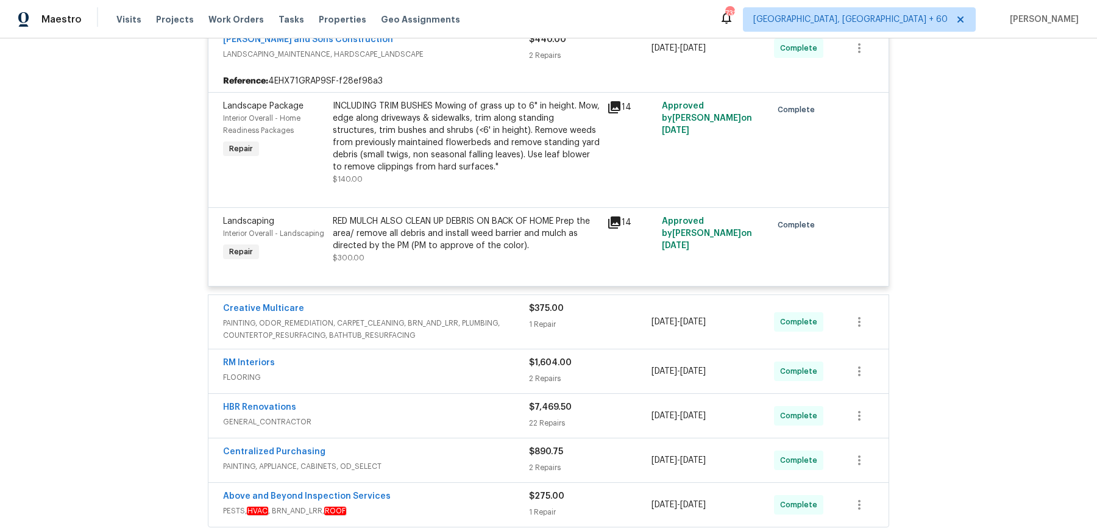
click at [501, 324] on span "PAINTING, ODOR_REMEDIATION, CARPET_CLEANING, BRN_AND_LRR, PLUMBING, COUNTERTOP_…" at bounding box center [376, 329] width 306 height 24
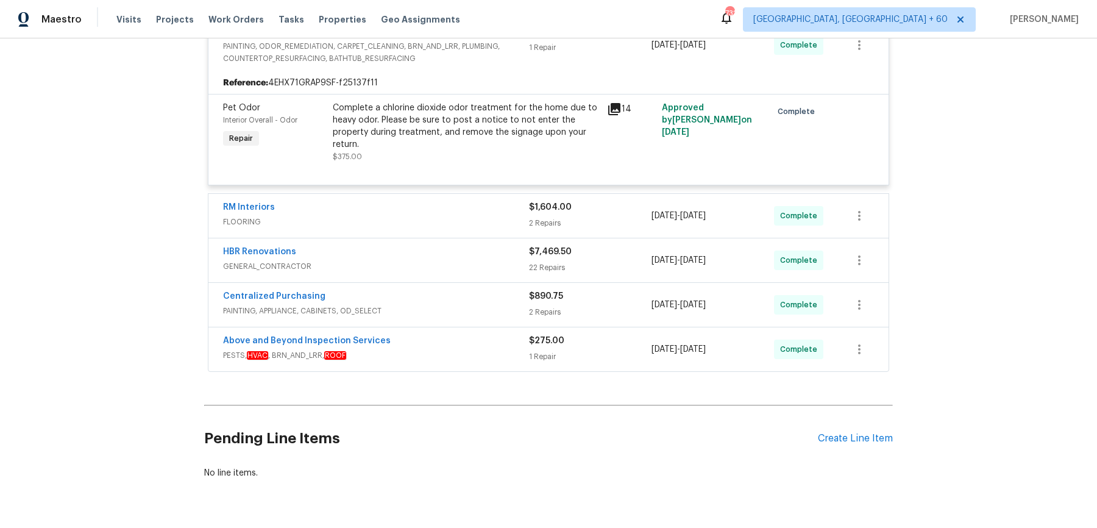
scroll to position [942, 0]
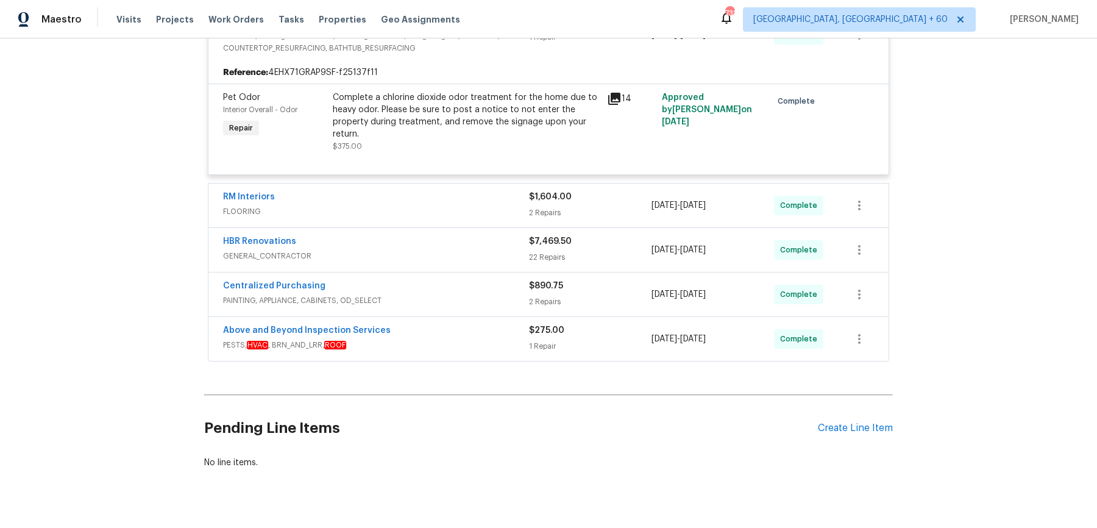
click at [512, 216] on div "RM Interiors FLOORING" at bounding box center [376, 205] width 306 height 29
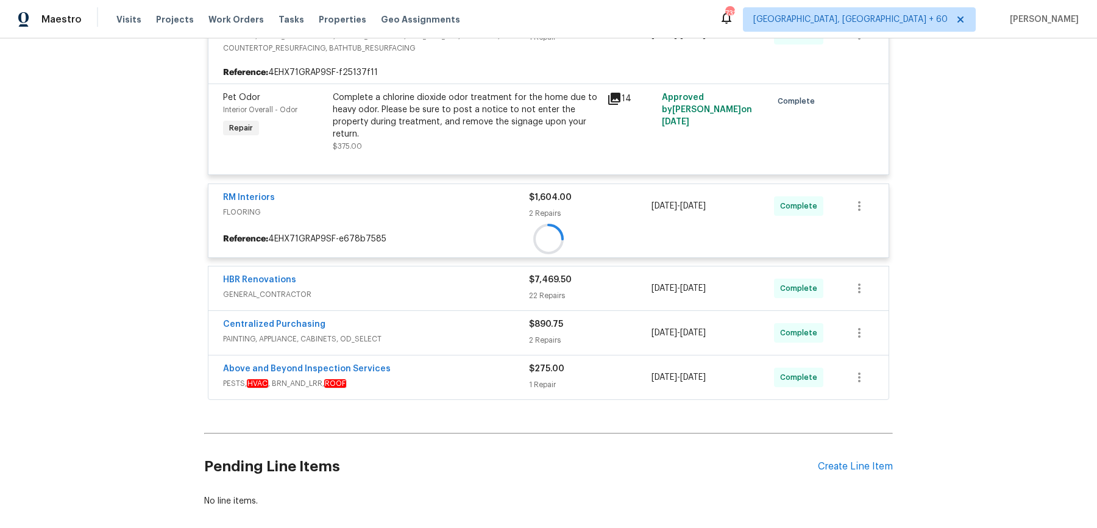
scroll to position [999, 0]
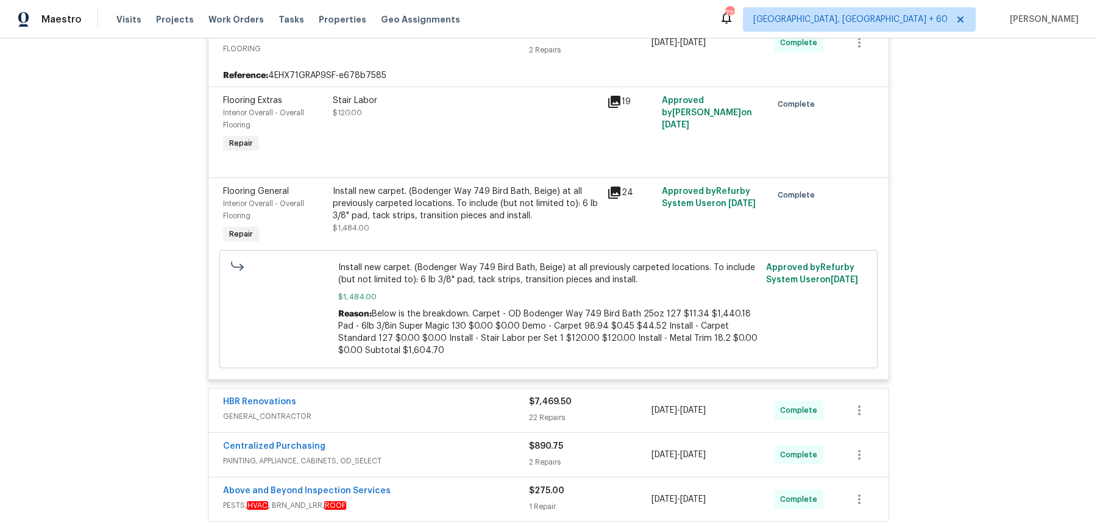
click at [455, 410] on span "GENERAL_CONTRACTOR" at bounding box center [376, 416] width 306 height 12
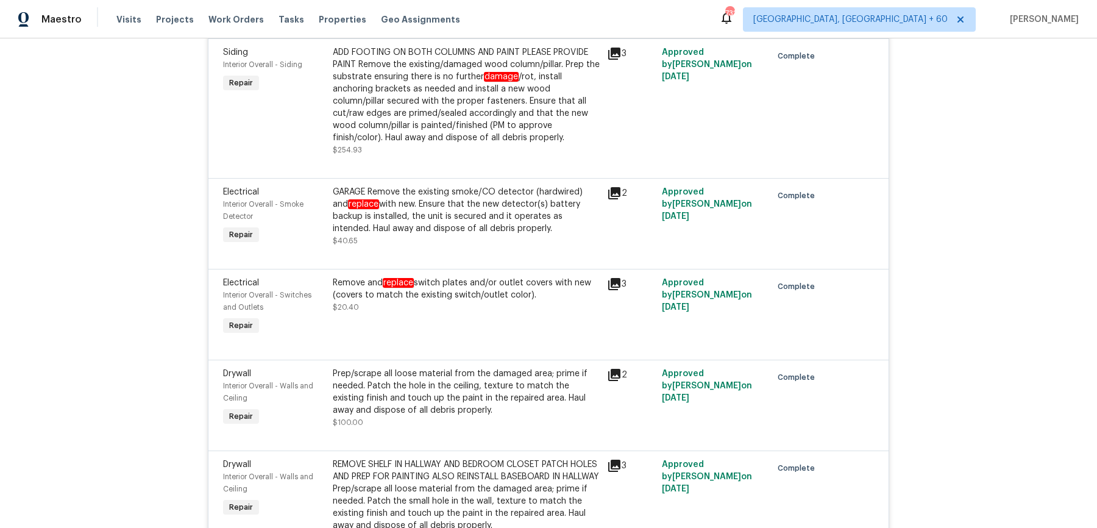
scroll to position [3903, 0]
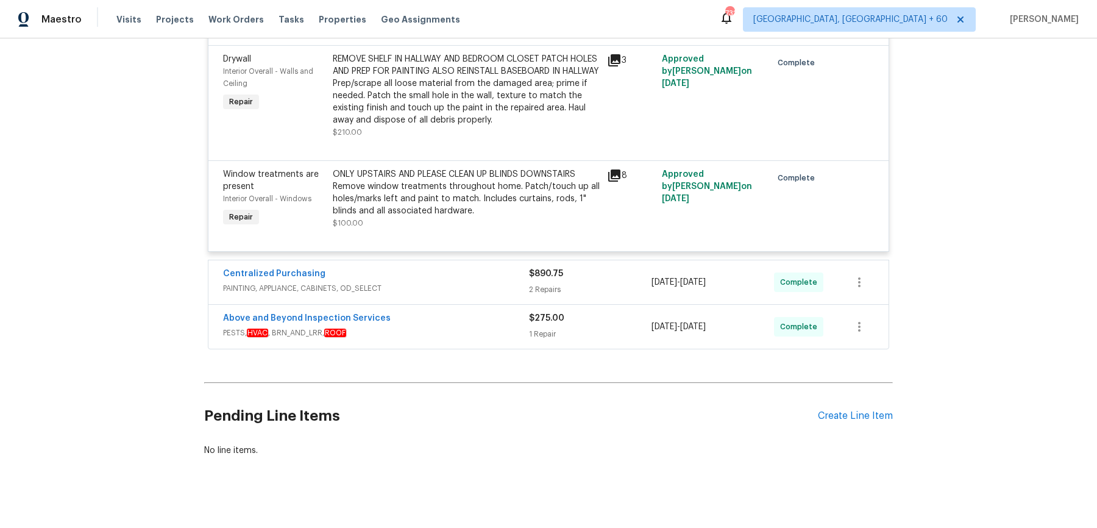
click at [483, 285] on div "Centralized Purchasing PAINTING, APPLIANCE, CABINETS, OD_SELECT" at bounding box center [376, 282] width 306 height 29
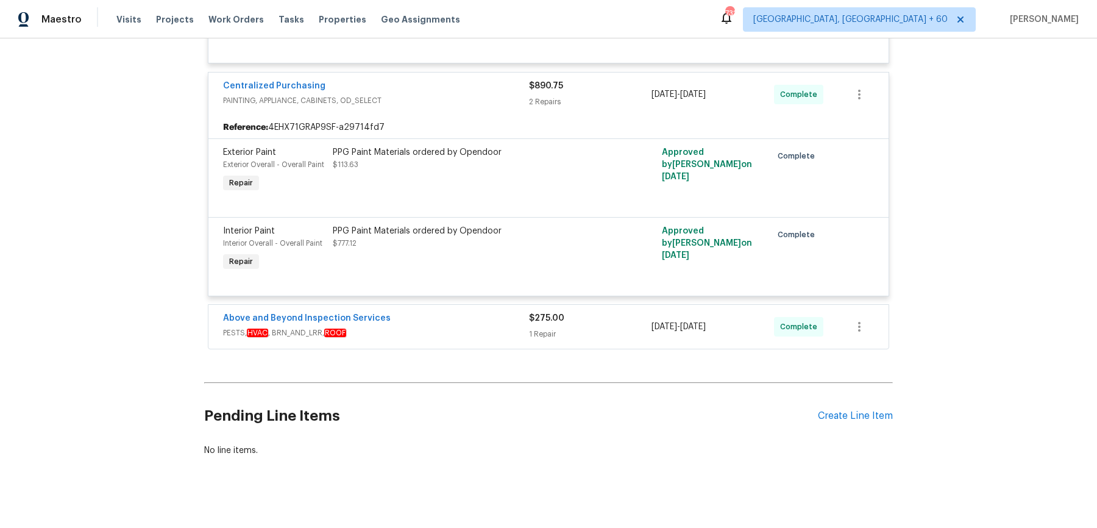
click at [486, 327] on span "PESTS, HVAC , BRN_AND_LRR, ROOF" at bounding box center [376, 333] width 306 height 12
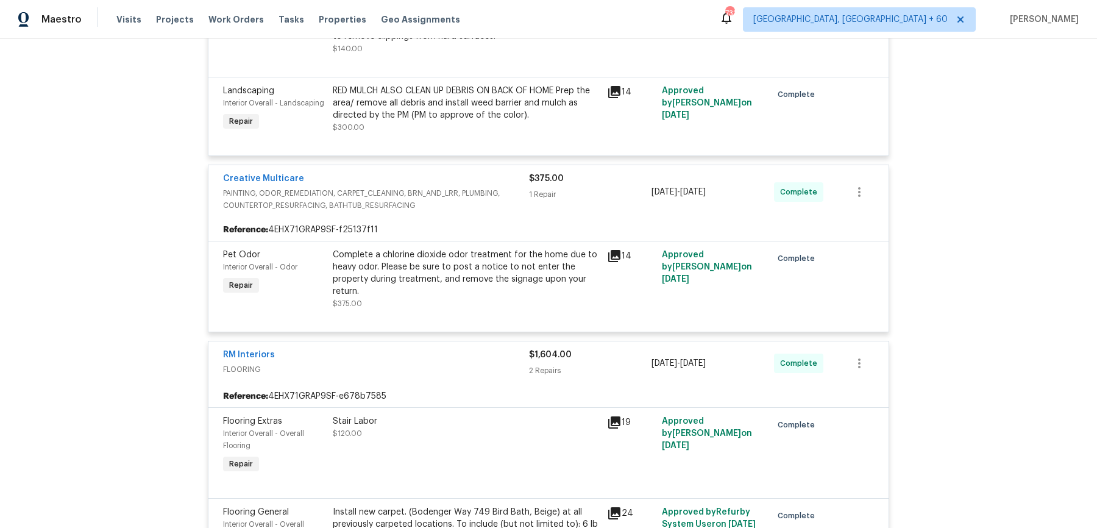
scroll to position [0, 0]
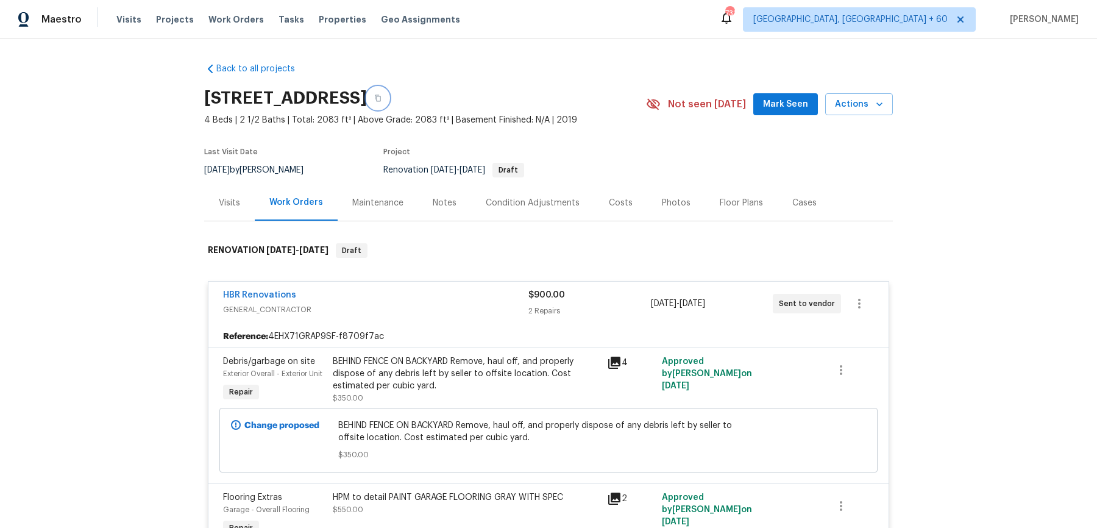
click at [382, 97] on icon "button" at bounding box center [377, 97] width 7 height 7
click at [389, 88] on button "button" at bounding box center [378, 98] width 22 height 22
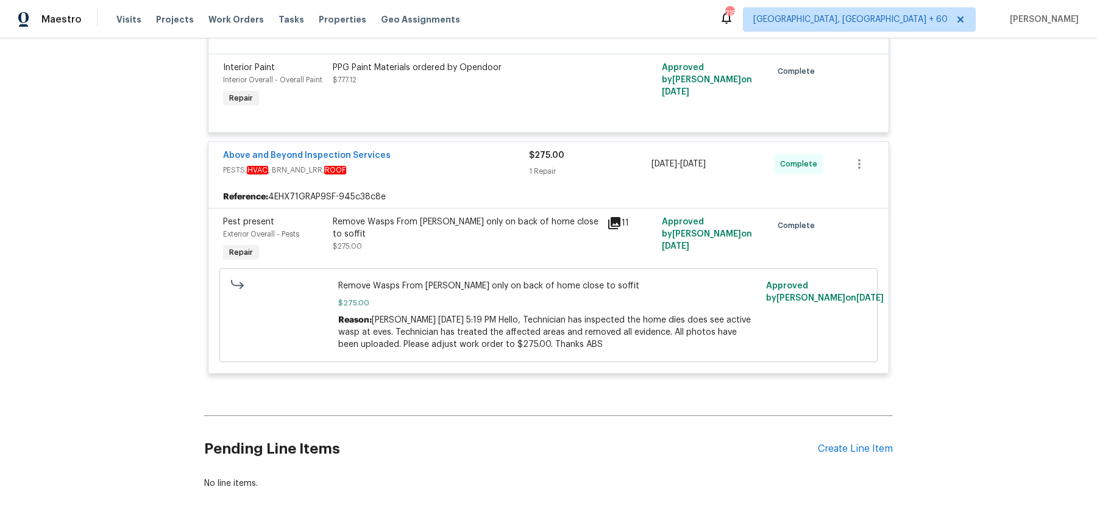
scroll to position [4277, 0]
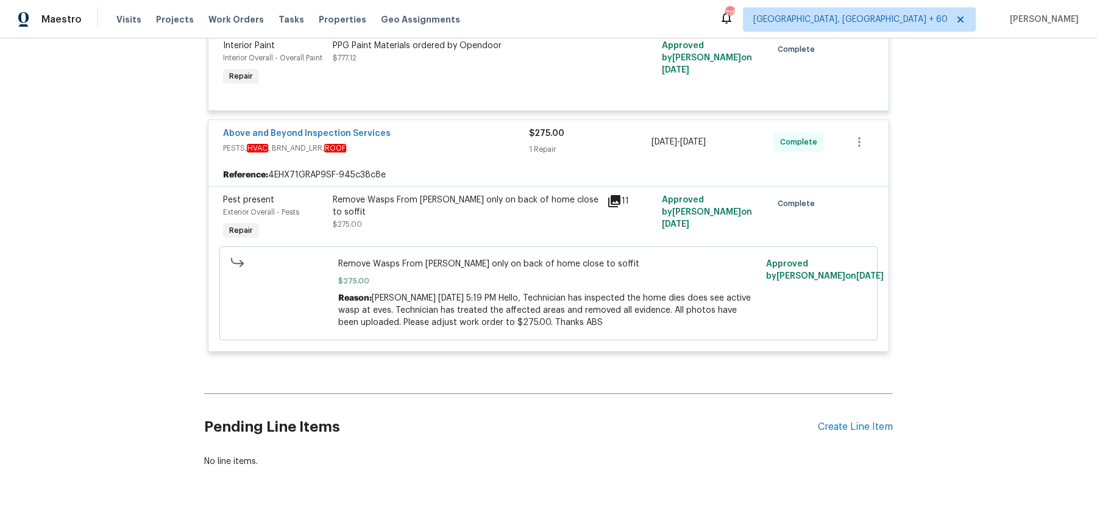
click at [417, 194] on div "Remove Wasps From Eaves only on back of home close to soffit" at bounding box center [466, 206] width 267 height 24
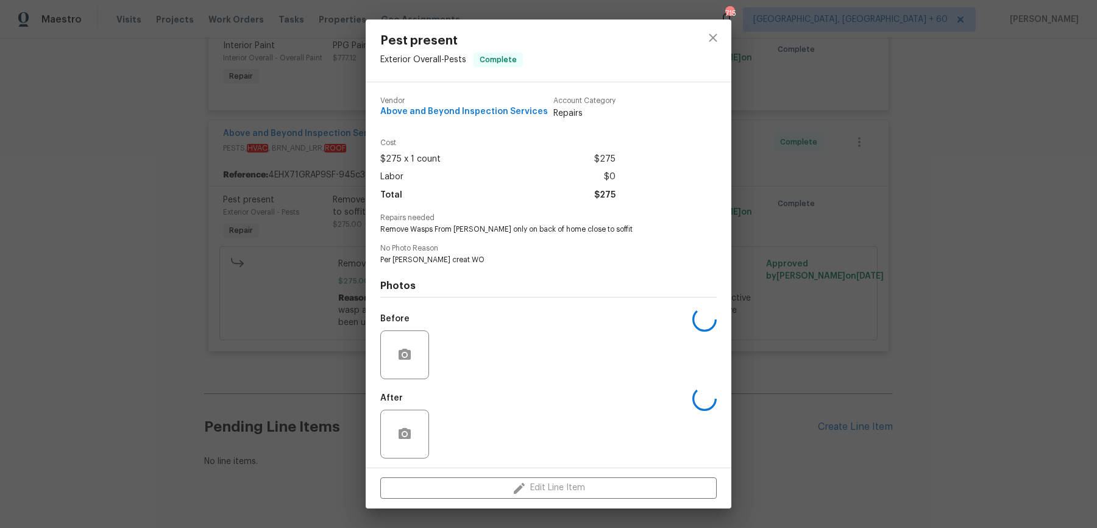
click at [339, 251] on div "Pest present Exterior Overall - Pests Complete Vendor Above and Beyond Inspecti…" at bounding box center [548, 264] width 1097 height 528
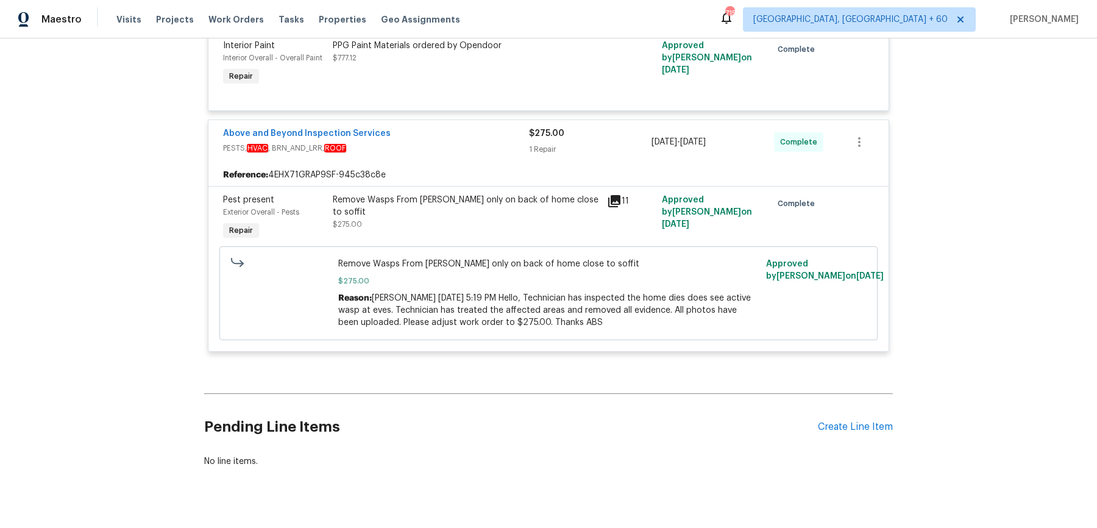
click at [437, 194] on div "Remove Wasps From Eaves only on back of home close to soffit" at bounding box center [466, 206] width 267 height 24
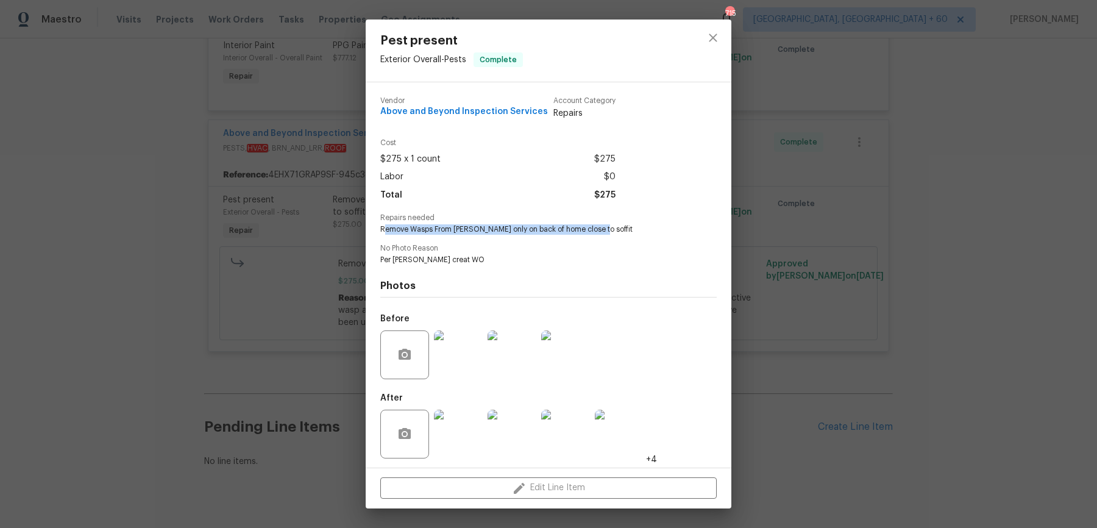
drag, startPoint x: 383, startPoint y: 229, endPoint x: 611, endPoint y: 233, distance: 228.0
click at [611, 233] on span "Remove Wasps From Eaves only on back of home close to soffit" at bounding box center [531, 229] width 303 height 10
copy span "emove Wasps From Eaves only on back of home close to soffit"
drag, startPoint x: 846, startPoint y: 201, endPoint x: 318, endPoint y: 50, distance: 550.0
click at [331, 53] on div "Pest present Exterior Overall - Pests Complete Vendor Above and Beyond Inspecti…" at bounding box center [548, 264] width 1097 height 528
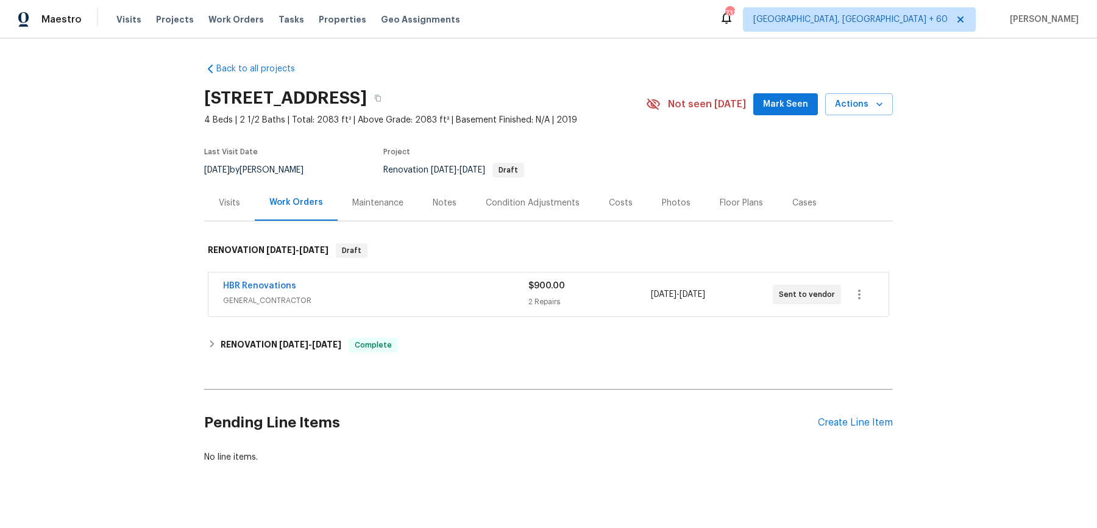
click at [229, 199] on div "Visits" at bounding box center [229, 203] width 21 height 12
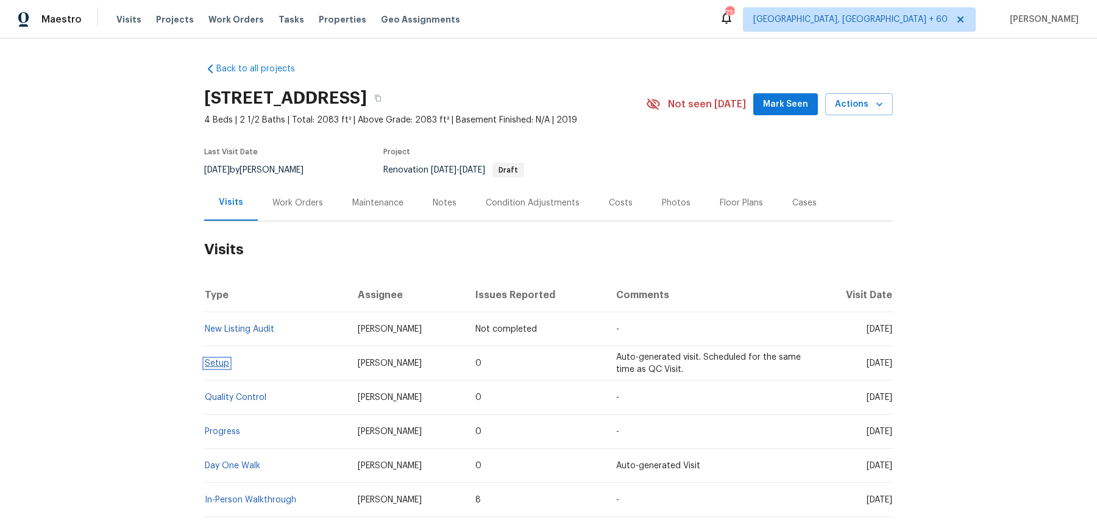
click at [217, 361] on link "Setup" at bounding box center [217, 363] width 24 height 9
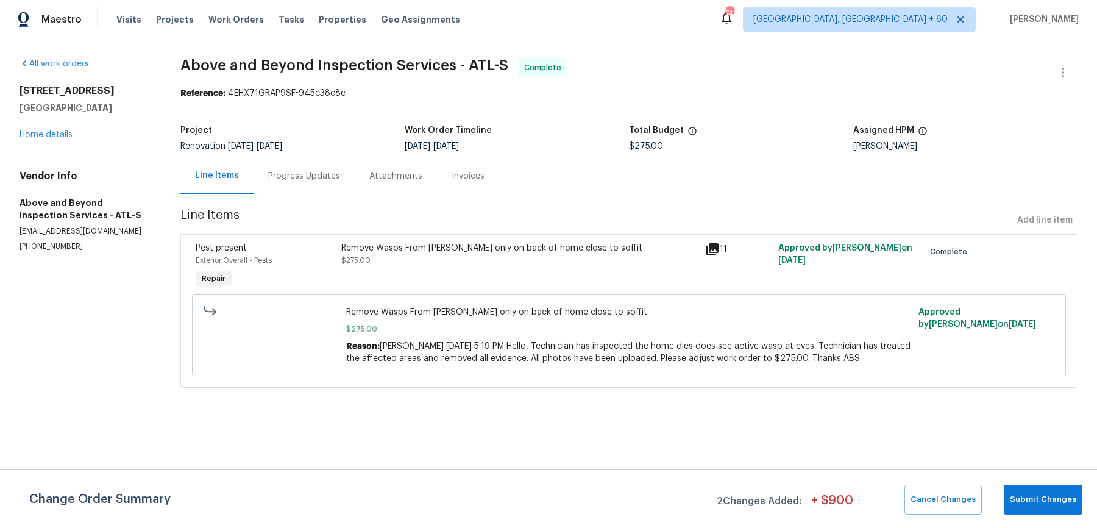
click at [313, 53] on div "All work orders [STREET_ADDRESS][PERSON_NAME] Home details Vendor Info Above an…" at bounding box center [548, 229] width 1097 height 383
click at [348, 68] on span "Above and Beyond Inspection Services - ATL-S" at bounding box center [344, 65] width 328 height 15
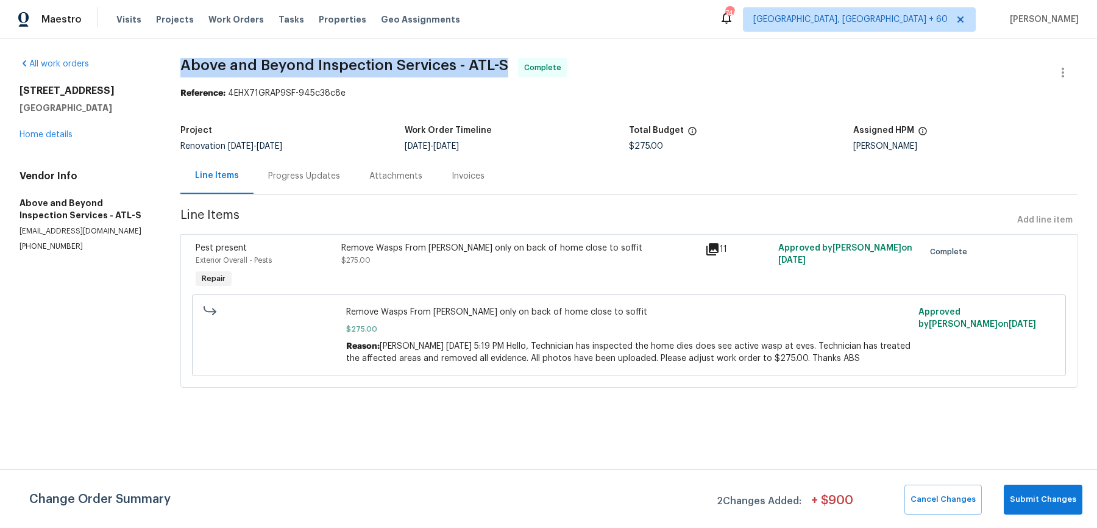
click at [348, 68] on span "Above and Beyond Inspection Services - ATL-S" at bounding box center [344, 65] width 328 height 15
copy span "Above and Beyond Inspection Services - ATL-S"
click at [230, 20] on span "Work Orders" at bounding box center [235, 19] width 55 height 12
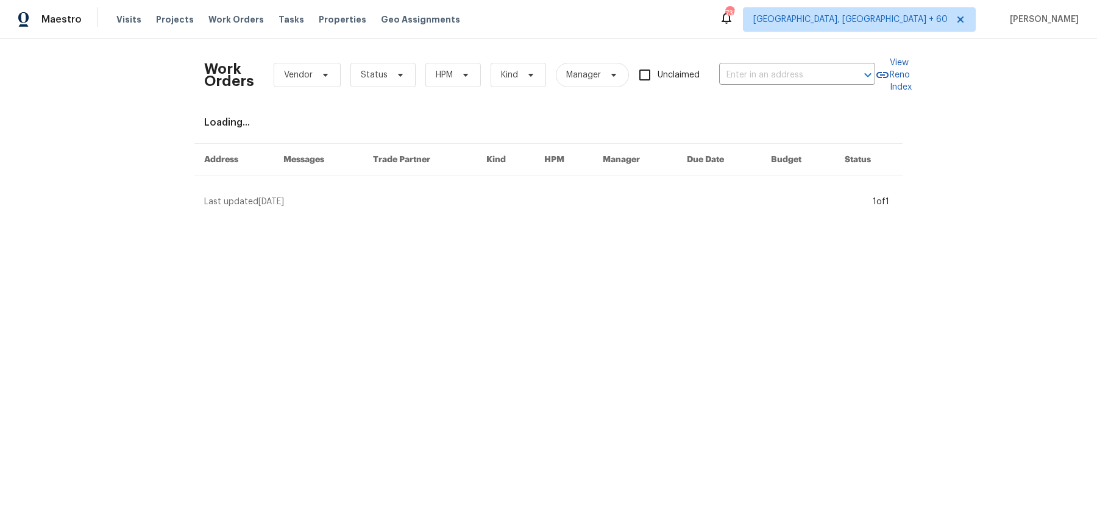
click at [811, 88] on div "Work Orders Vendor Status HPM Kind Manager Unclaimed ​" at bounding box center [539, 75] width 671 height 54
click at [811, 76] on input "text" at bounding box center [780, 75] width 122 height 19
paste input "3318 W White Canyon Rd San Tan Valley, AZ 85144"
type input "3318 W White Canyon Rd San Tan Valley, AZ 85144"
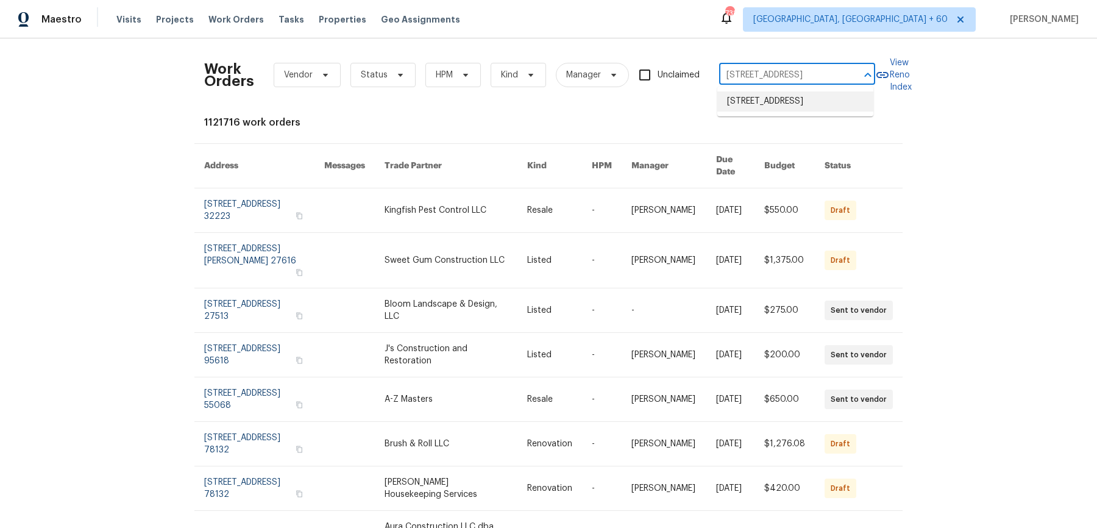
click at [808, 108] on li "3318 W White Canyon Rd, San Tan Valley, AZ 85144" at bounding box center [795, 101] width 156 height 20
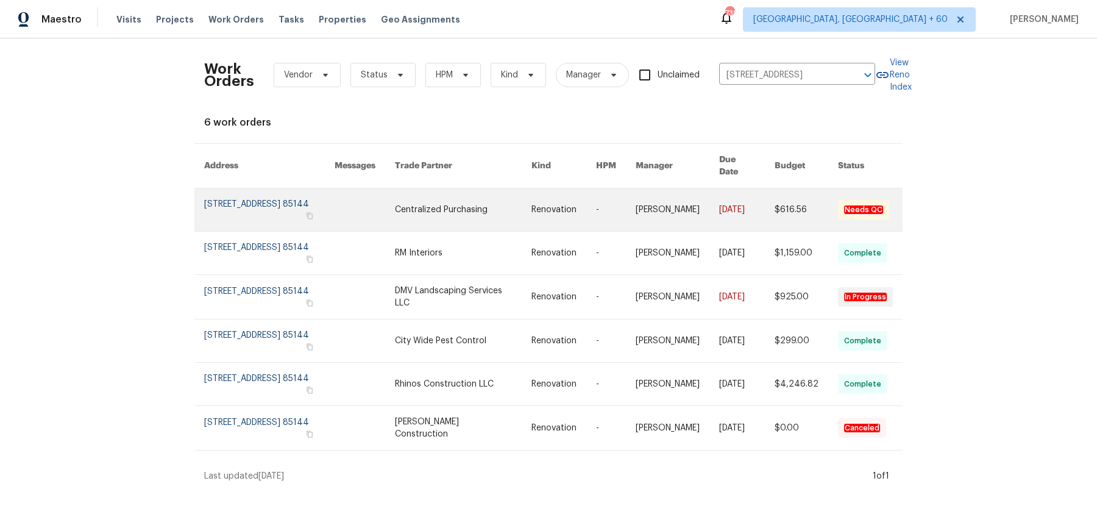
click at [754, 201] on link at bounding box center [746, 209] width 55 height 43
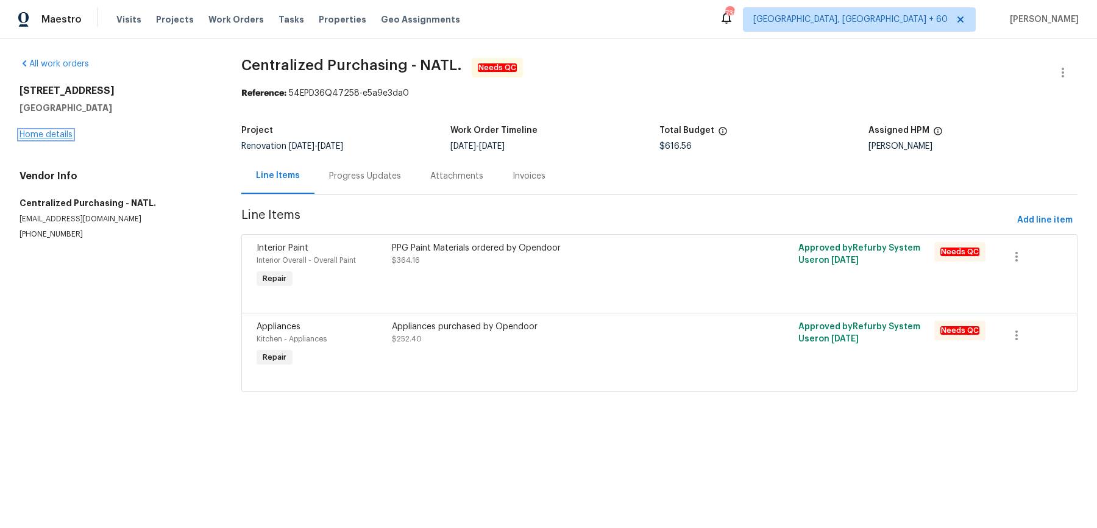
click at [69, 132] on link "Home details" at bounding box center [46, 134] width 53 height 9
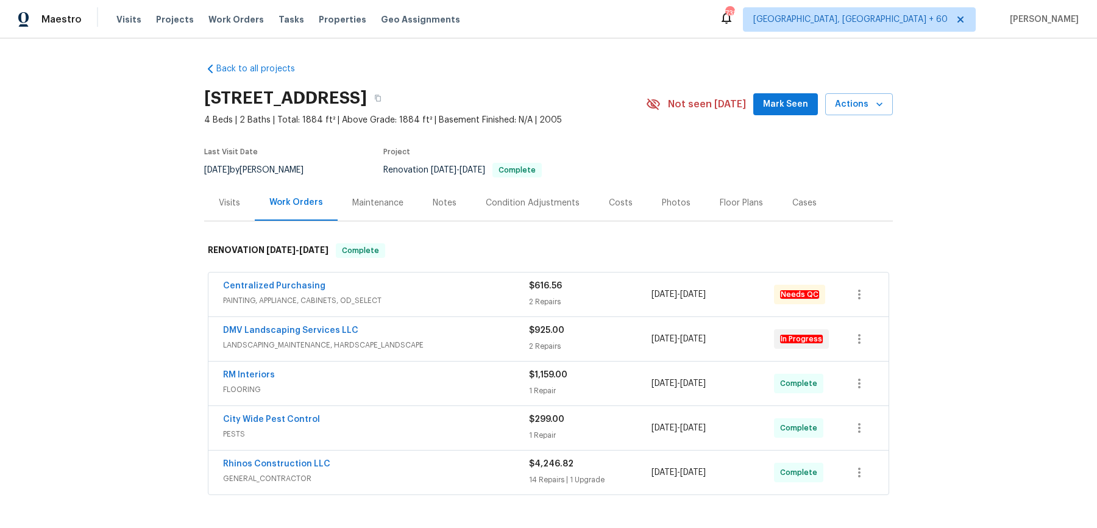
click at [430, 296] on span "PAINTING, APPLIANCE, CABINETS, OD_SELECT" at bounding box center [376, 300] width 306 height 12
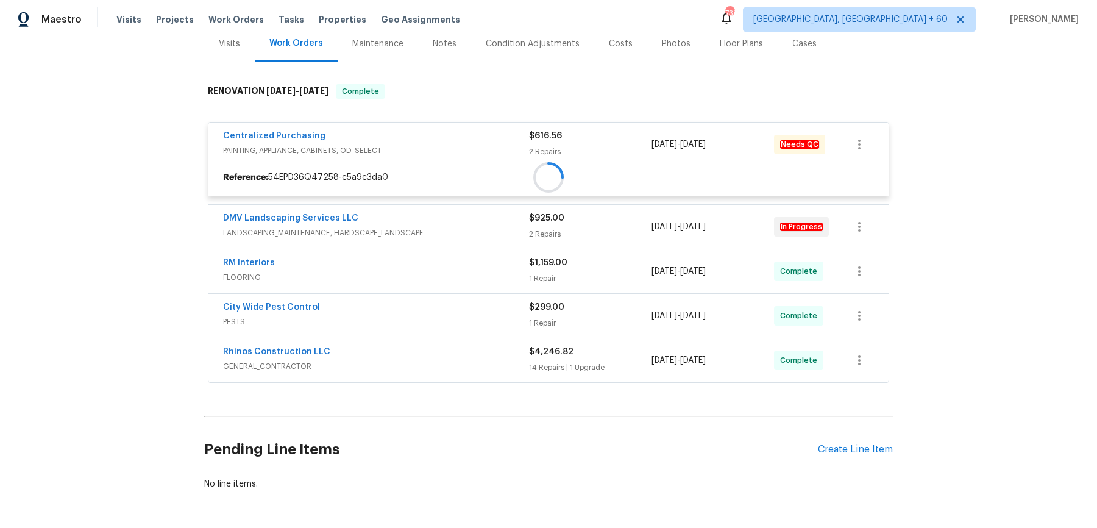
scroll to position [177, 0]
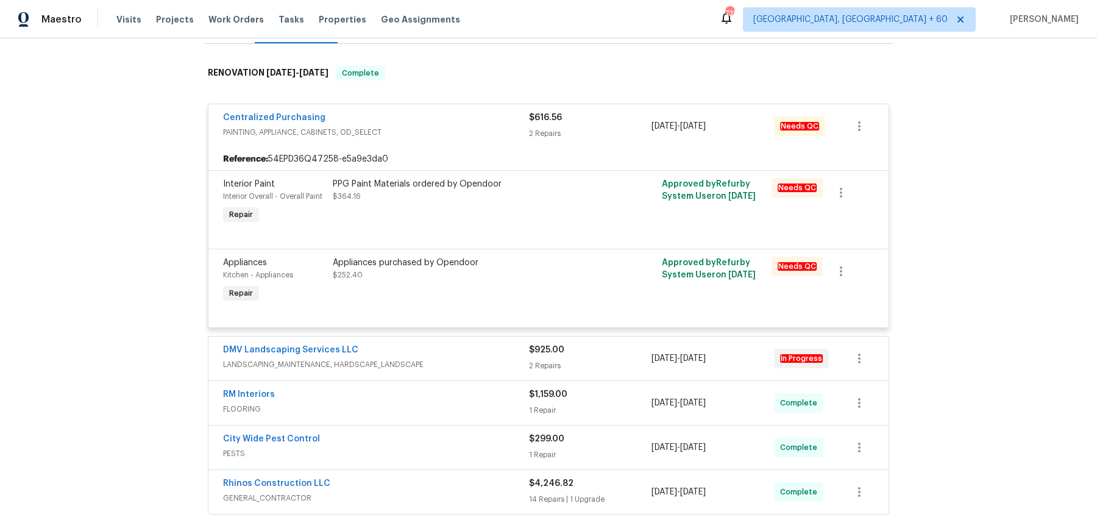
click at [465, 353] on div "DMV Landscaping Services LLC" at bounding box center [376, 351] width 306 height 15
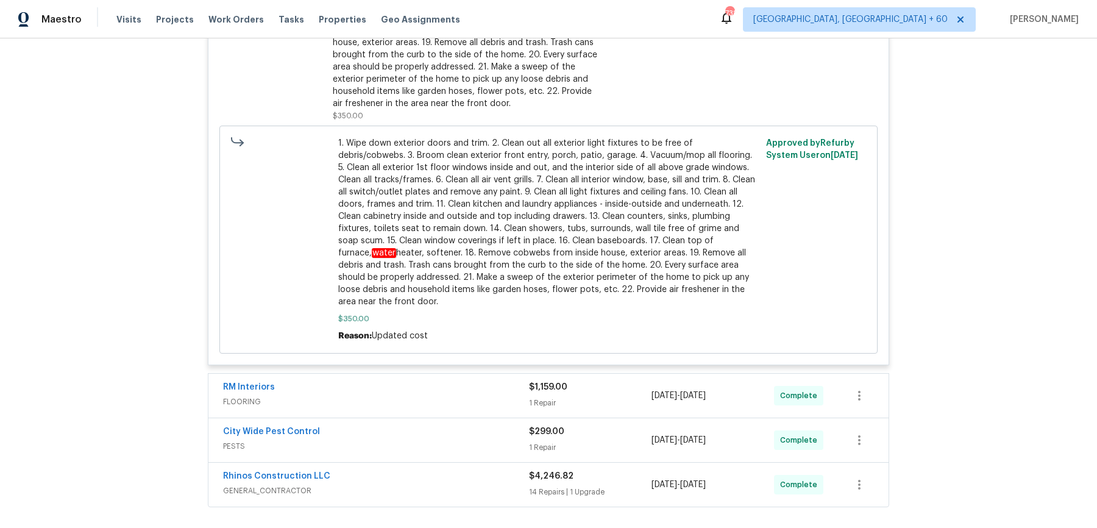
scroll to position [1138, 0]
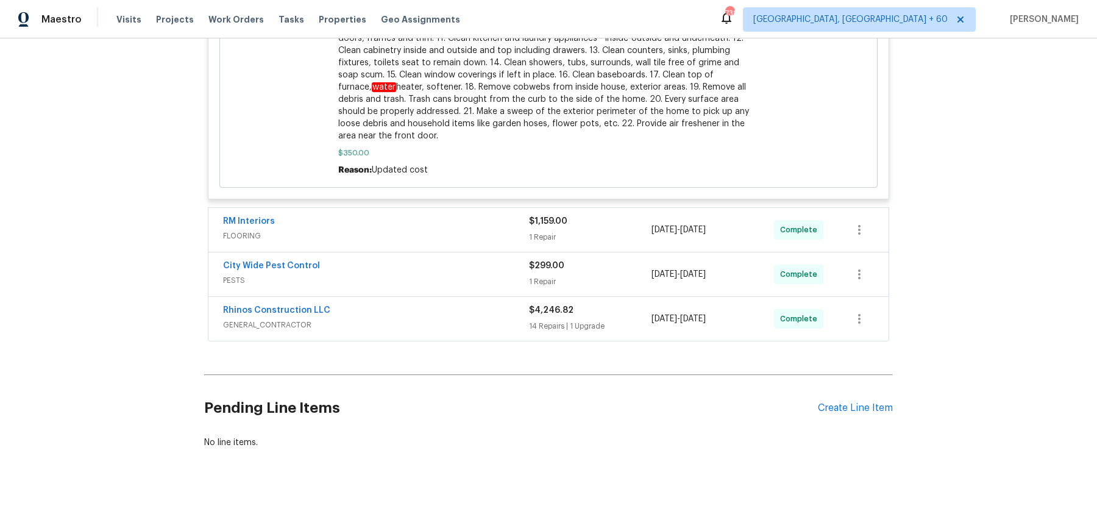
click at [506, 230] on span "FLOORING" at bounding box center [376, 236] width 306 height 12
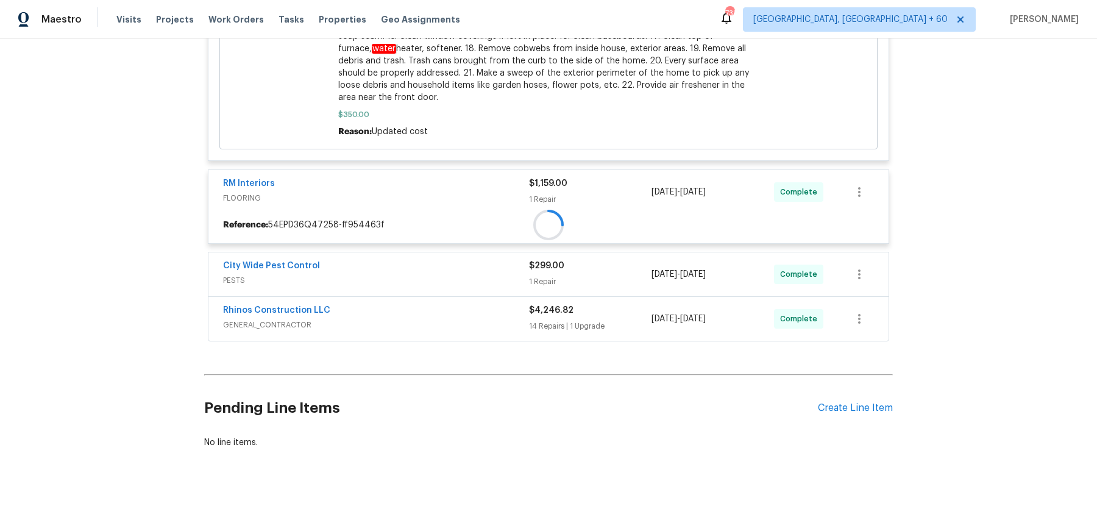
scroll to position [1168, 0]
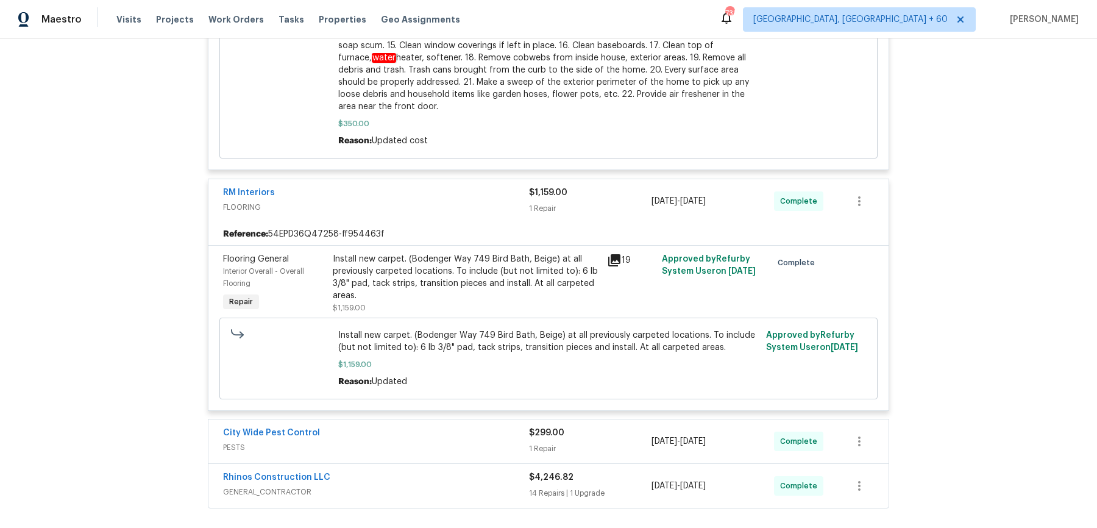
click at [458, 433] on div "City Wide Pest Control" at bounding box center [376, 434] width 306 height 15
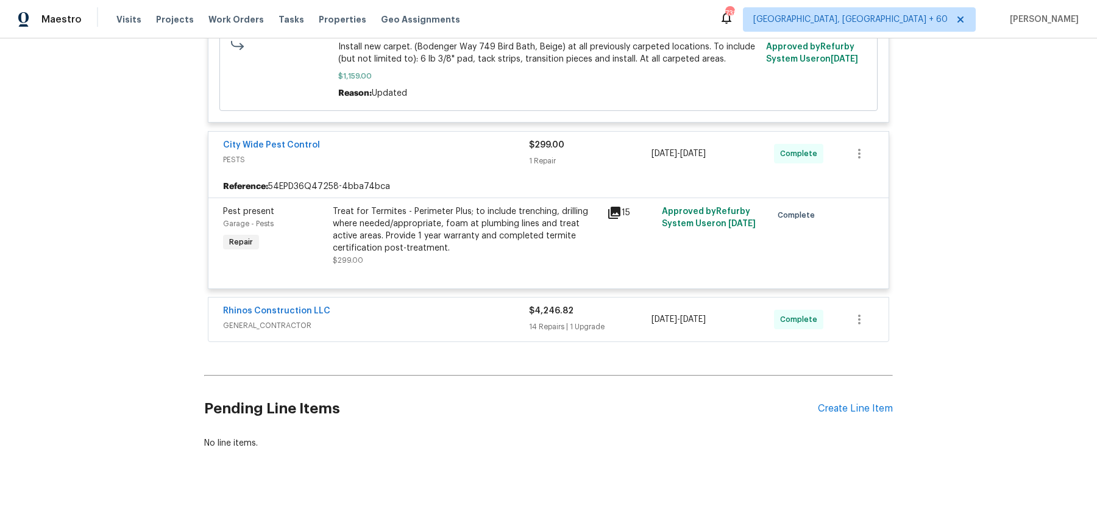
click at [491, 326] on span "GENERAL_CONTRACTOR" at bounding box center [376, 325] width 306 height 12
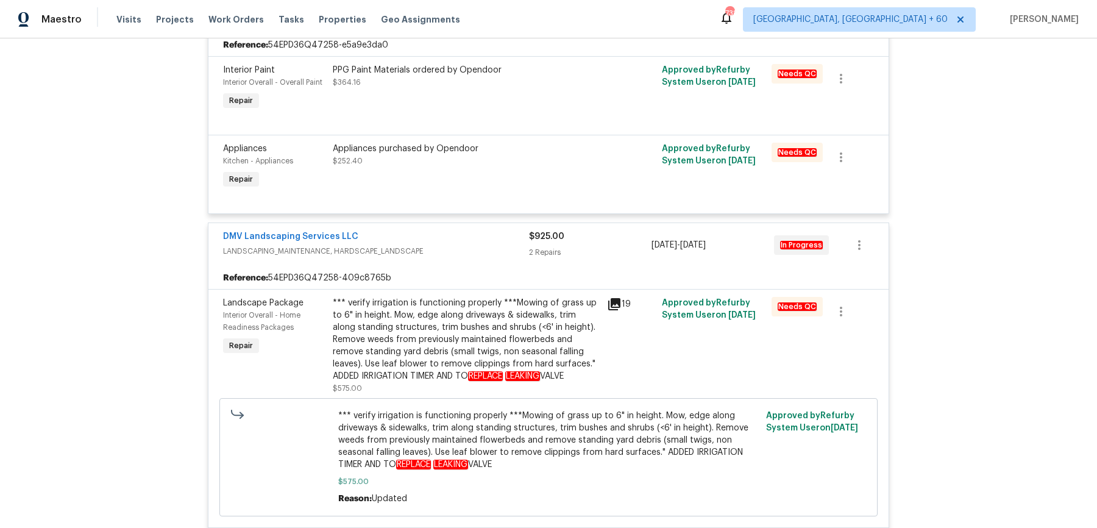
scroll to position [0, 0]
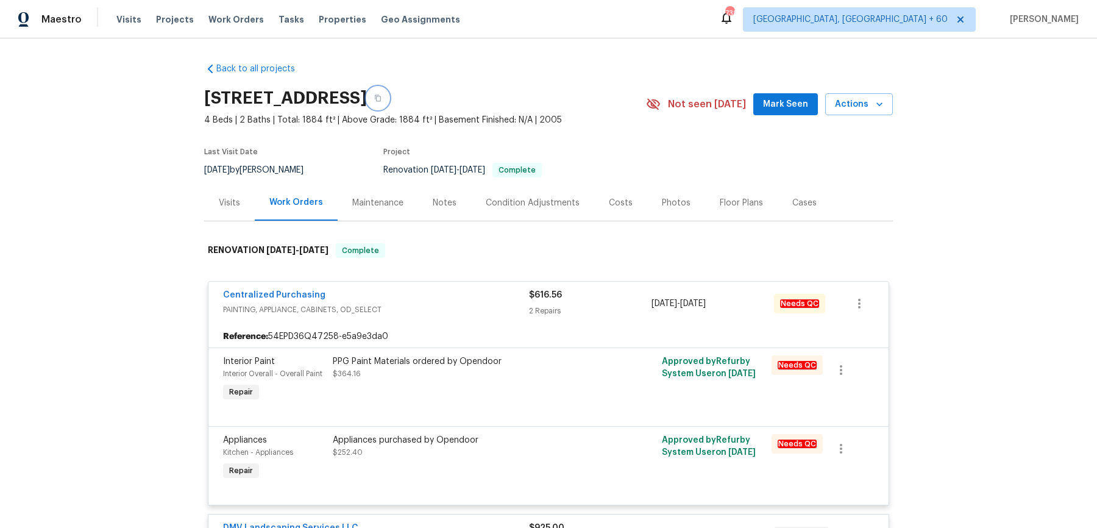
click at [382, 97] on icon "button" at bounding box center [377, 97] width 7 height 7
click at [389, 102] on button "button" at bounding box center [378, 98] width 22 height 22
click at [240, 13] on span "Work Orders" at bounding box center [235, 19] width 55 height 12
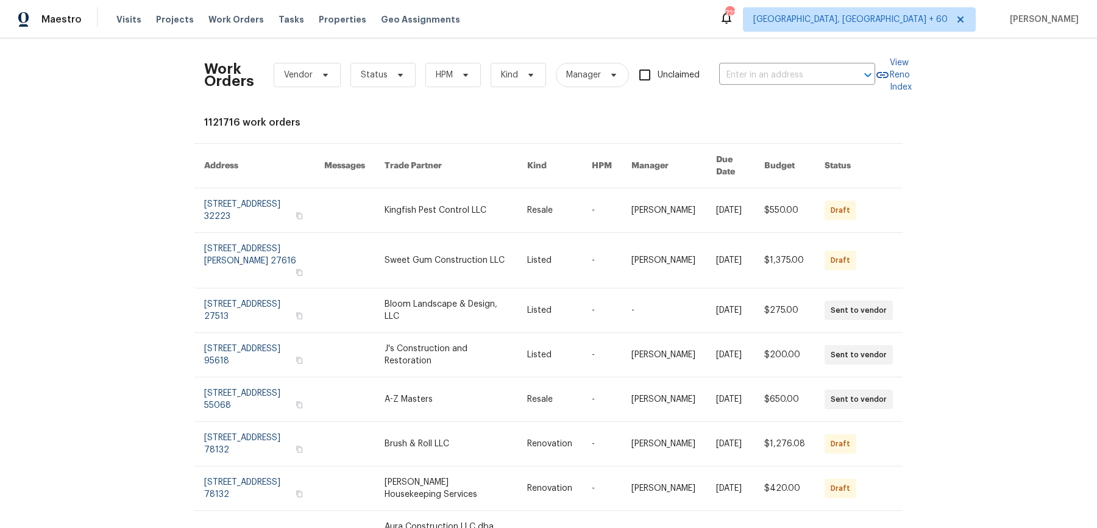
click at [776, 84] on div "Work Orders Vendor Status HPM Kind Manager Unclaimed ​" at bounding box center [539, 75] width 671 height 54
click at [776, 77] on input "text" at bounding box center [780, 75] width 122 height 19
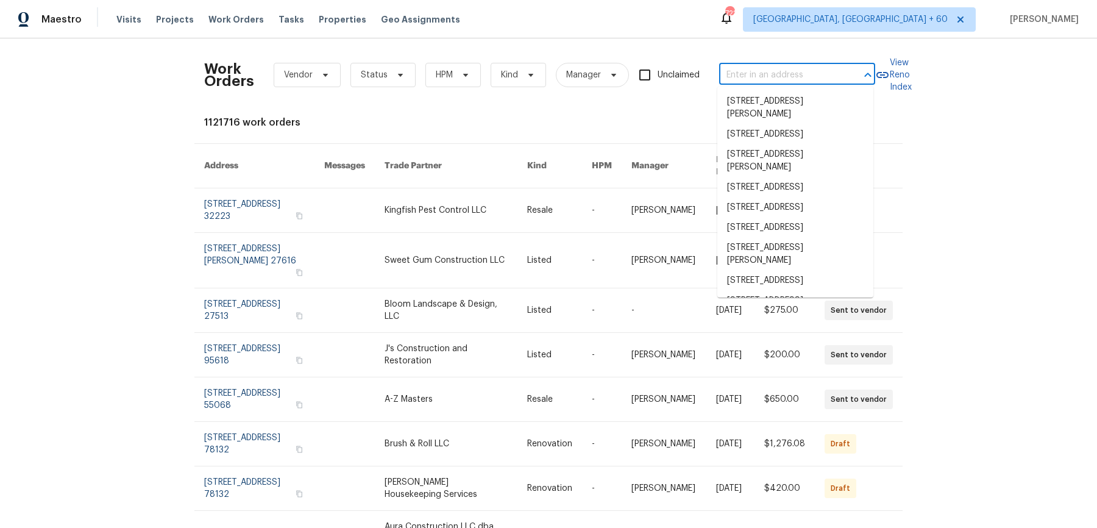
paste input "704 Topleaf Ct Garner, NC 27529"
type input "704 Topleaf Ct Garner, NC 27529"
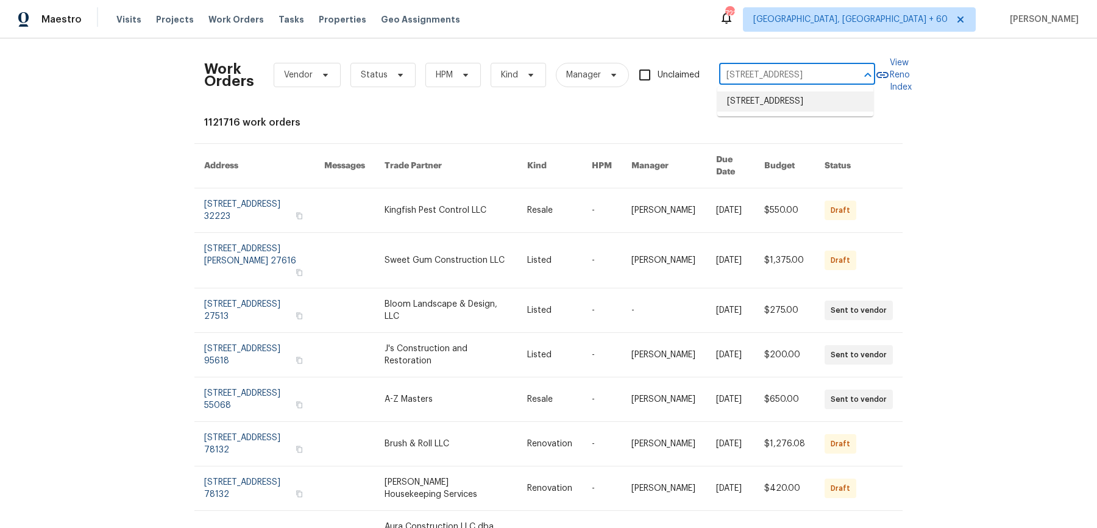
click at [775, 101] on li "704 Topleaf Ct, Garner, NC 27529" at bounding box center [795, 101] width 156 height 20
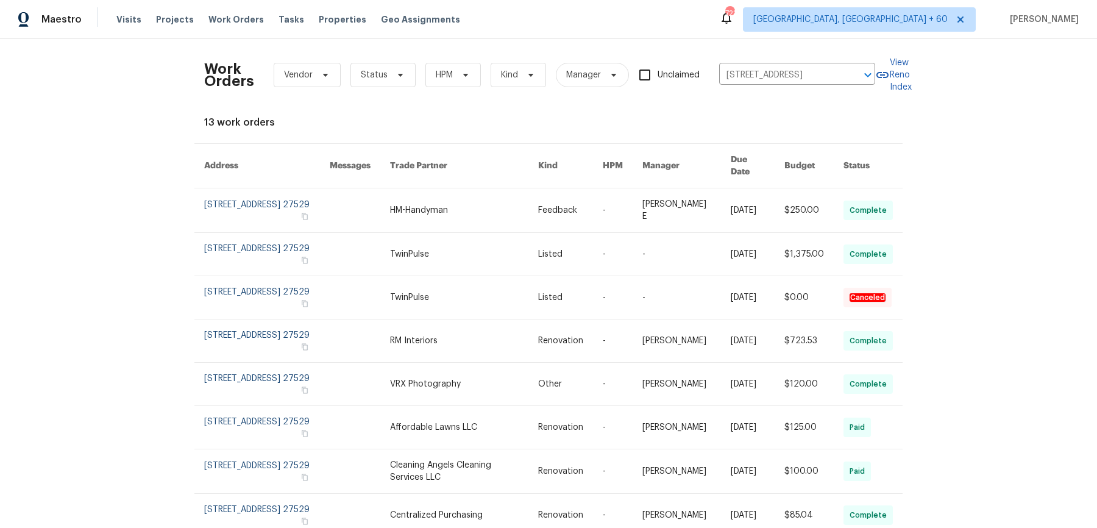
click at [706, 196] on link at bounding box center [686, 210] width 88 height 44
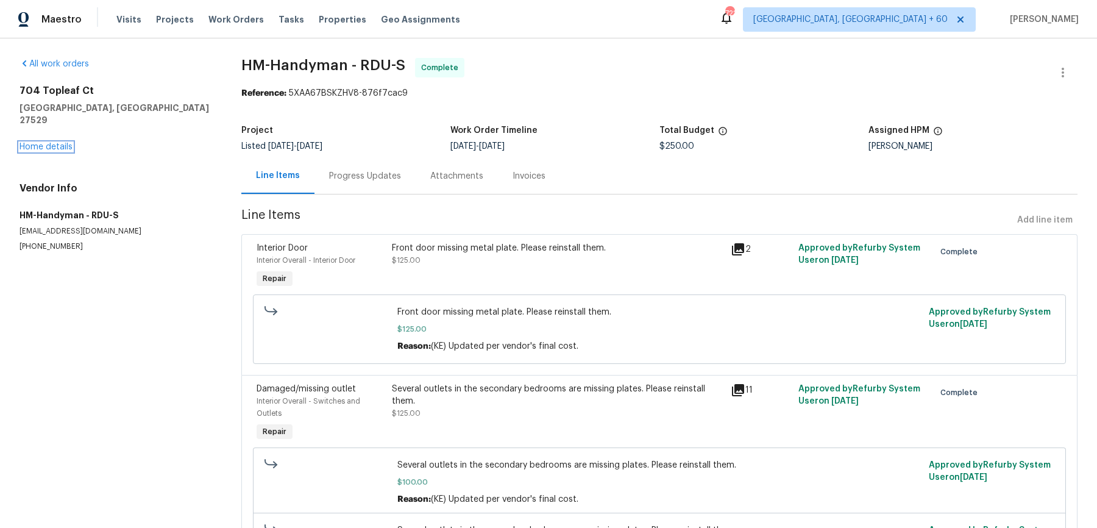
click at [60, 143] on link "Home details" at bounding box center [46, 147] width 53 height 9
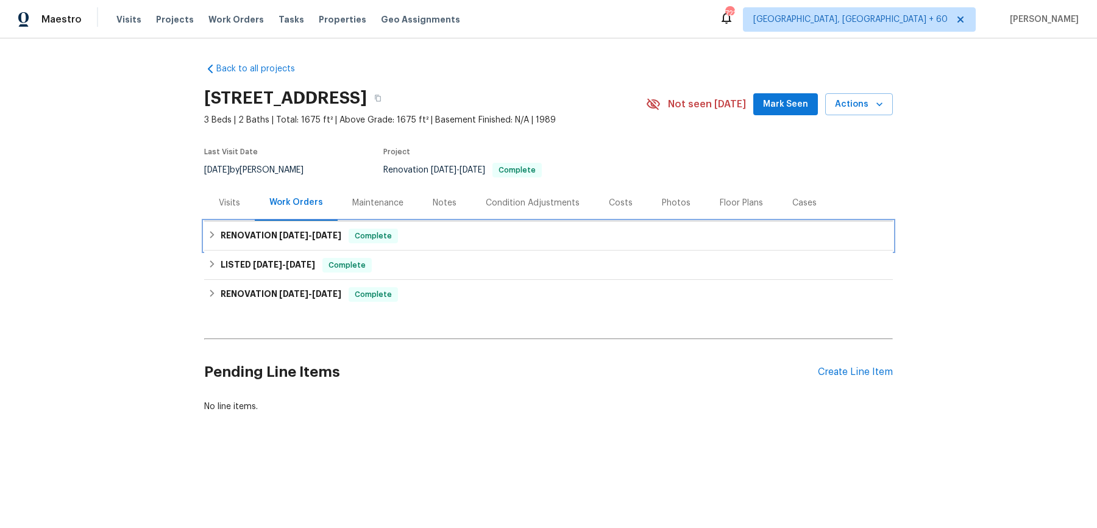
click at [410, 243] on div "RENOVATION 9/11/25 - 9/11/25 Complete" at bounding box center [548, 235] width 689 height 29
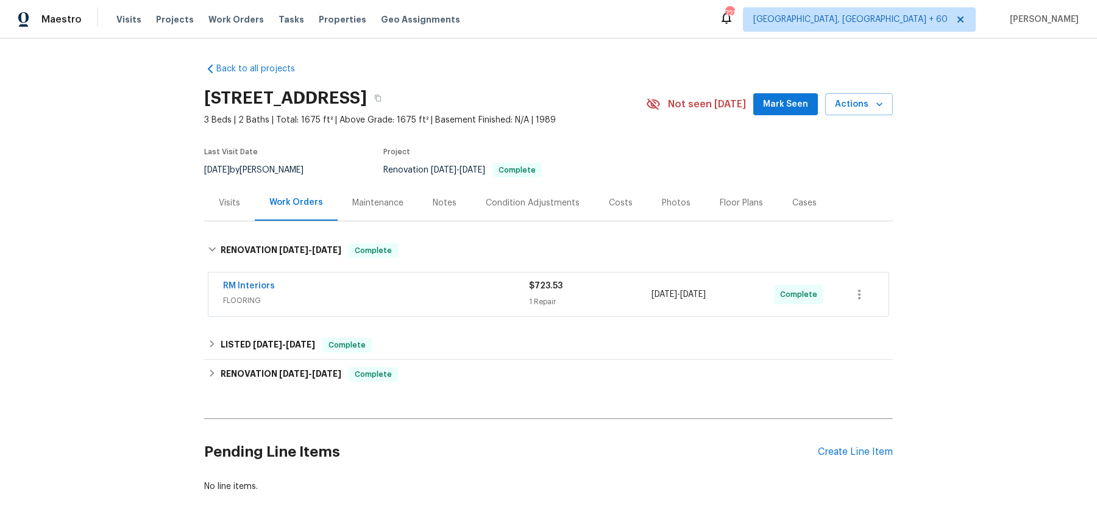
click at [444, 309] on div "RM Interiors FLOORING $723.53 1 Repair 9/11/2025 - 9/11/2025 Complete" at bounding box center [548, 294] width 680 height 44
click at [456, 286] on div "RM Interiors" at bounding box center [376, 287] width 306 height 15
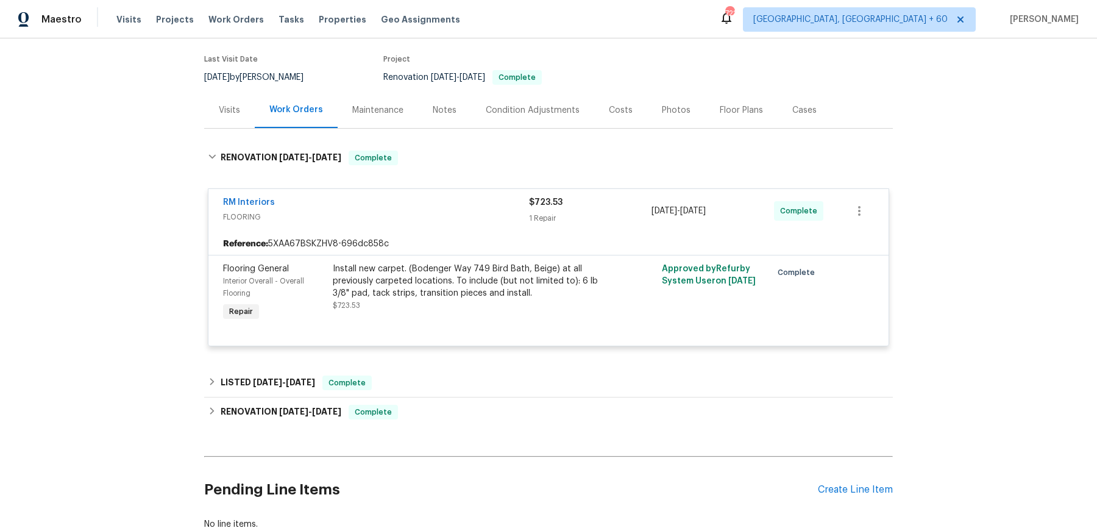
scroll to position [163, 0]
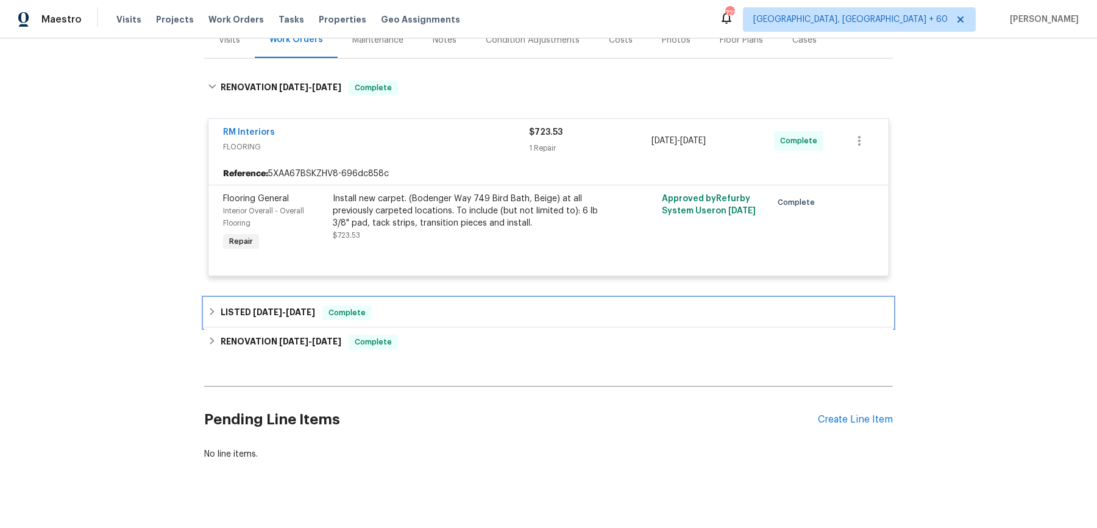
click at [443, 305] on div "LISTED 9/9/25 - 9/22/25 Complete" at bounding box center [548, 312] width 681 height 15
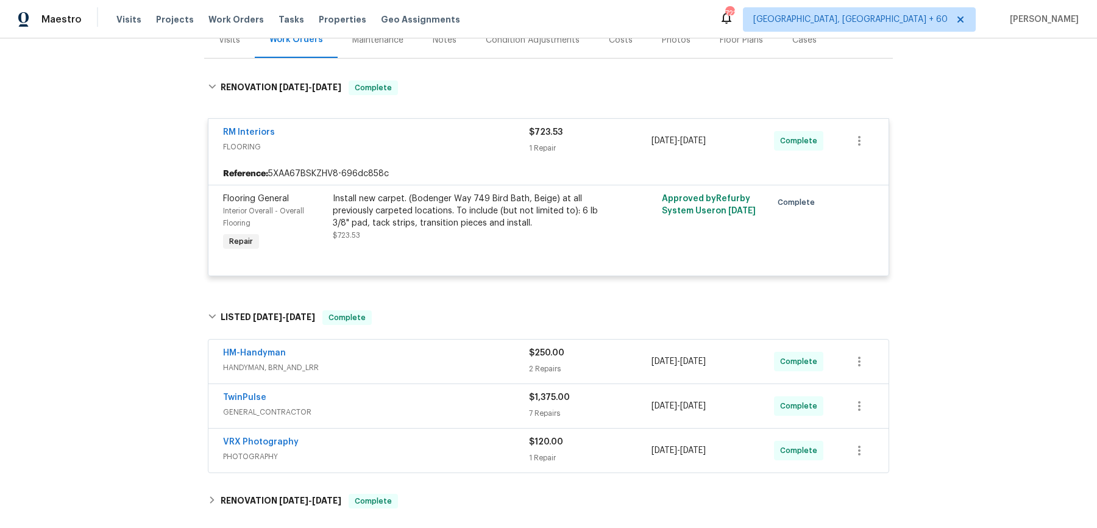
click at [439, 355] on div "HM-Handyman" at bounding box center [376, 354] width 306 height 15
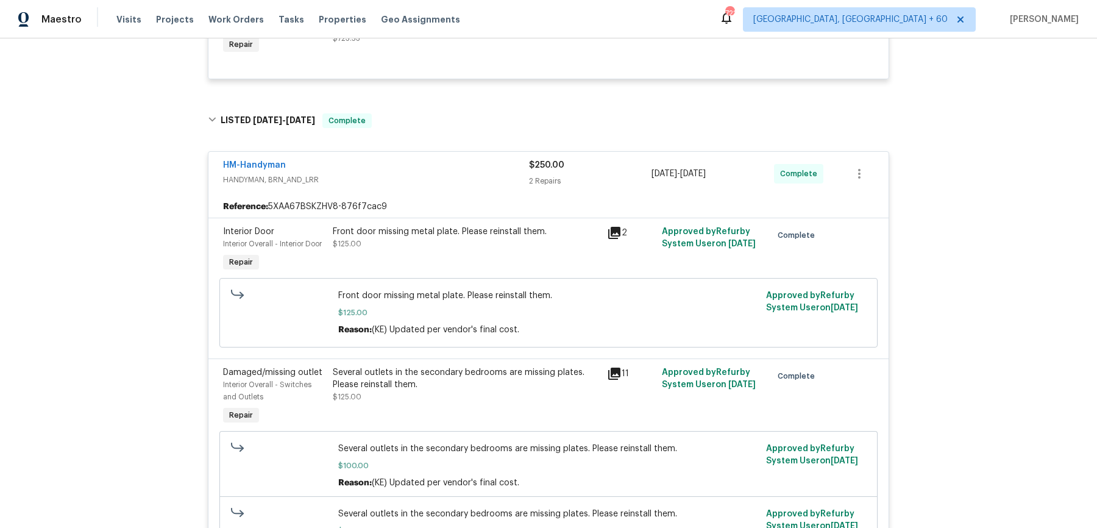
scroll to position [501, 0]
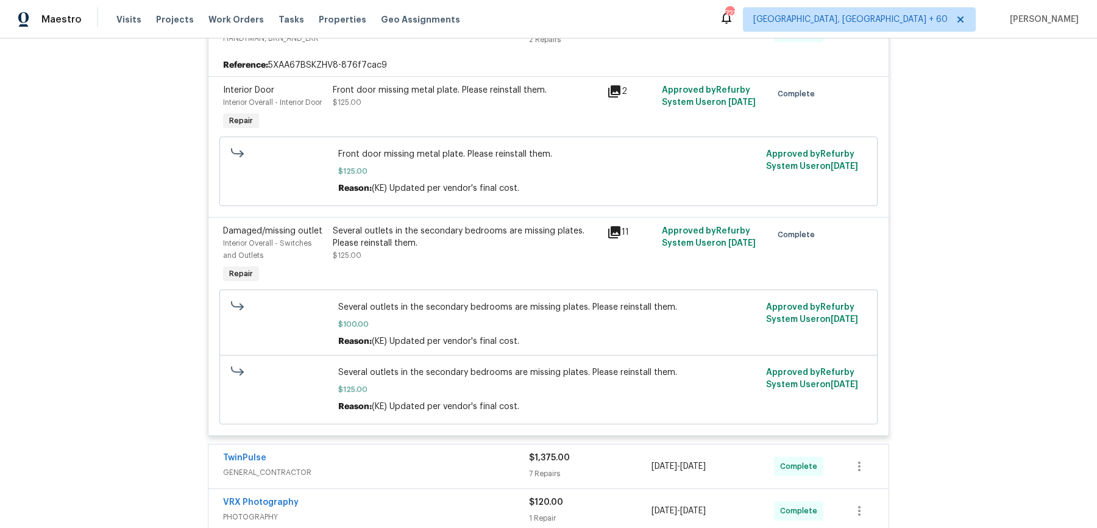
click at [456, 469] on span "GENERAL_CONTRACTOR" at bounding box center [376, 472] width 306 height 12
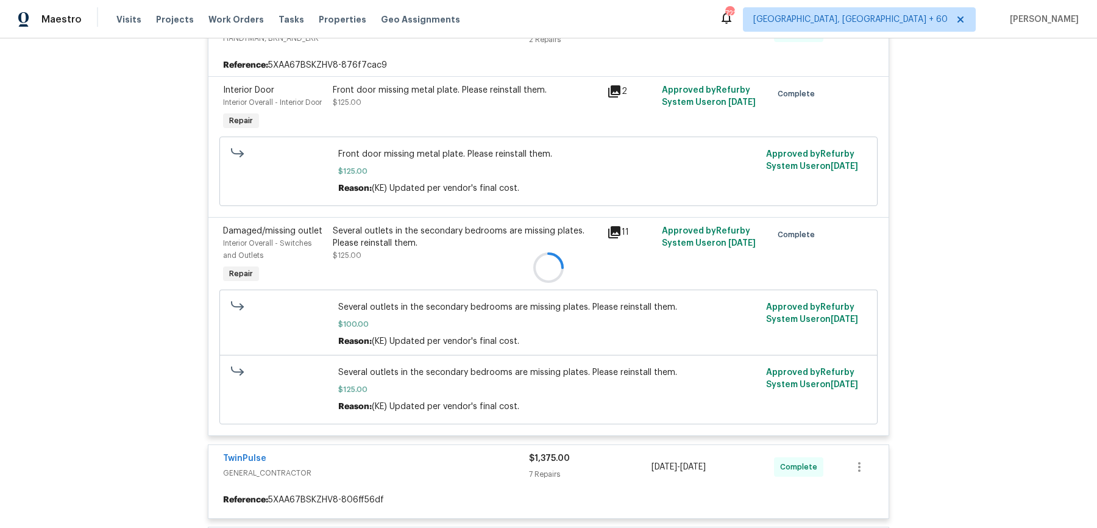
scroll to position [599, 0]
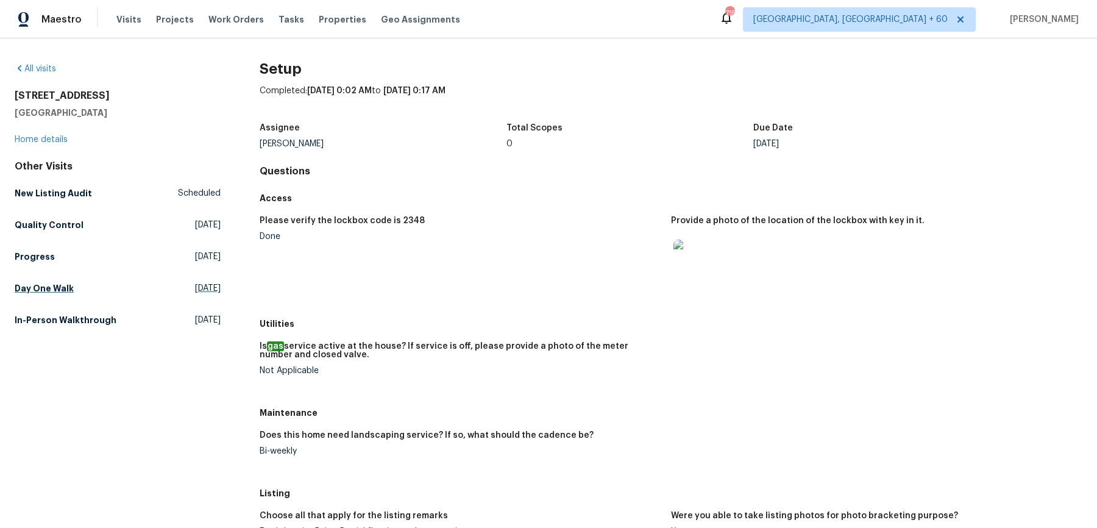
click at [32, 277] on div "Other Visits New Listing Audit Scheduled Quality Control [DATE] Progress [DATE]…" at bounding box center [118, 245] width 206 height 171
click at [32, 291] on h5 "Day One Walk" at bounding box center [44, 288] width 59 height 12
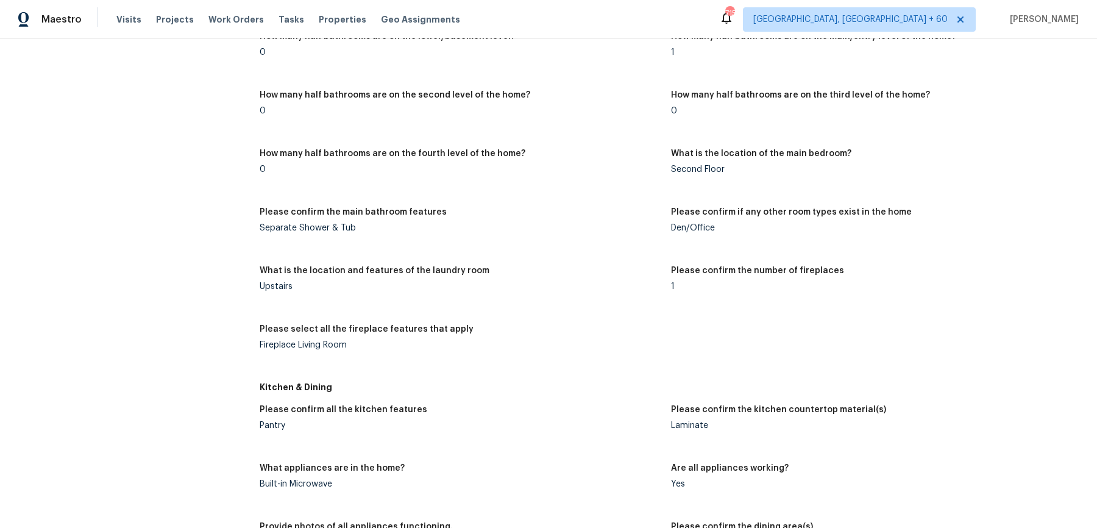
scroll to position [137, 0]
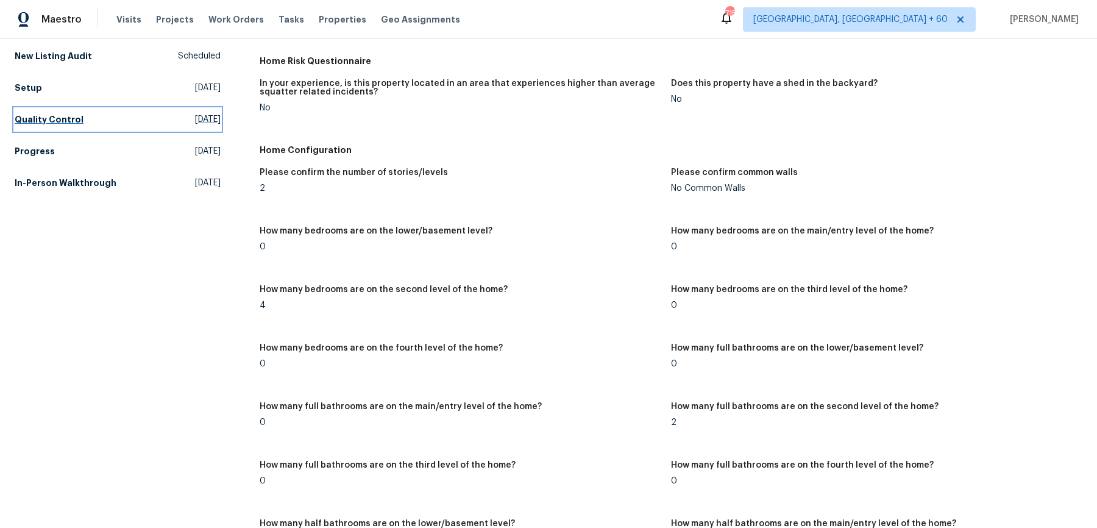
click at [65, 119] on h5 "Quality Control" at bounding box center [49, 119] width 69 height 12
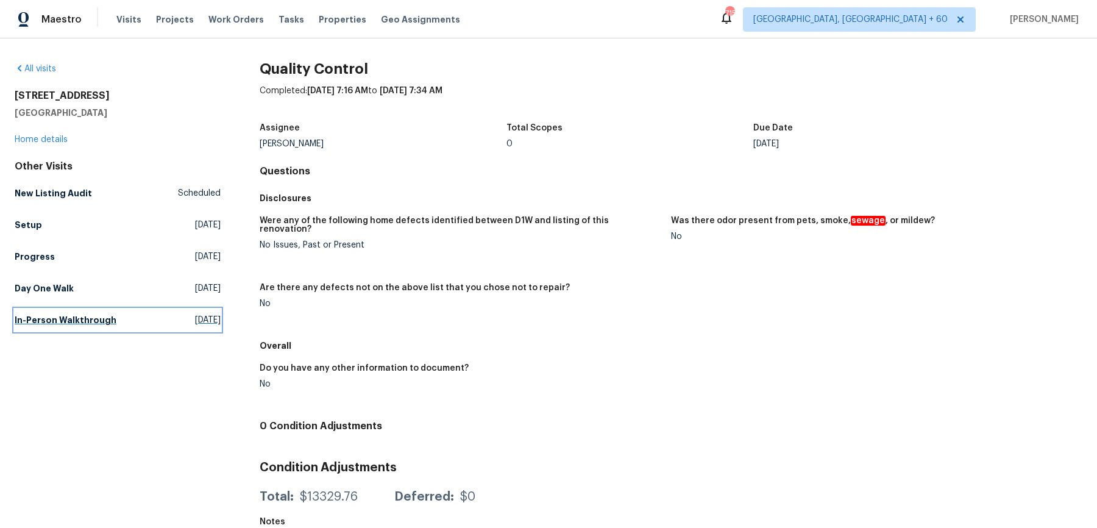
click at [68, 330] on link "In-Person Walkthrough [DATE]" at bounding box center [118, 320] width 206 height 22
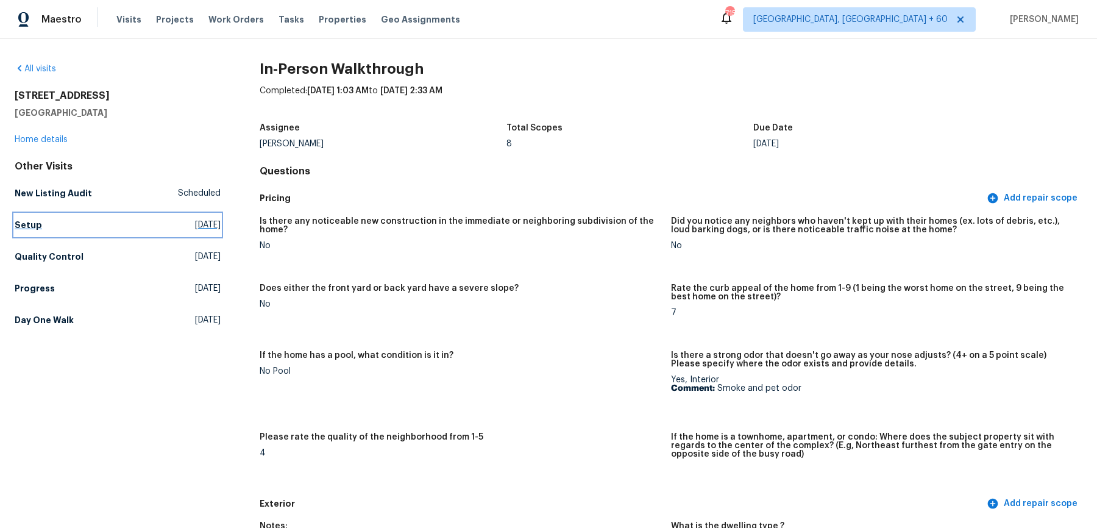
click at [32, 229] on h5 "Setup" at bounding box center [28, 225] width 27 height 12
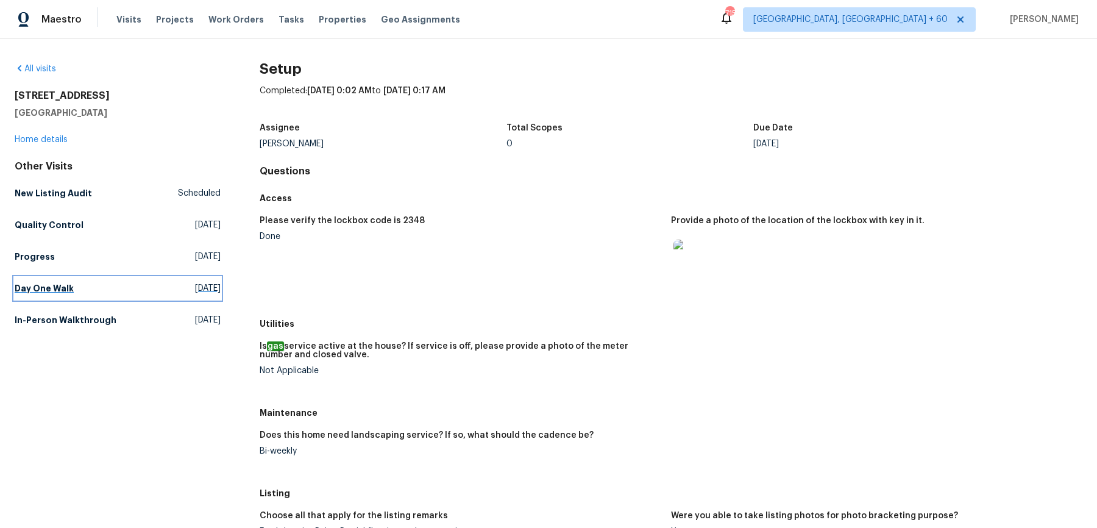
click at [79, 285] on link "Day One Walk [DATE]" at bounding box center [118, 288] width 206 height 22
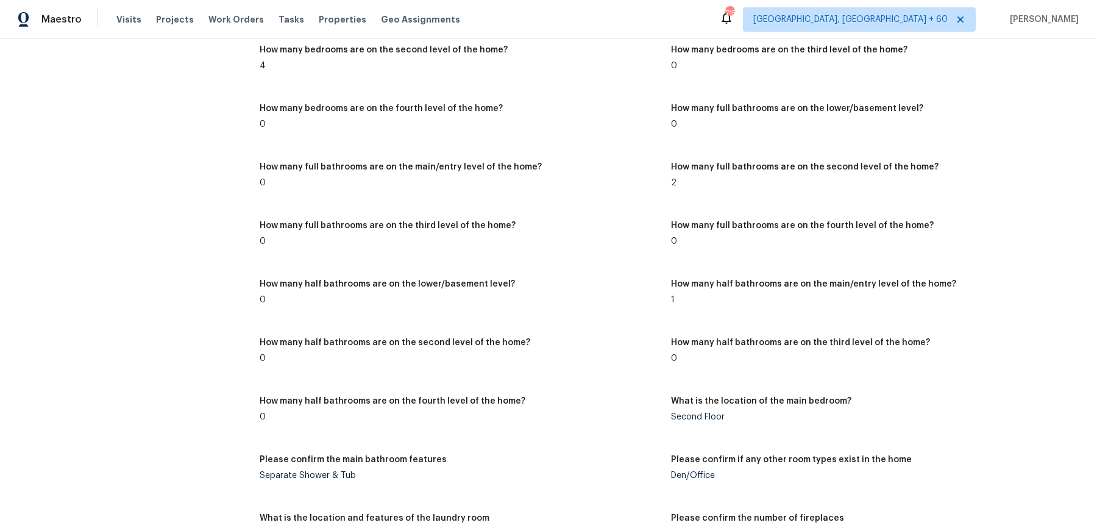
scroll to position [1212, 0]
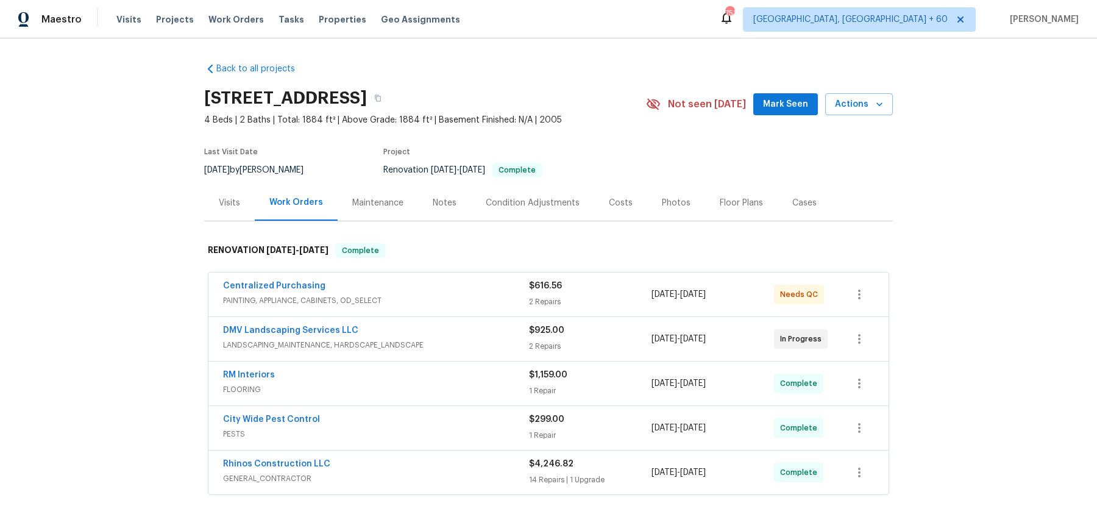
click at [229, 195] on div "Visits" at bounding box center [229, 203] width 51 height 36
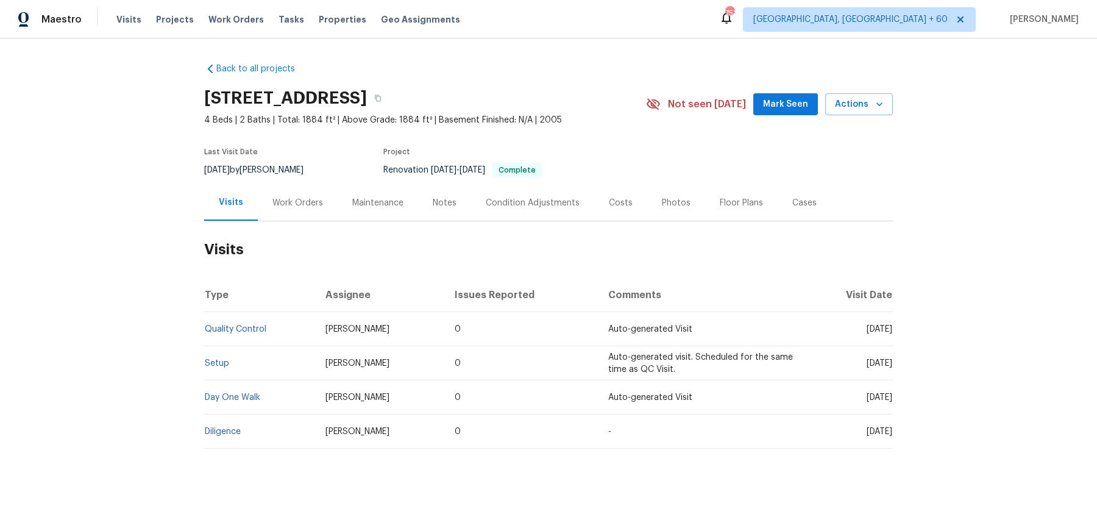
click at [222, 355] on td "Setup" at bounding box center [260, 363] width 112 height 34
click at [222, 363] on link "Setup" at bounding box center [217, 363] width 24 height 9
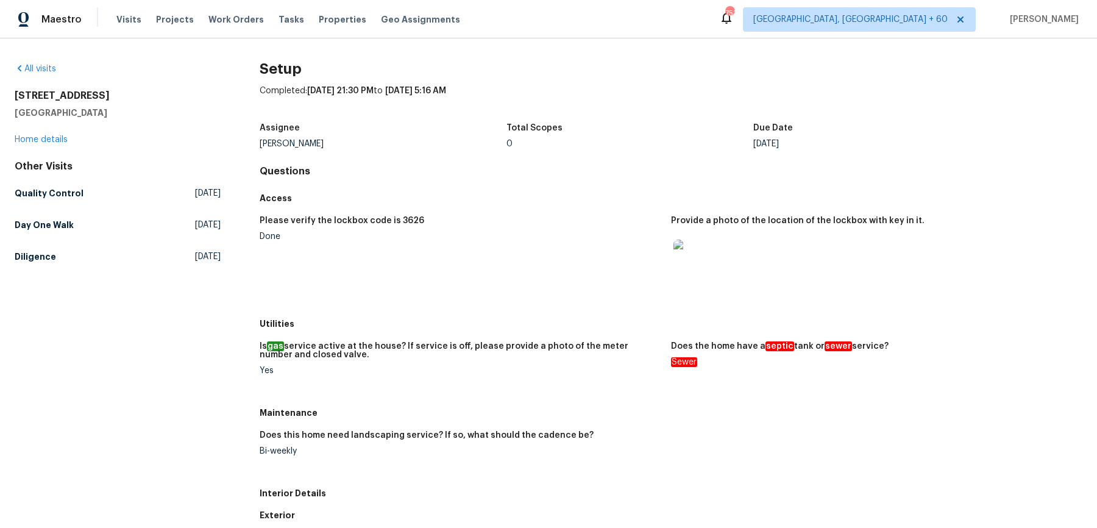
click at [531, 207] on div "Access" at bounding box center [671, 198] width 823 height 22
